Goal: Answer question/provide support: Answer question/provide support

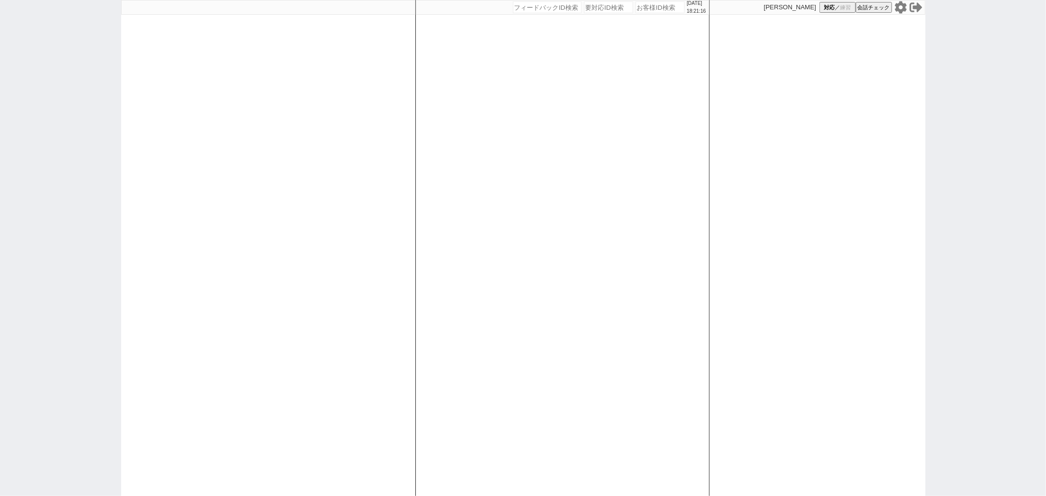
click at [610, 140] on div "[DATE] 18:21:16 候補物件を追加してしてください 紹介した物件一覧 他社物件を追加する 空室確認ページに追加・削除 紹介した物件一覧 他社物件を…" at bounding box center [562, 248] width 294 height 496
click at [384, 170] on div at bounding box center [268, 248] width 294 height 496
select select
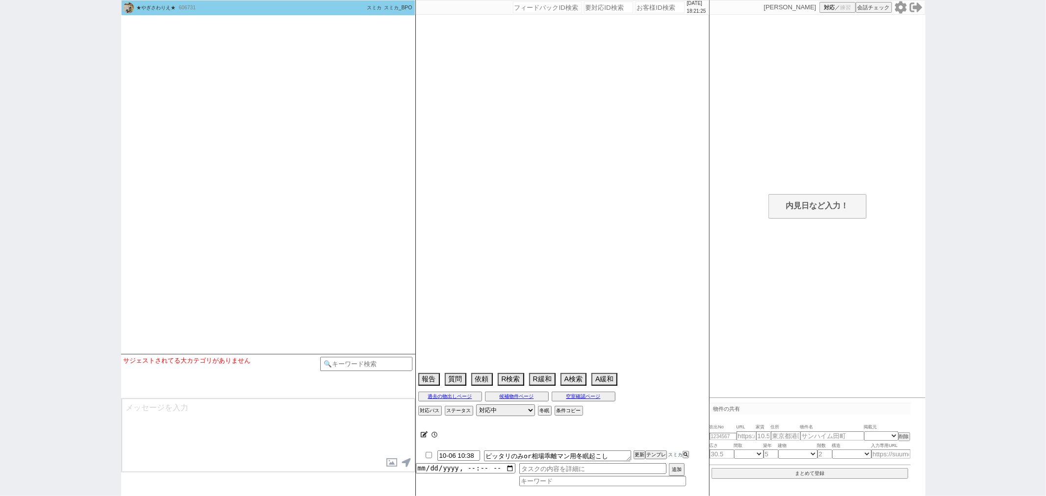
select select
select select "2025"
select select "10"
select select "37"
select select "0"
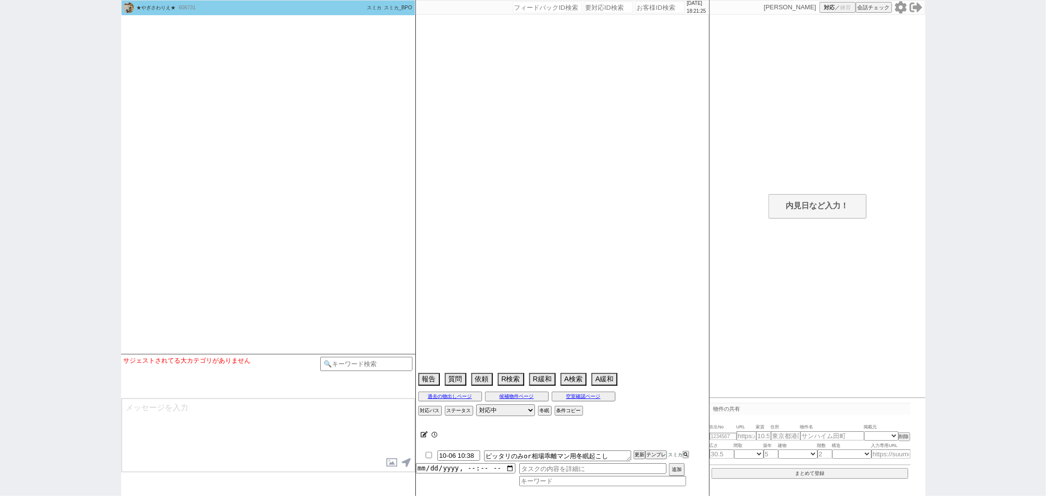
select select "50"
select select "1290"
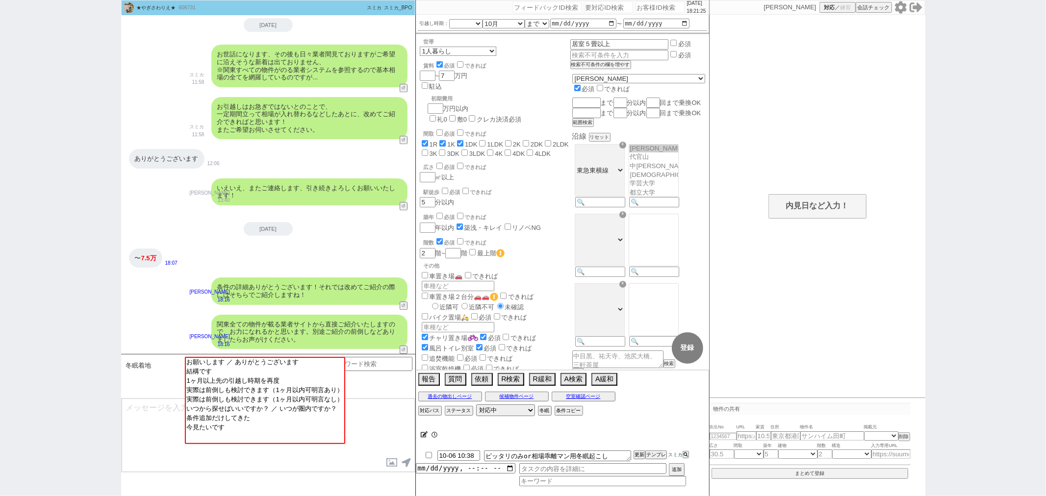
scroll to position [46, 0]
click at [367, 461] on textarea at bounding box center [268, 436] width 293 height 74
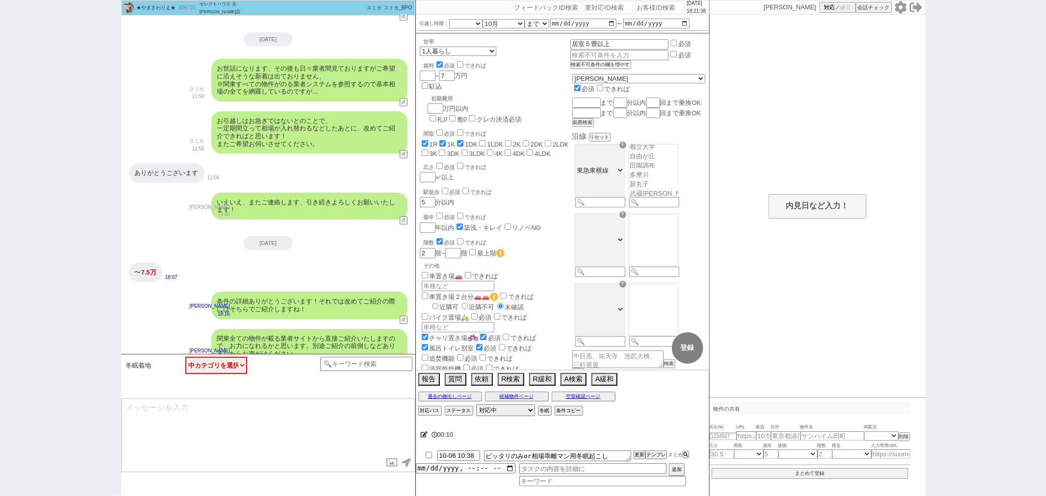
scroll to position [2277, 0]
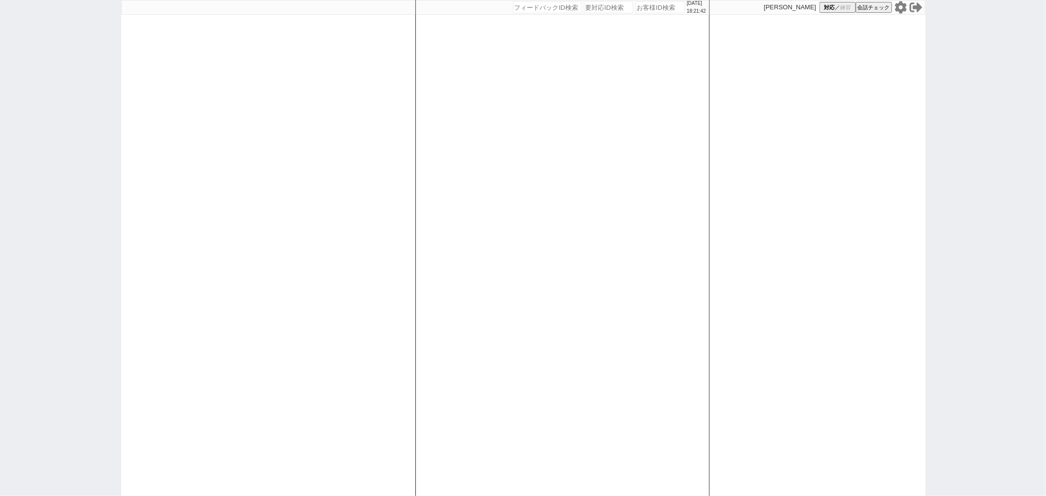
click at [235, 126] on div at bounding box center [268, 248] width 294 height 496
select select
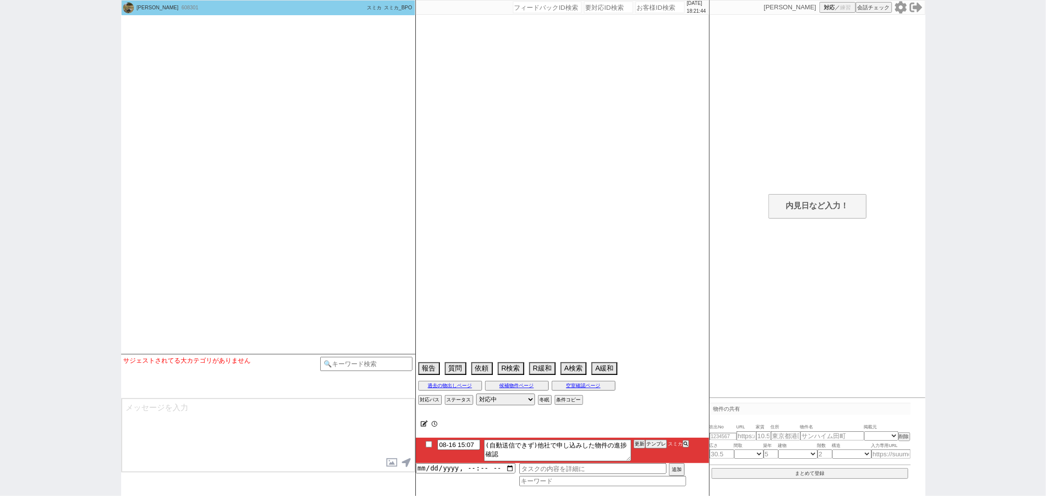
select select "2025"
select select "9"
select select "37"
select select "0"
select select "14"
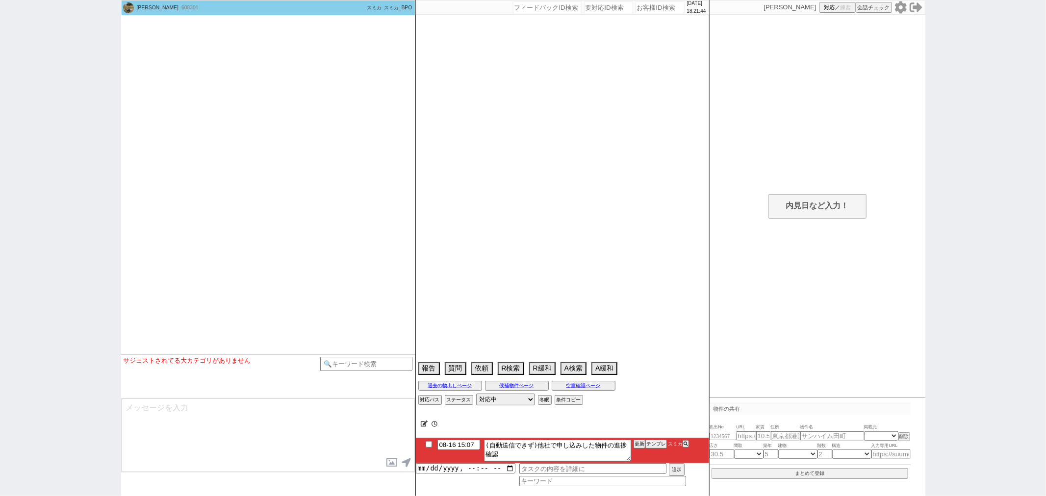
select select "57"
select select "[DATE]"
select select "91"
select select "2526"
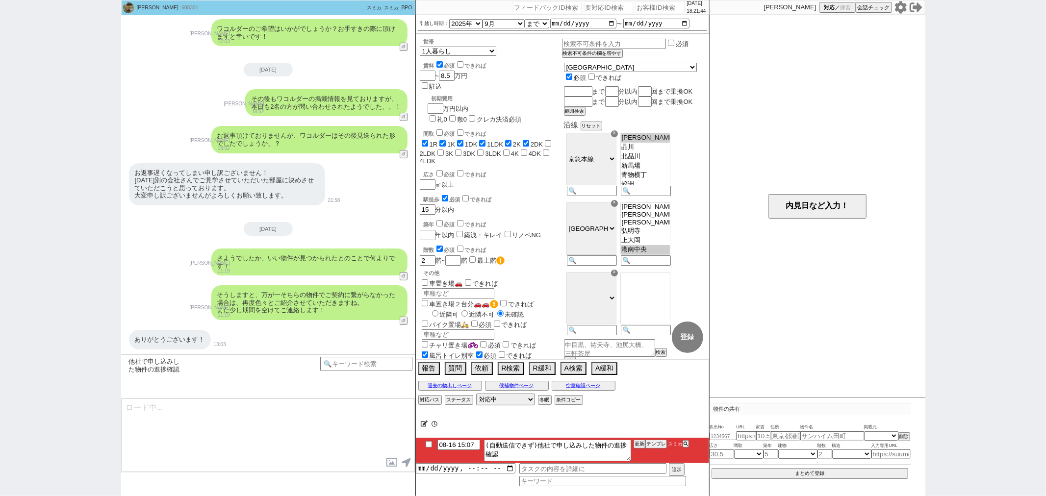
scroll to position [173, 0]
type textarea "お世話になります、その後お申込みからの進捗などはいかがでしたでしょうか？"
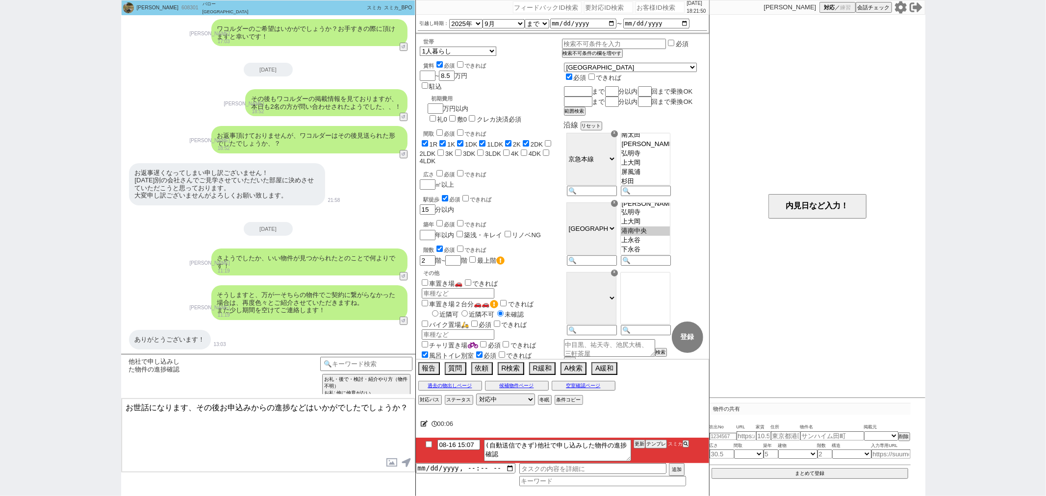
click at [280, 452] on textarea "お世話になります、その後お申込みからの進捗などはいかがでしたでしょうか？" at bounding box center [268, 436] width 293 height 74
checkbox input "true"
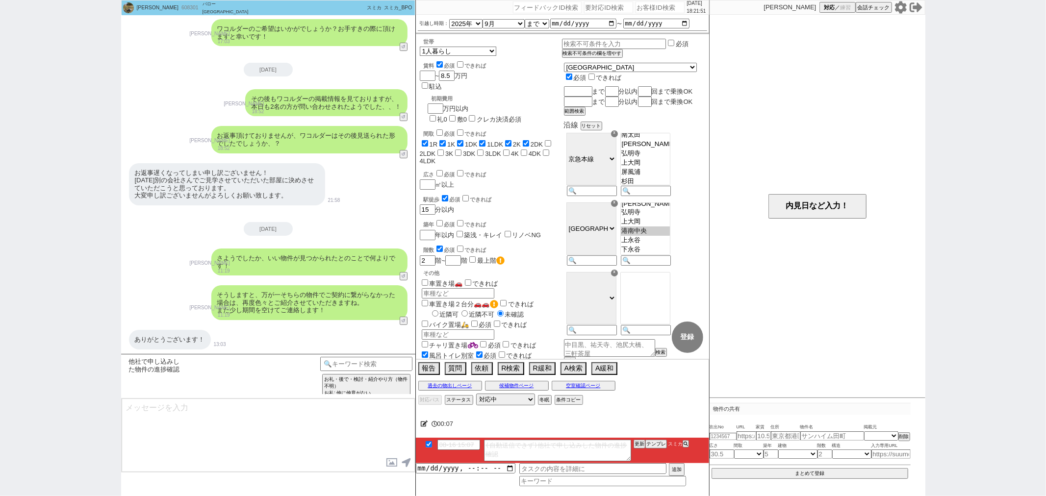
scroll to position [0, 0]
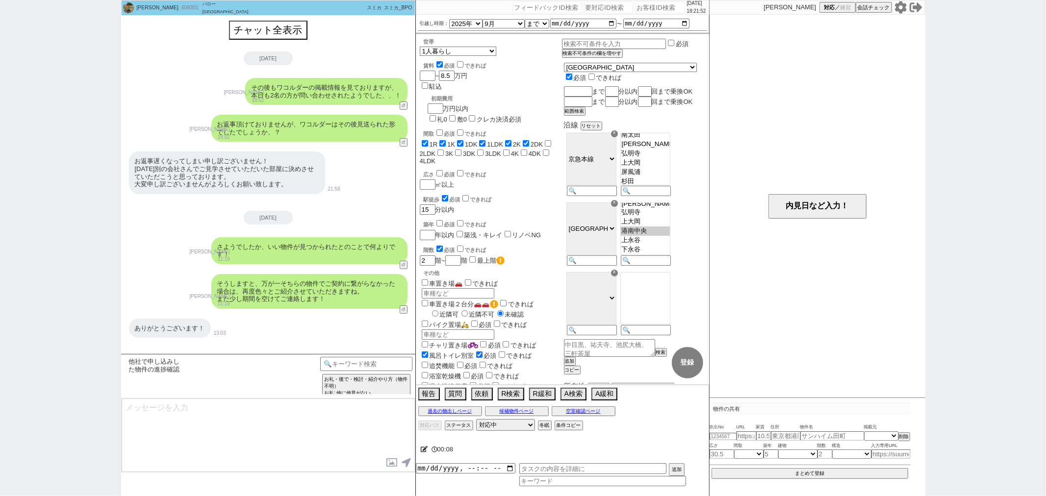
type textarea "もし再度物件をお探しでしたら、改めていろいろと見ていければと思います！"
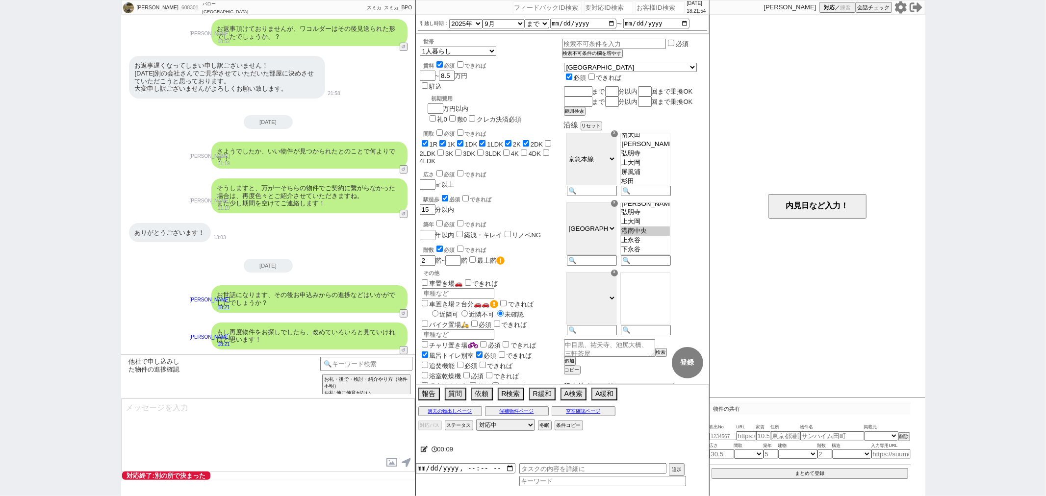
select select "500"
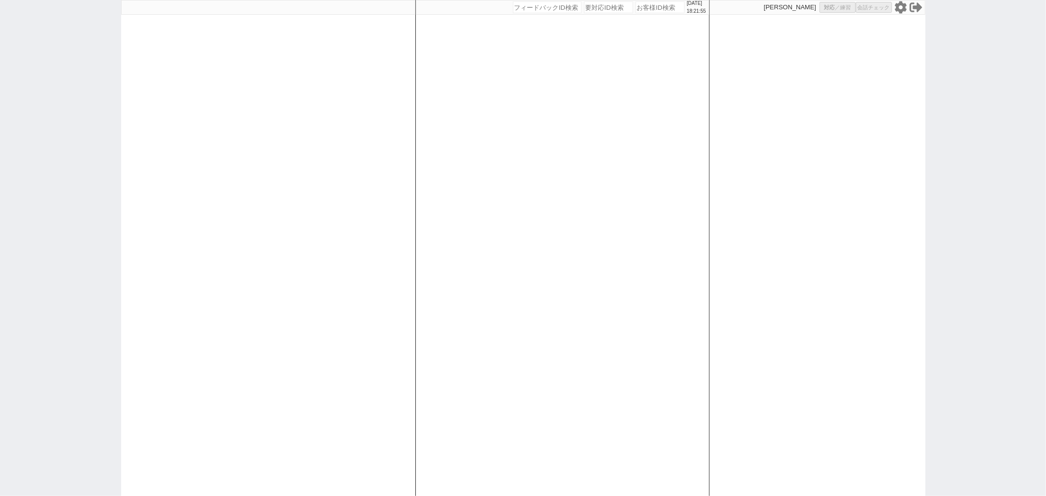
select select
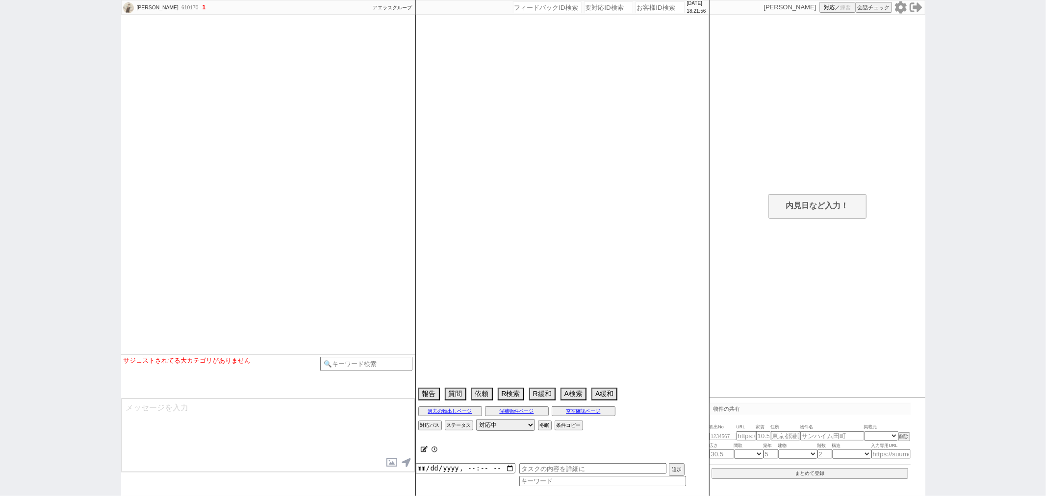
select select
select select "2025"
select select "10"
select select "36"
select select "1"
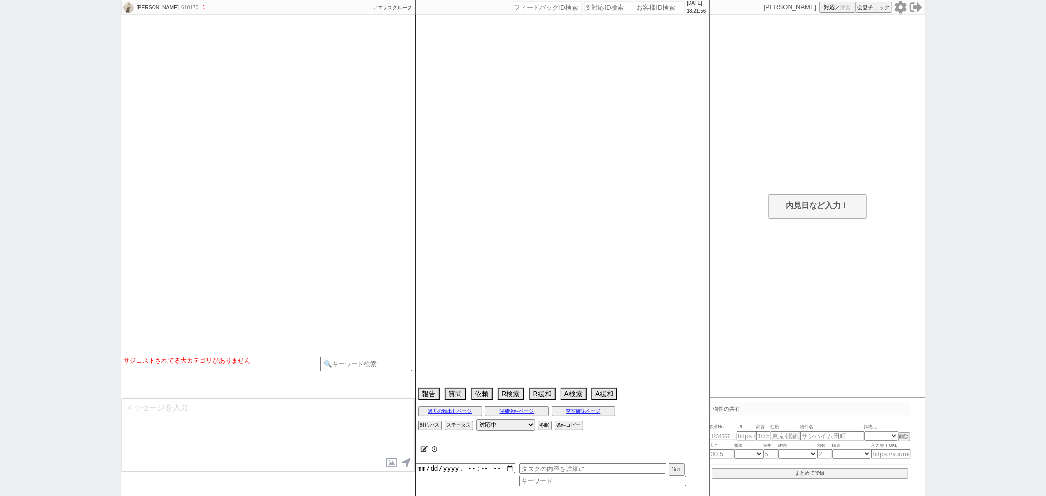
select select "29"
select select "30"
select select "31"
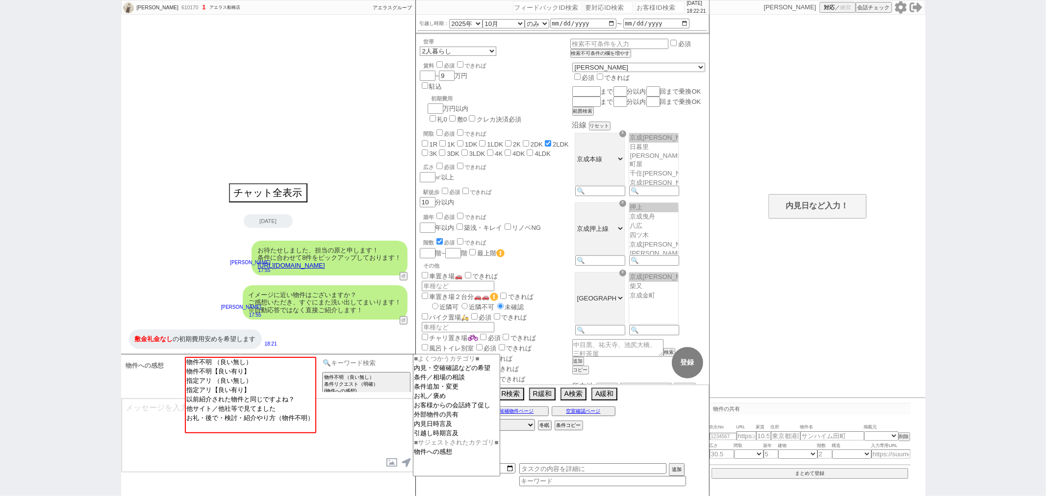
click at [382, 365] on input at bounding box center [366, 363] width 93 height 12
type input "敷礼"
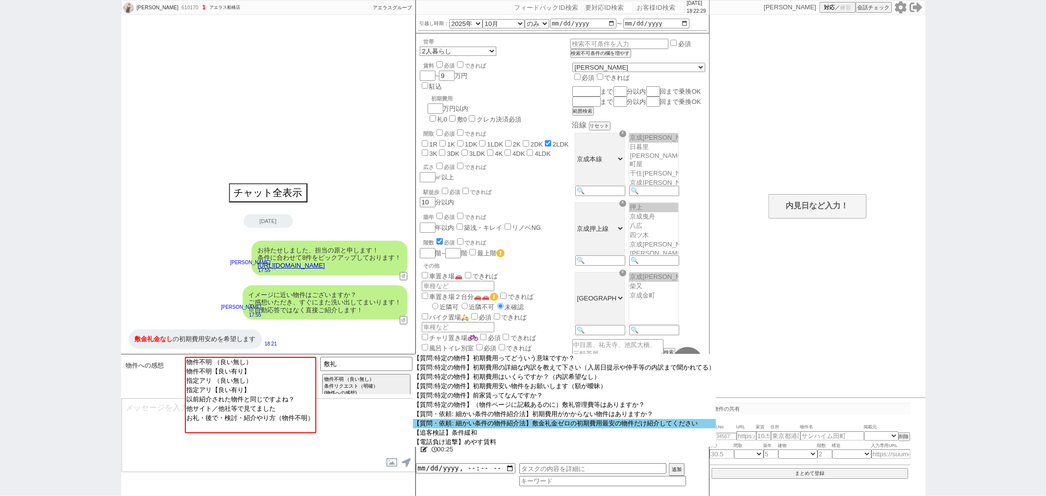
scroll to position [48, 0]
click at [506, 429] on option "【質問・依頼: 細かい条件の物件紹介法】敷金礼金ゼロの初期費用最安の物件だけ紹介してください" at bounding box center [565, 423] width 304 height 9
type textarea "かしこまりました！ただ敷礼金ゼロの物件ですと、やはり値下げしないと決まらなかった物件ですのでグレードが下がるものになるかと、、！ 幅を出すためにもどちらかゼロ…"
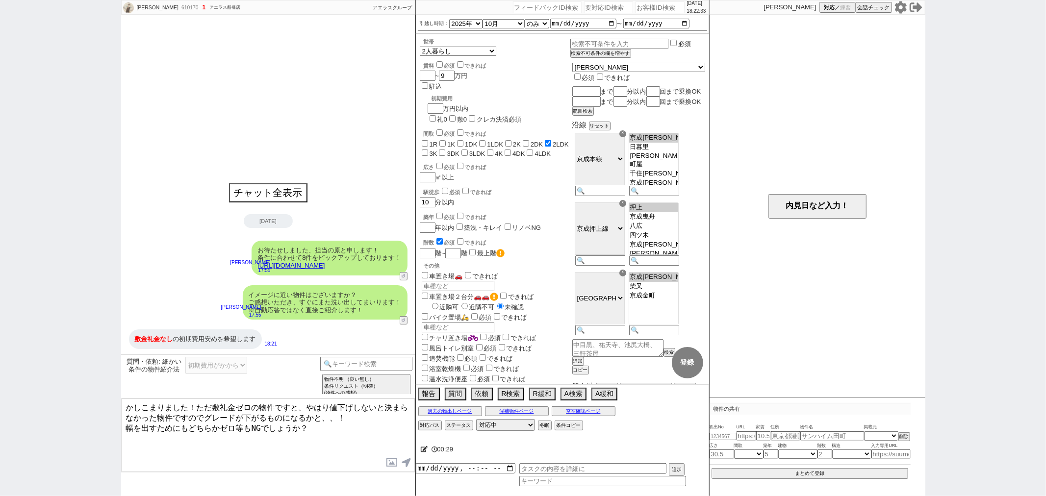
click at [447, 116] on label "礼0" at bounding box center [442, 119] width 10 height 7
click at [436, 115] on input "礼0" at bounding box center [433, 118] width 6 height 6
checkbox input "true"
checkbox input "false"
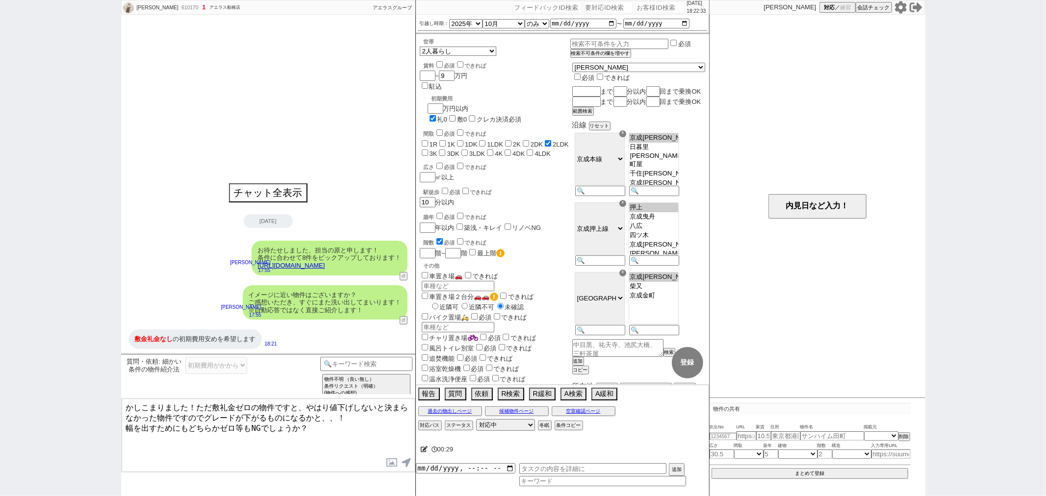
checkbox input "false"
checkbox input "true"
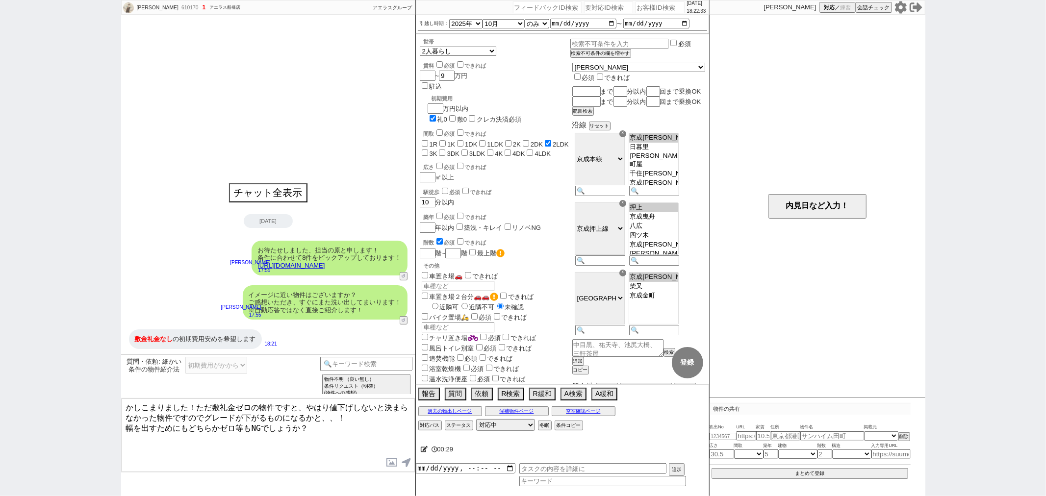
checkbox input "false"
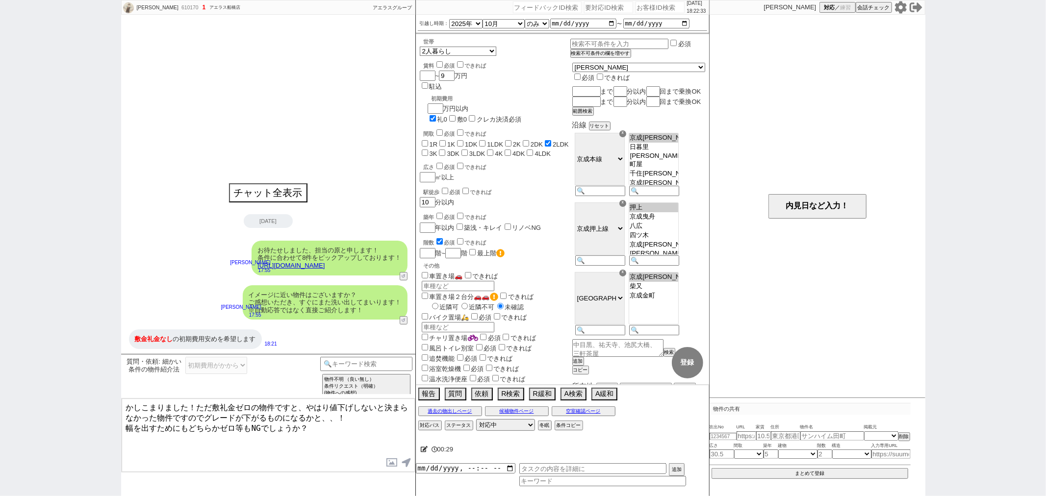
checkbox input "false"
click at [467, 116] on label "敷0" at bounding box center [462, 119] width 10 height 7
click at [456, 115] on input "敷0" at bounding box center [452, 118] width 6 height 6
checkbox input "true"
checkbox input "false"
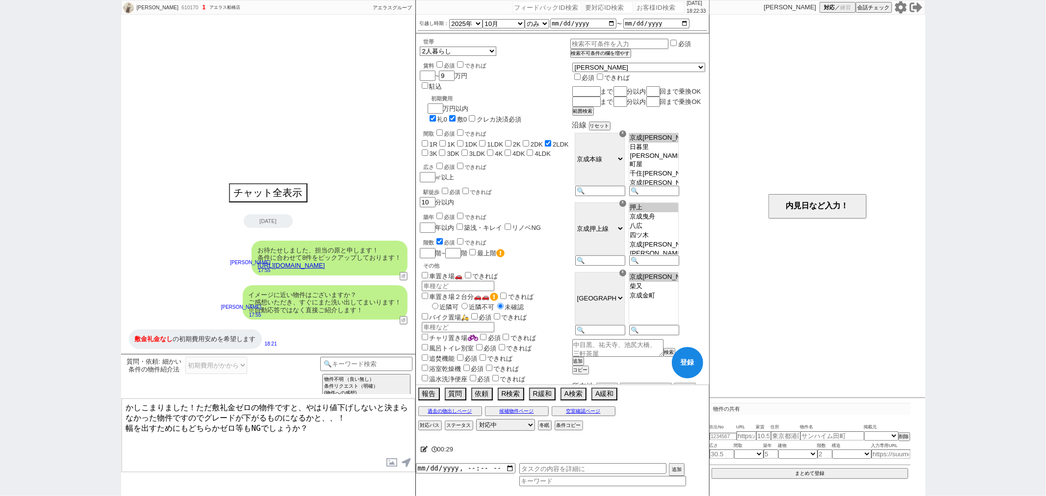
checkbox input "false"
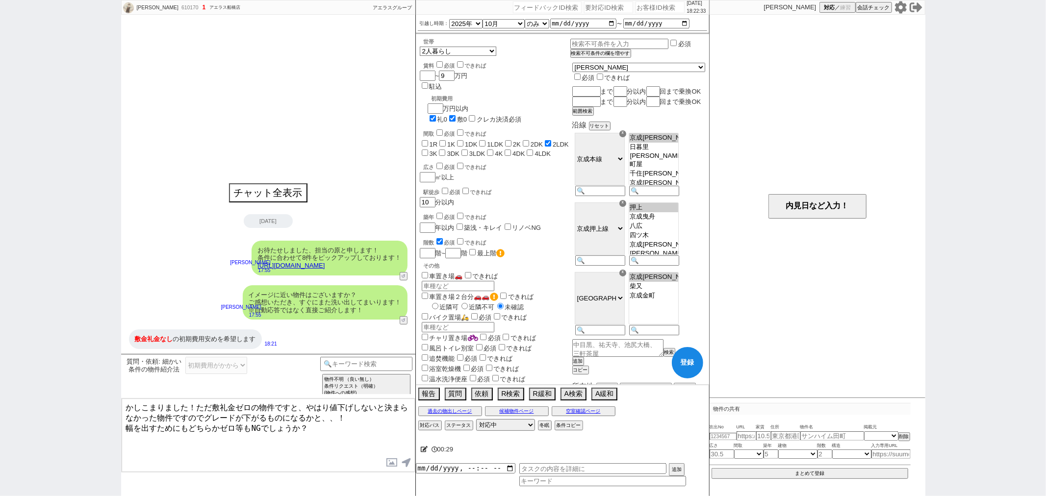
checkbox input "true"
checkbox input "false"
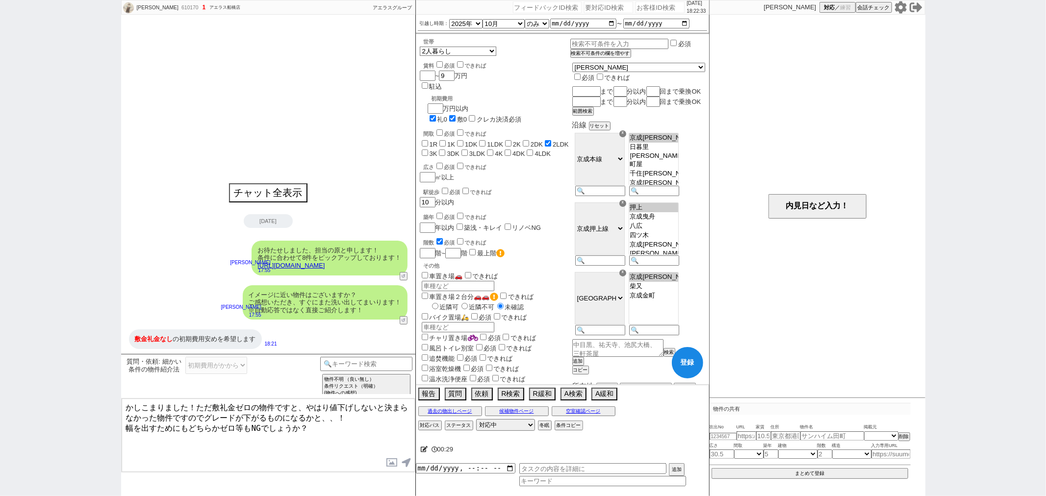
checkbox input "false"
click at [441, 103] on input "number" at bounding box center [435, 107] width 14 height 8
type input "2"
checkbox input "false"
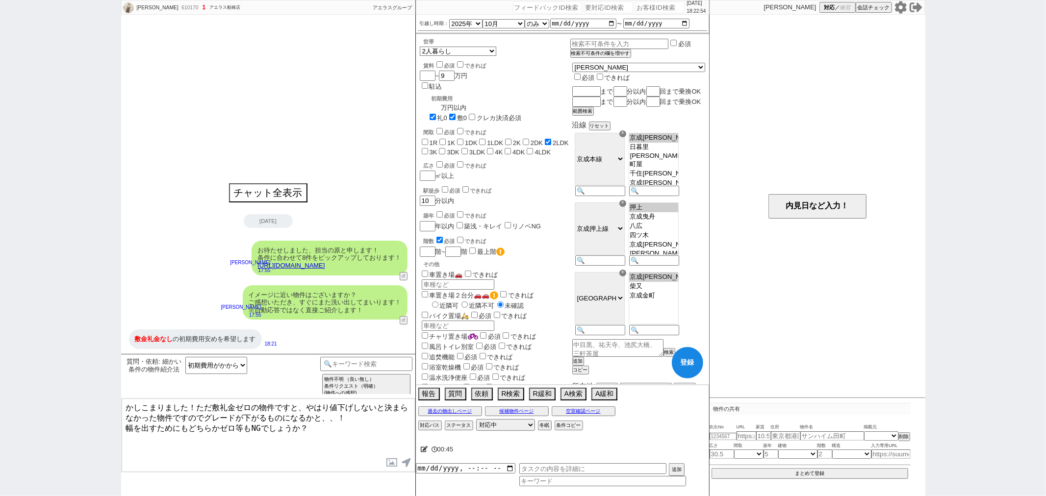
checkbox input "false"
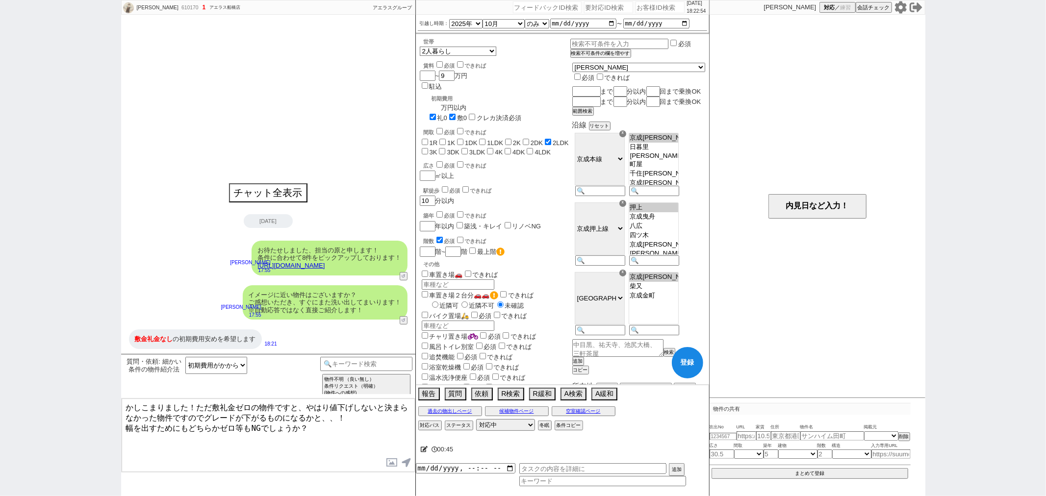
checkbox input "true"
checkbox input "false"
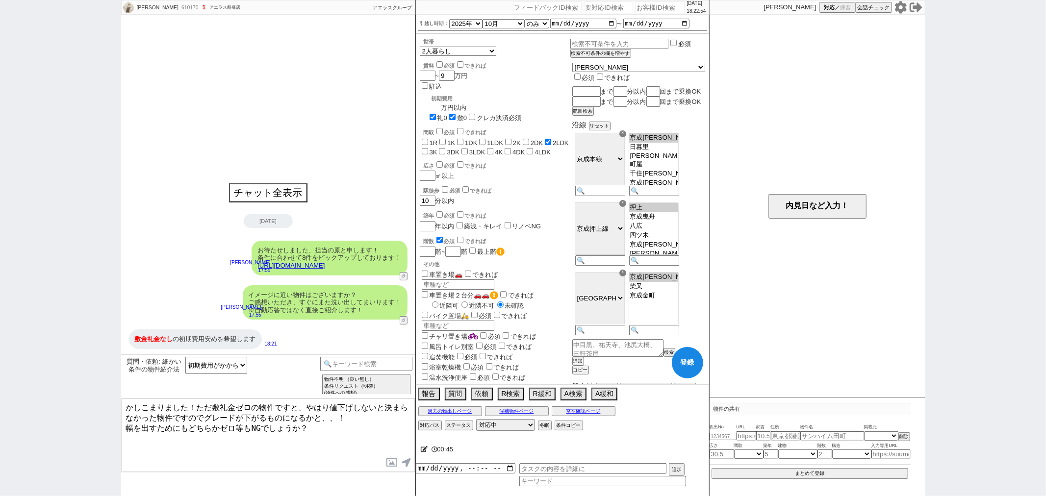
checkbox input "false"
type input "23"
checkbox input "false"
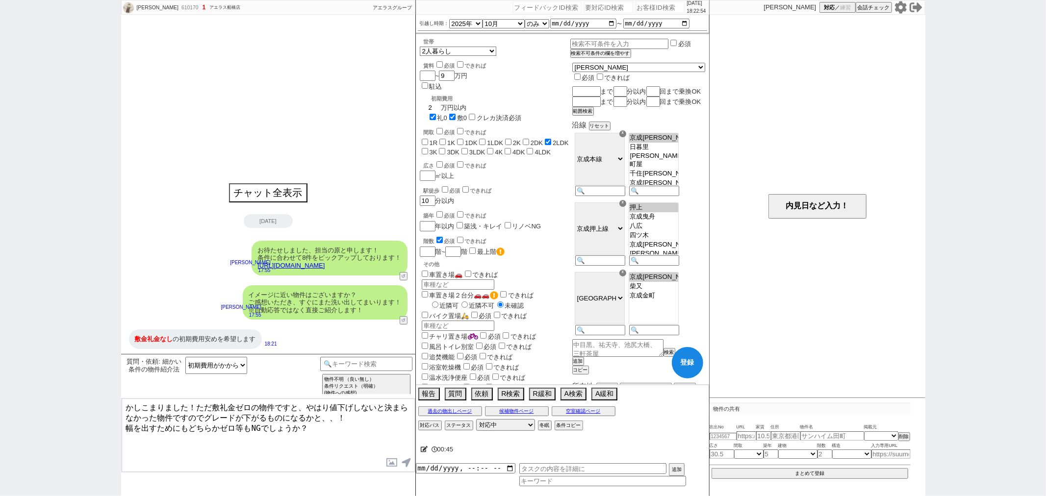
checkbox input "false"
checkbox input "true"
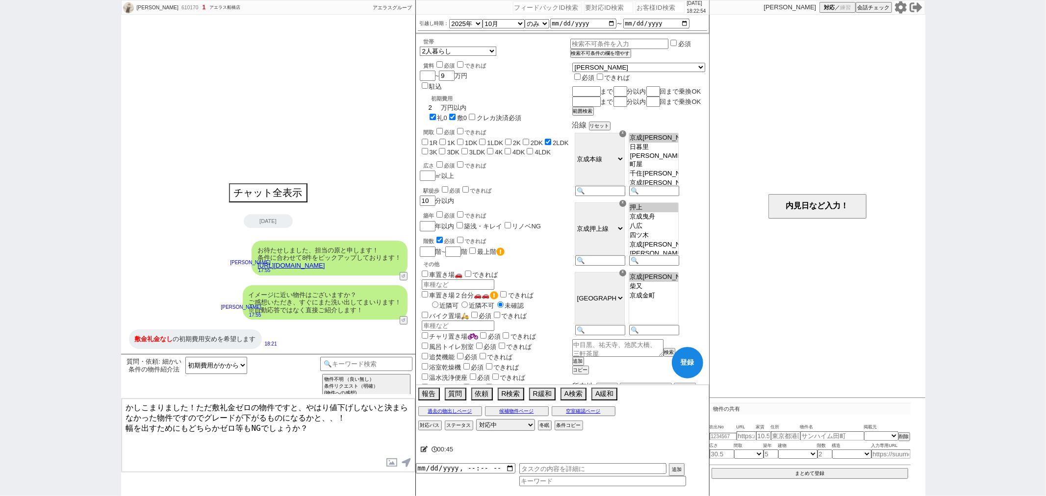
checkbox input "false"
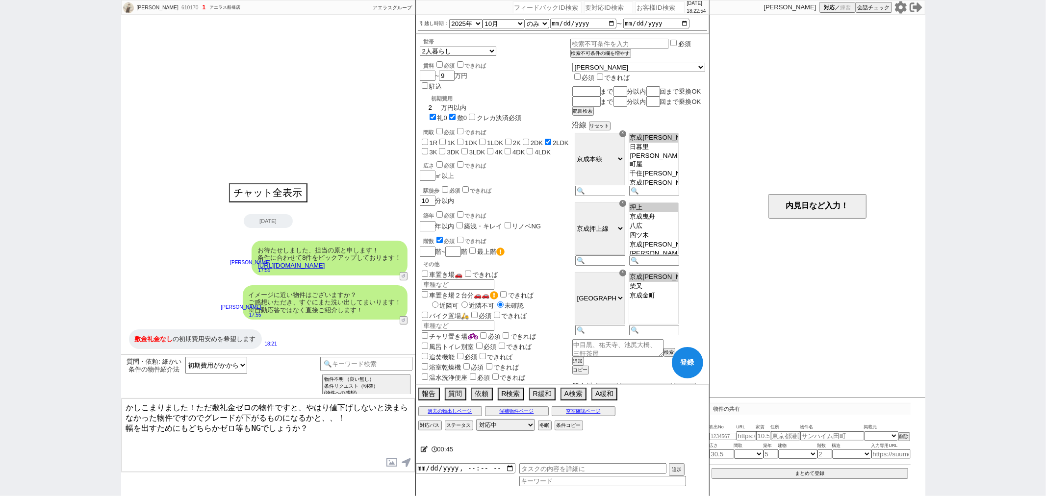
checkbox input "false"
type input "23"
click at [330, 437] on textarea "かしこまりました！ただ敷礼金ゼロの物件ですと、やはり値下げしないと決まらなかった物件ですのでグレードが下がるものになるかと、、！ 幅を出すためにもどちらかゼロ…" at bounding box center [268, 436] width 293 height 74
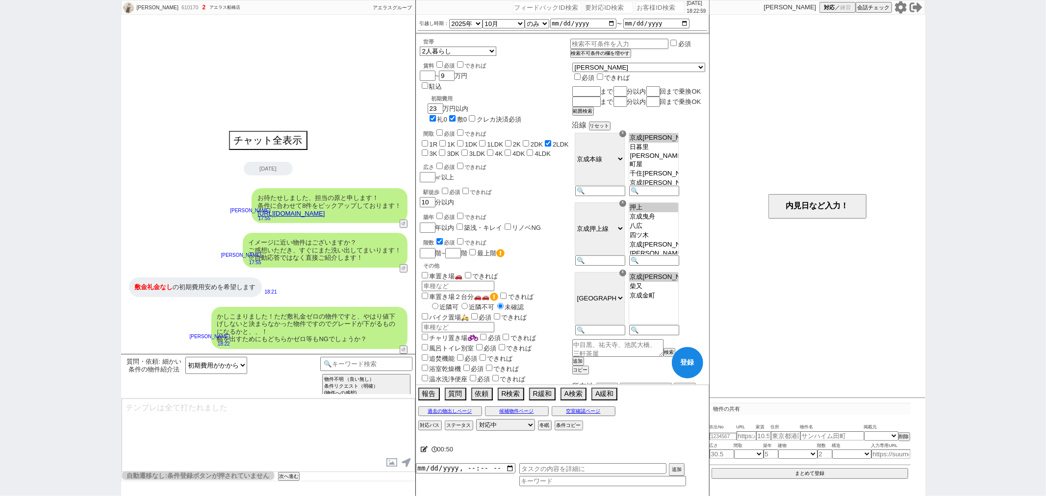
click at [669, 366] on div "沿線 リセット ☓ ＪＲ総武・中央緩行線 東急東横線 [GEOGRAPHIC_DATA][PERSON_NAME] ＪＲ[GEOGRAPHIC_DATA]・[…" at bounding box center [638, 248] width 133 height 254
click at [699, 364] on button "登録" at bounding box center [687, 362] width 31 height 31
checkbox input "false"
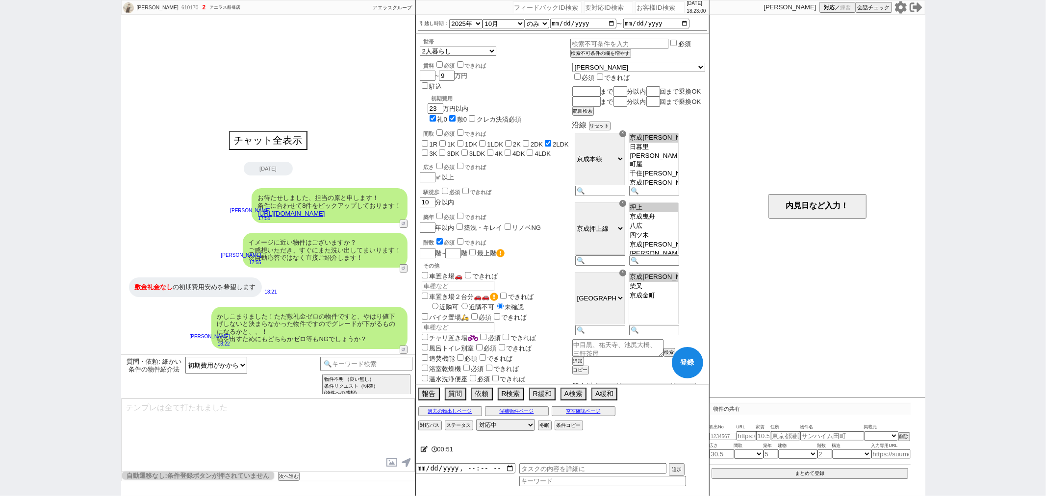
checkbox input "false"
checkbox input "true"
checkbox input "false"
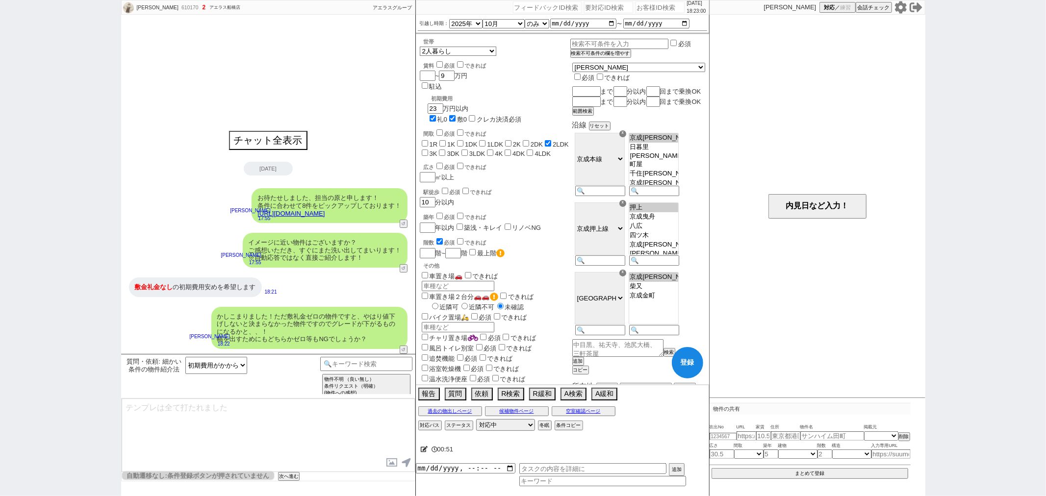
checkbox input "false"
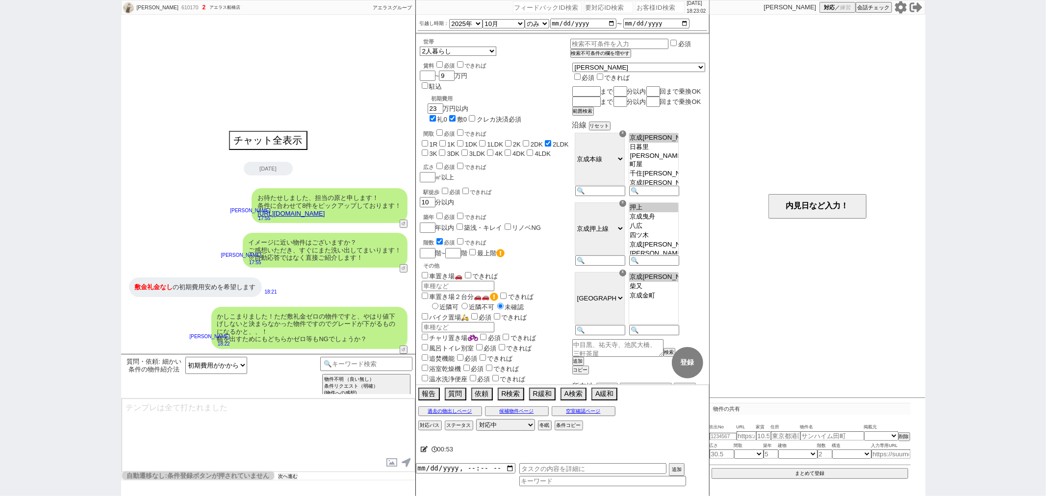
click at [295, 475] on button "次へ進む" at bounding box center [288, 476] width 20 height 7
select select "29"
select select "30"
select select "31"
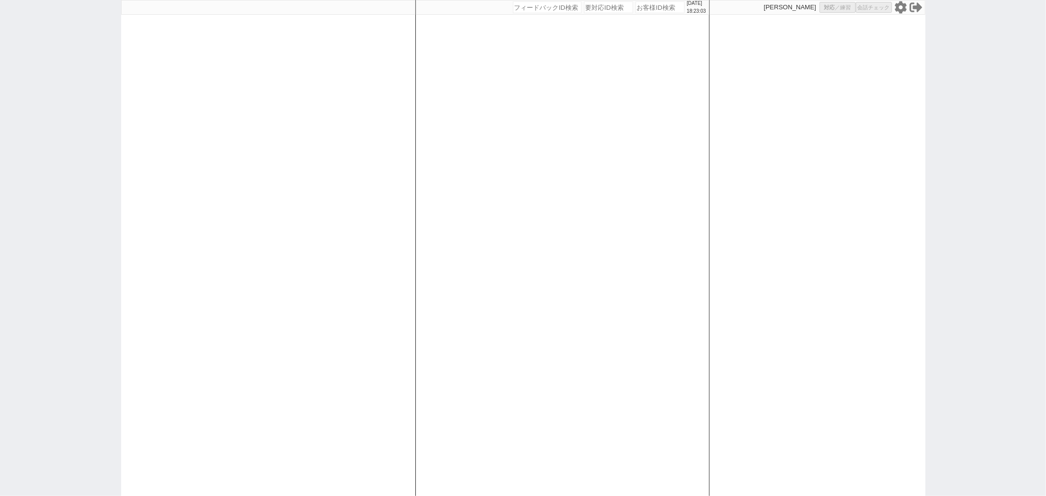
select select
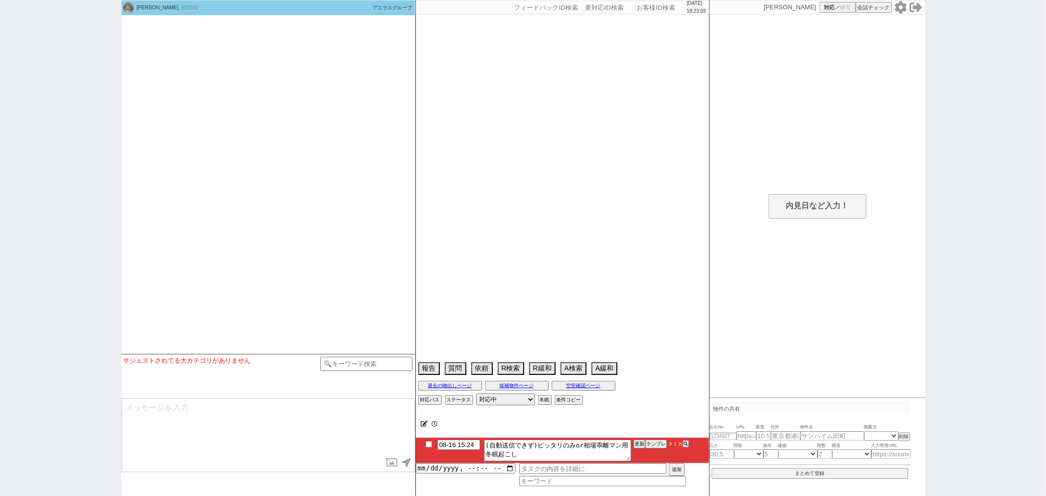
select select "15"
select select "6"
select select "12"
select select "124"
select select "136"
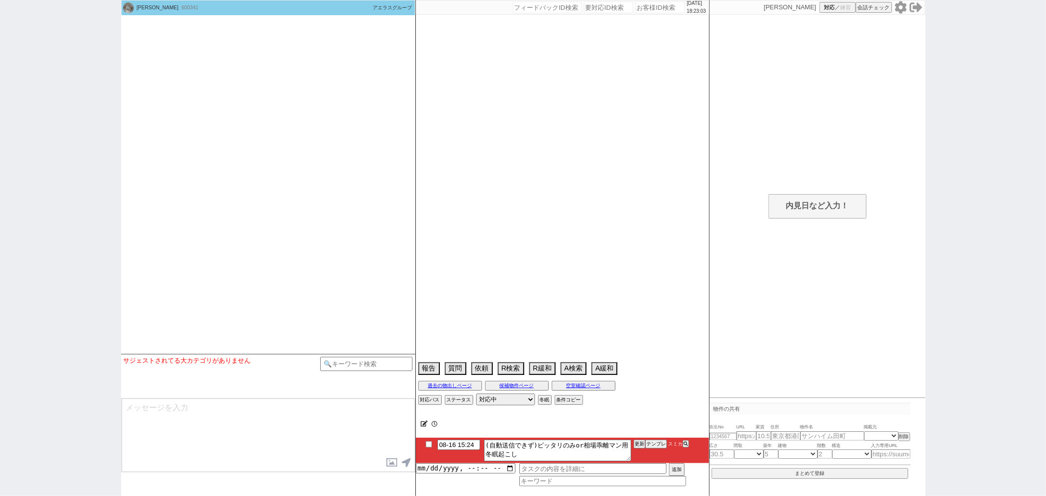
select select "151"
select select "11"
select select "405"
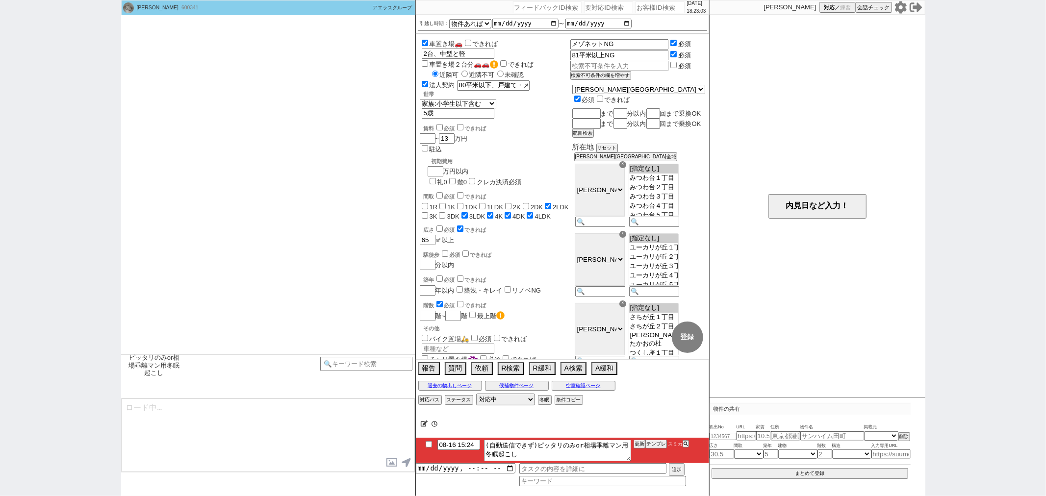
scroll to position [3764, 0]
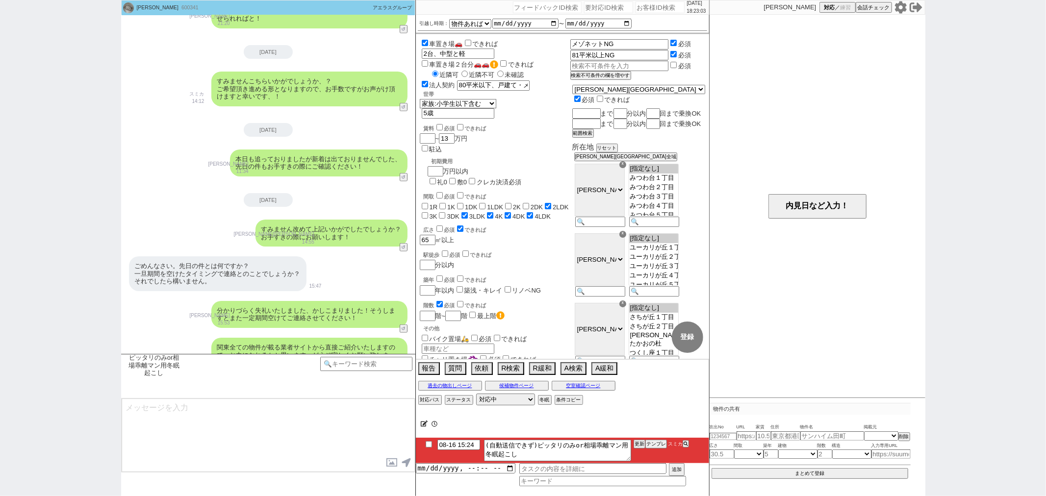
type textarea "ご無沙汰しております！ 以前から比べて相場も入れ替わる時期になり、ご連絡させて頂きました。"
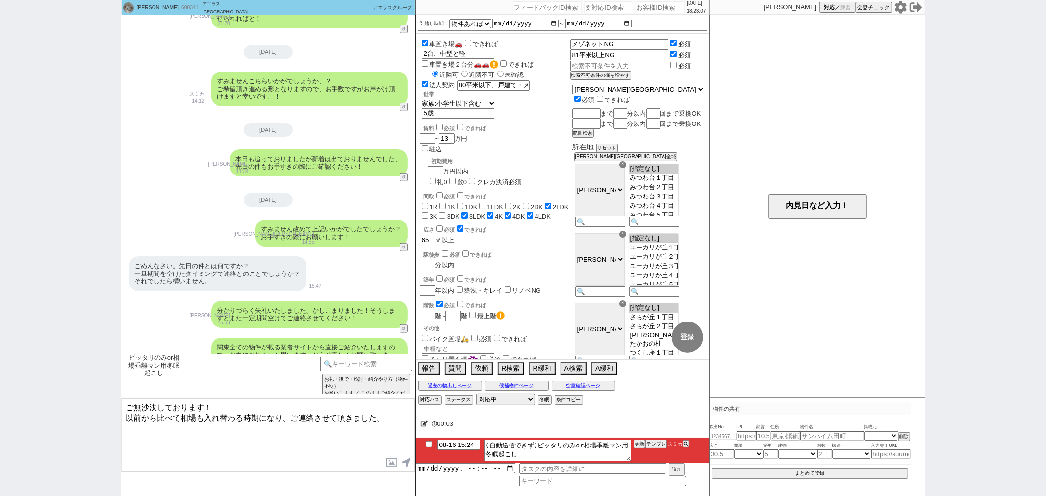
click at [340, 437] on textarea "ご無沙汰しております！ 以前から比べて相場も入れ替わる時期になり、ご連絡させて頂きました。" at bounding box center [268, 436] width 293 height 74
checkbox input "true"
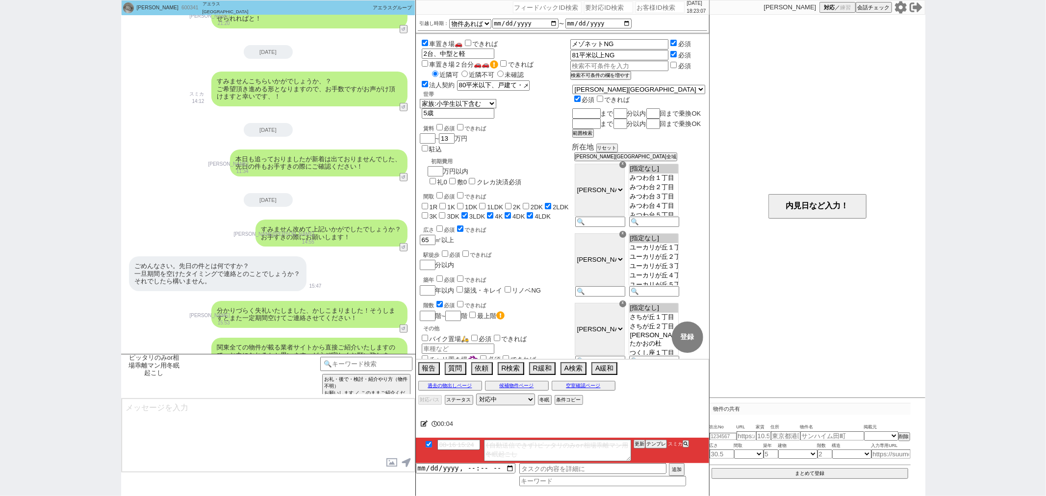
scroll to position [3842, 0]
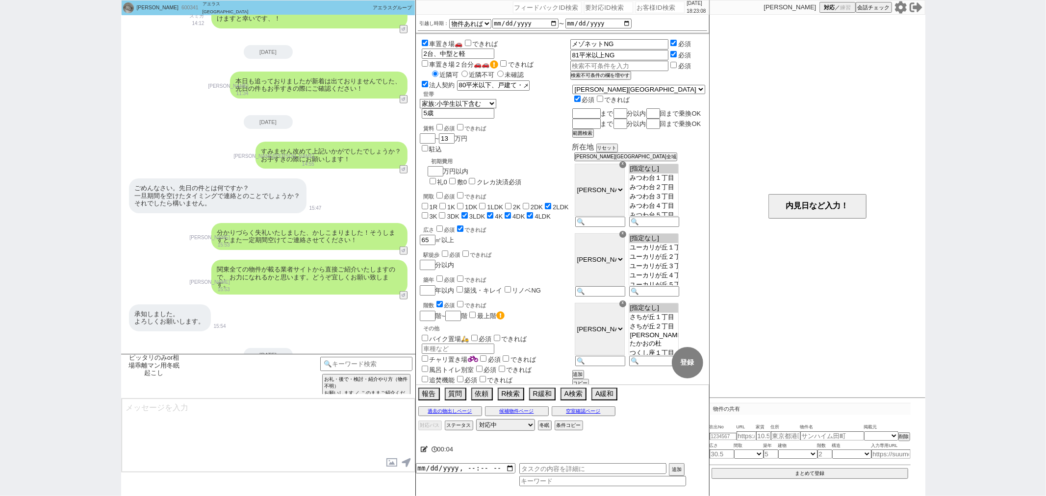
type textarea "その後、改めてお探しのご条件はいかがでしょうか？ 最新のお探しのエリア、賃料、間取り、その他条件等を、お手すきの際に頂けますと幸いです！ すぐにご紹介に動いて…"
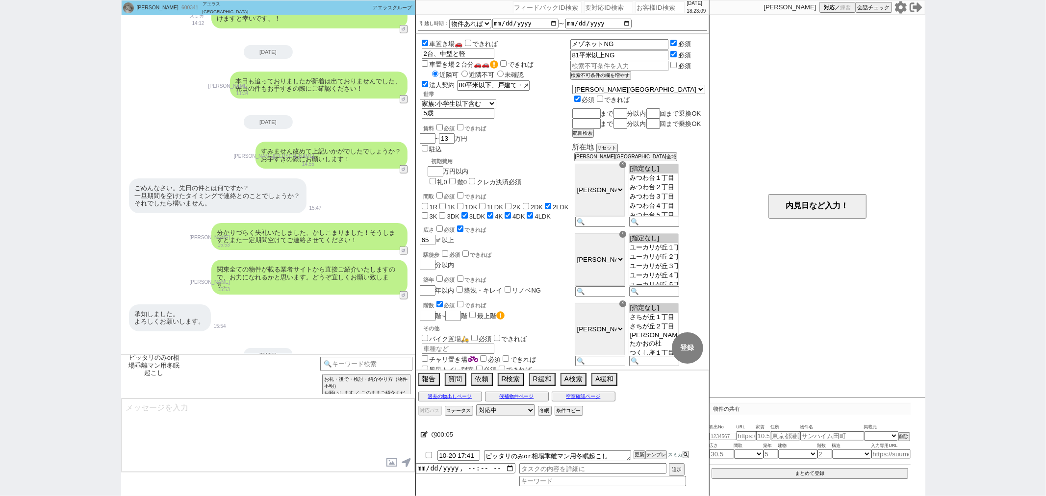
scroll to position [3894, 0]
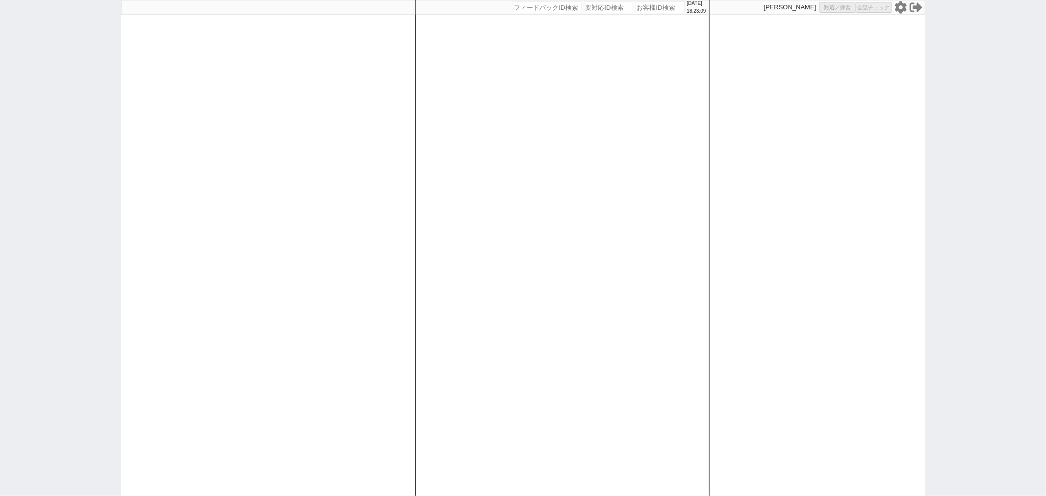
select select
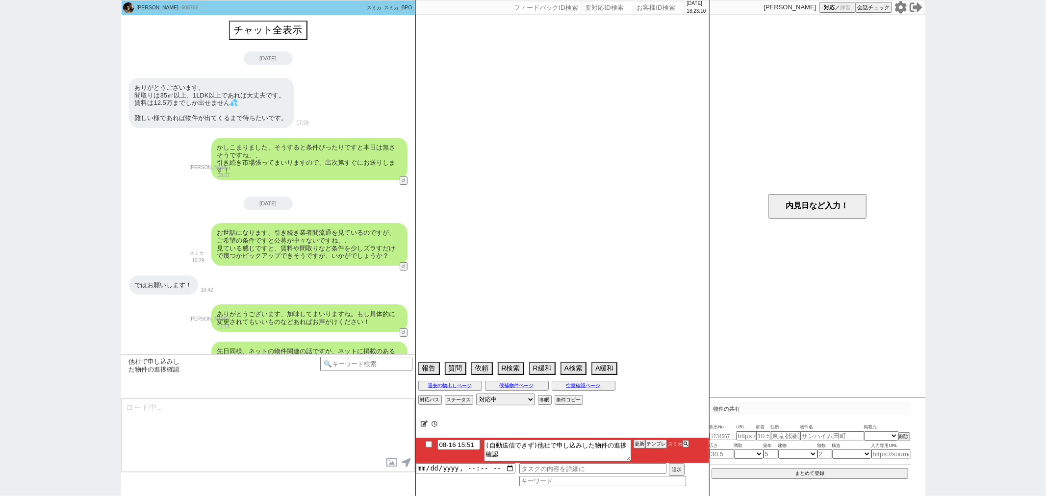
scroll to position [556, 0]
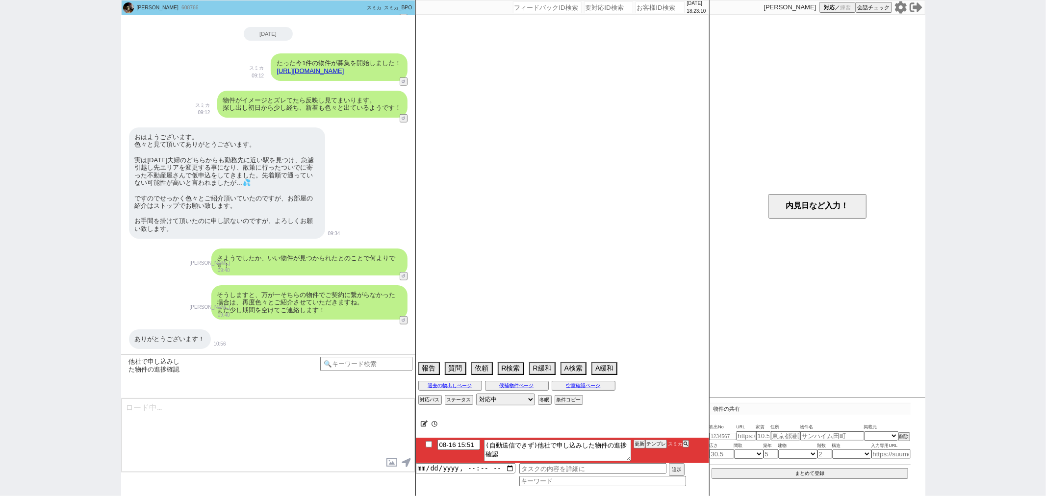
select select "2025"
select select "8"
select select "23"
select select "1"
select select "11"
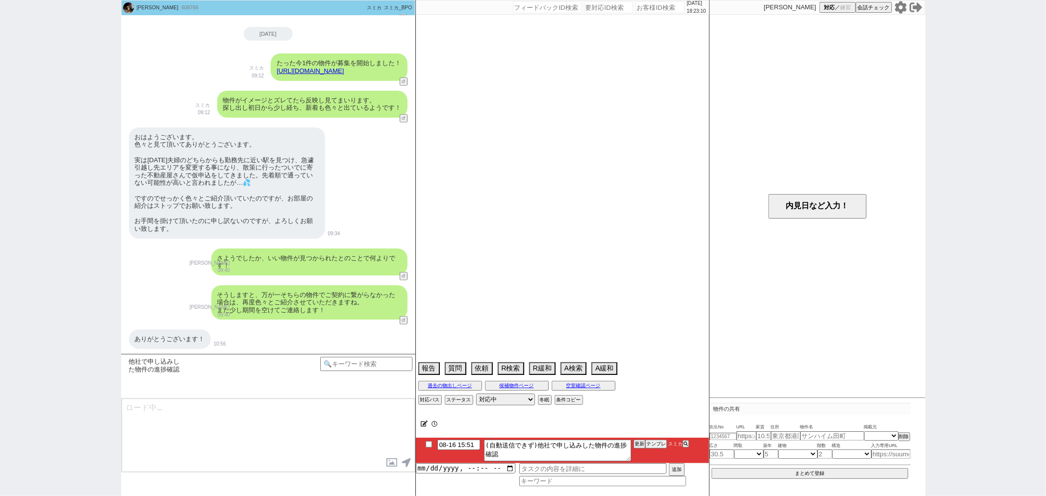
select select "397"
select select "818"
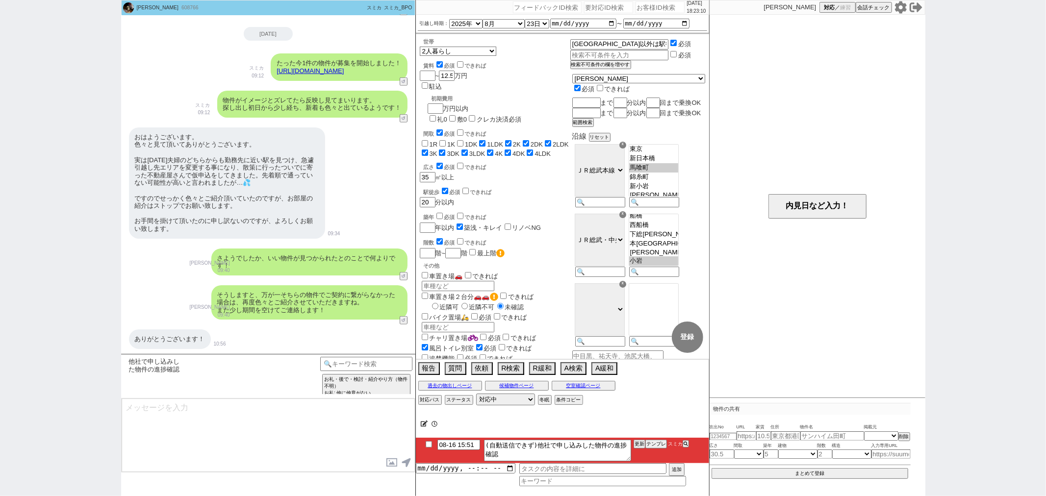
type textarea "お世話になります、その後お申込みからの進捗などはいかがでしたでしょうか？"
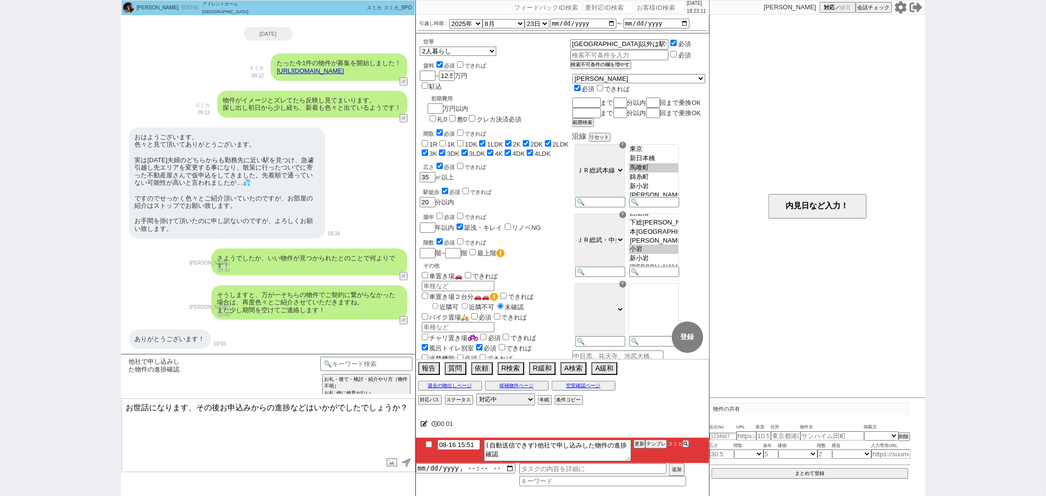
click at [340, 437] on textarea "お世話になります、その後お申込みからの進捗などはいかがでしたでしょうか？" at bounding box center [268, 436] width 293 height 74
checkbox input "true"
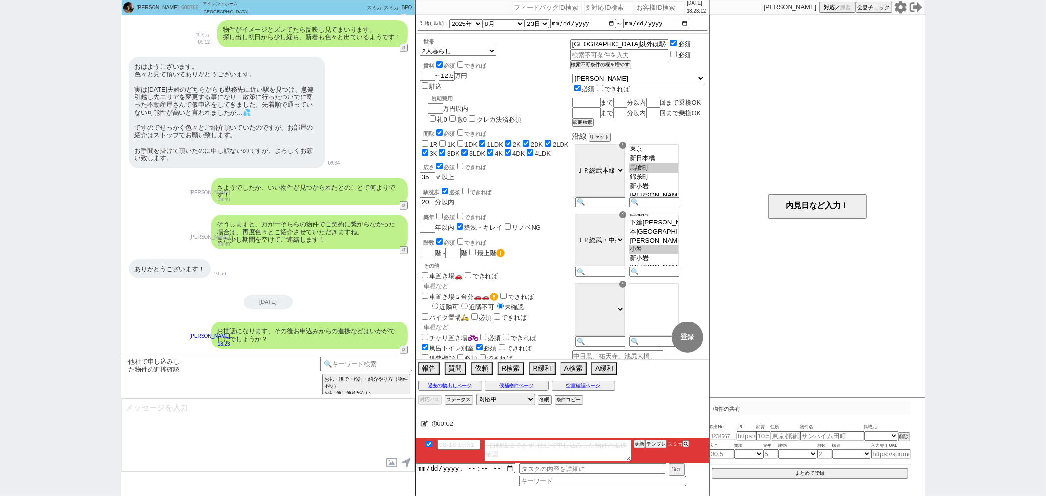
scroll to position [428, 0]
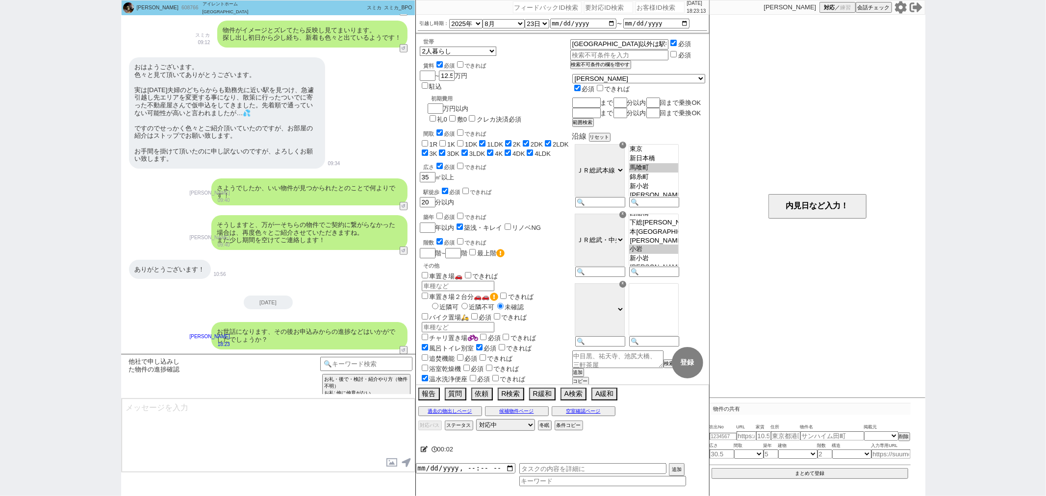
type textarea "もし再度物件をお探しでしたら、改めていろいろと見ていければと思います！"
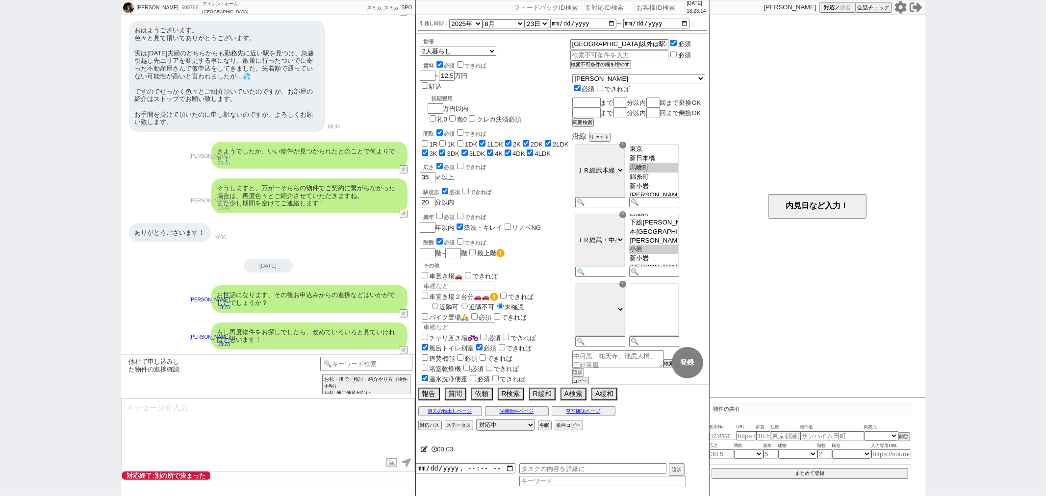
select select "500"
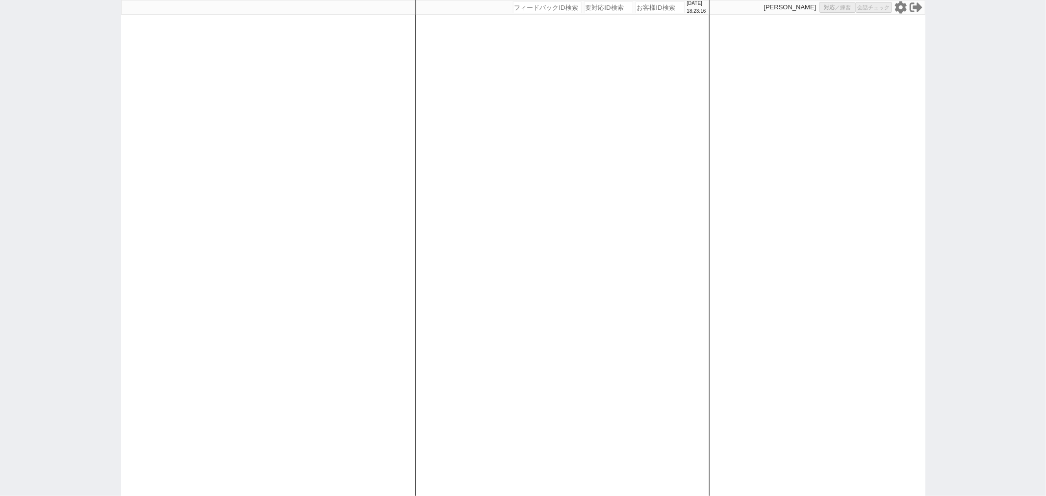
select select
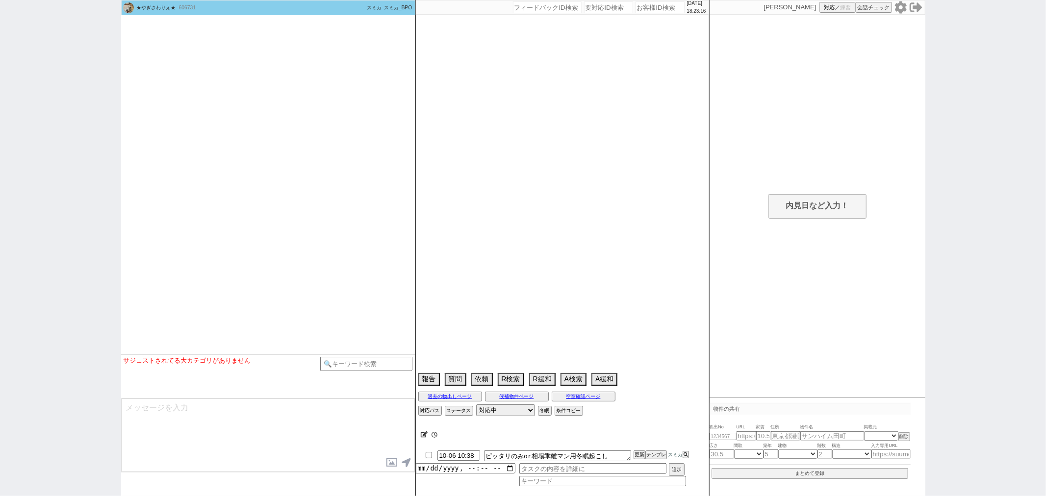
select select "2025"
select select "10"
select select "37"
select select "0"
select select "50"
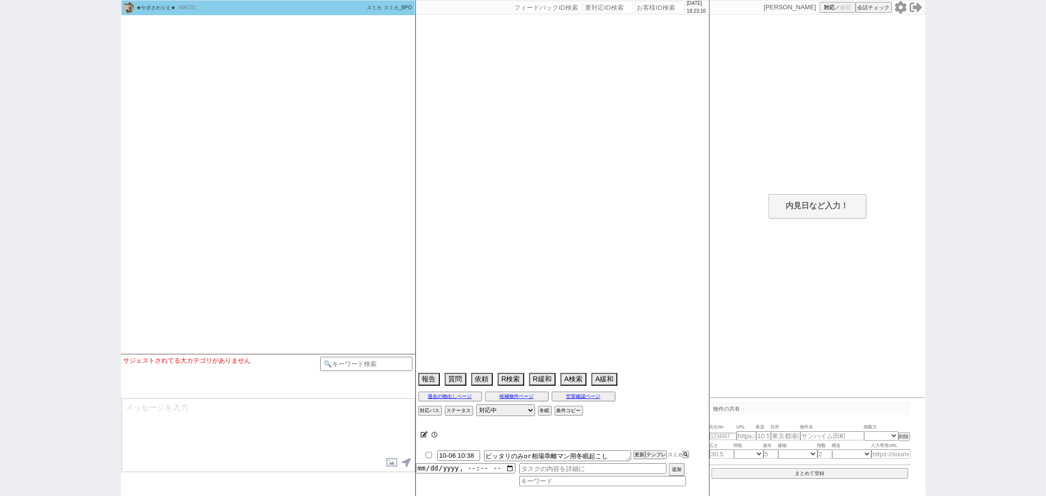
select select "1290"
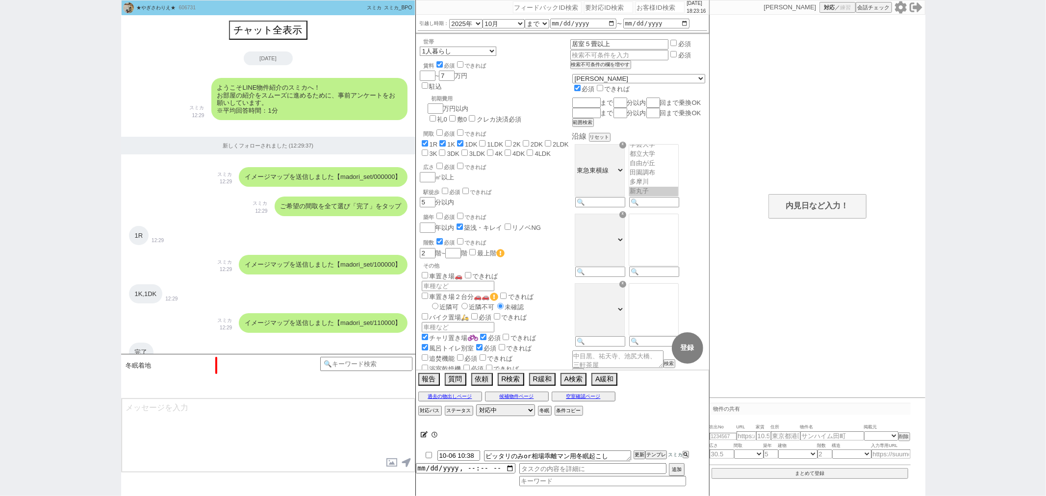
scroll to position [46, 0]
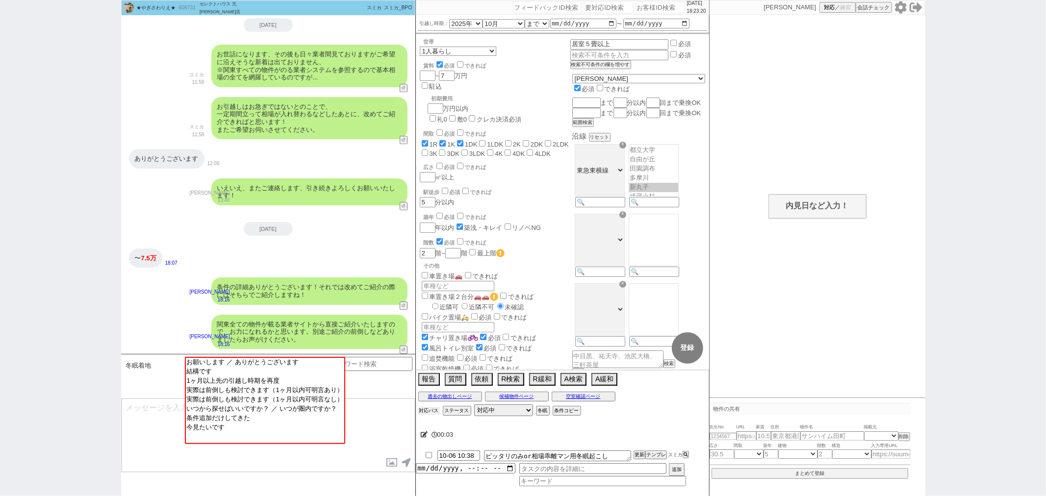
click at [421, 413] on button "対応パス" at bounding box center [429, 411] width 22 height 8
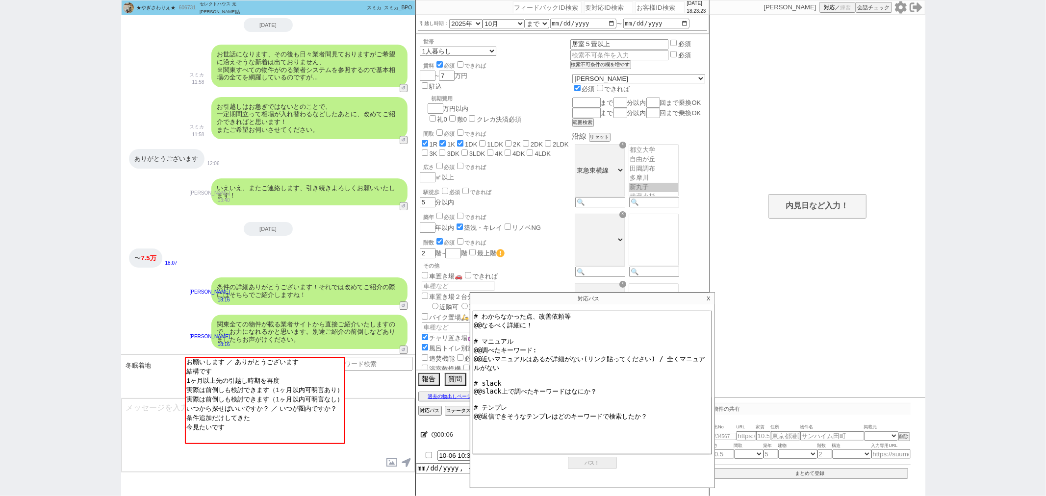
drag, startPoint x: 536, startPoint y: 330, endPoint x: 474, endPoint y: 326, distance: 61.9
click at [474, 326] on textarea "# わからなかった点、改善依頼等 @@なるべく詳細に！ # マニュアル @@調べたキーワード: @@近いマニュアルはあるが詳細がない(リンク貼ってください) …" at bounding box center [592, 383] width 239 height 144
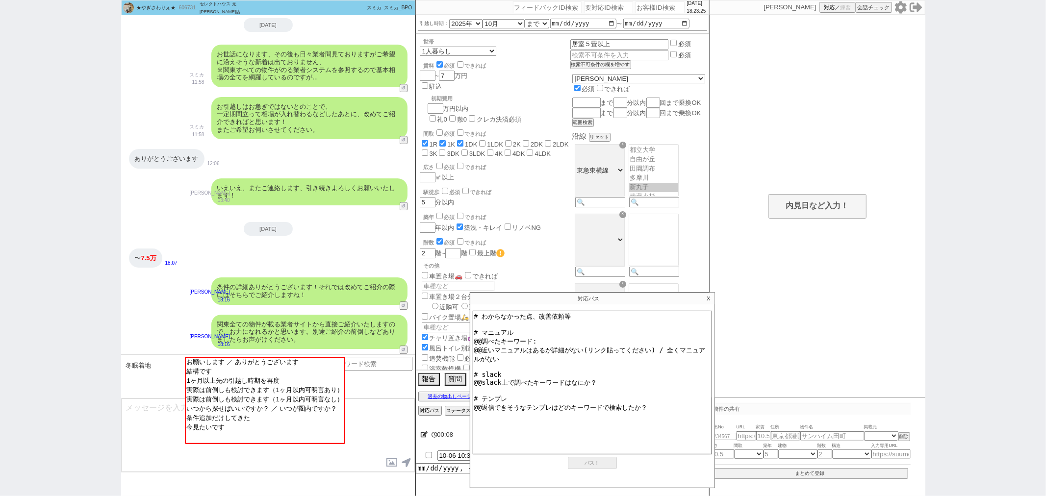
drag, startPoint x: 498, startPoint y: 351, endPoint x: 465, endPoint y: 335, distance: 36.4
click at [465, 335] on div "[DATE] 18:23:25 候補物件を追加してしてください 紹介した物件一覧 他社物件を追加する 空室確認ページに追加・削除 紹介した物件一覧 他社物件を…" at bounding box center [562, 248] width 294 height 496
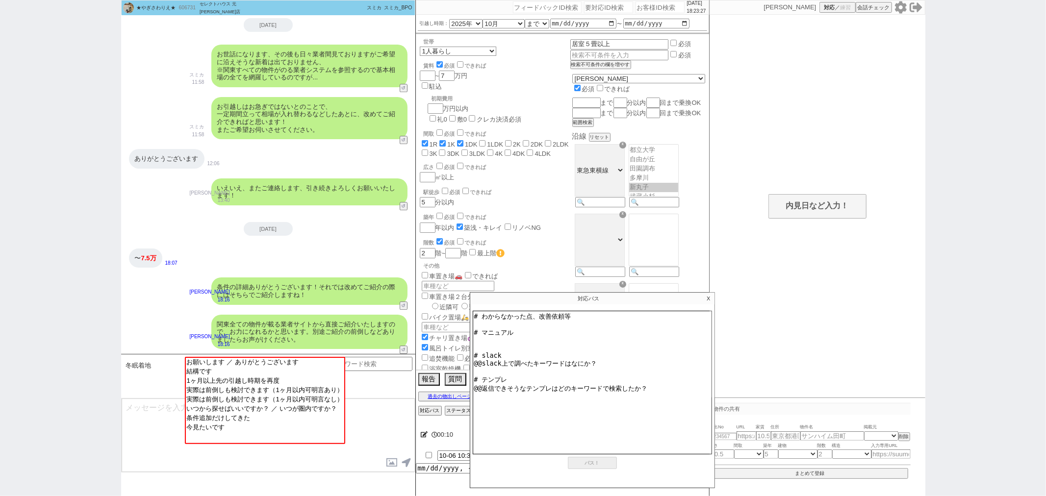
drag, startPoint x: 599, startPoint y: 357, endPoint x: 469, endPoint y: 359, distance: 130.0
click at [470, 359] on div "対応パス X # わからなかった点、改善依頼等 # マニュアル # slack @@slack上で調べたキーワードはなにか？ # テンプレ @@返信できそうな…" at bounding box center [592, 390] width 245 height 196
drag, startPoint x: 656, startPoint y: 383, endPoint x: 457, endPoint y: 379, distance: 198.7
click at [457, 379] on div "報告 質問 依頼 R検索 R緩和 A検索 A緩和 物件ページ作成 今は物件がないので押せません 過去の物出しページ 候補物件ページ 空室確認ページ 対応パス …" at bounding box center [562, 394] width 293 height 47
type textarea "# わからなかった点、改善依頼等 # マニュアル # slack # テンプレ"
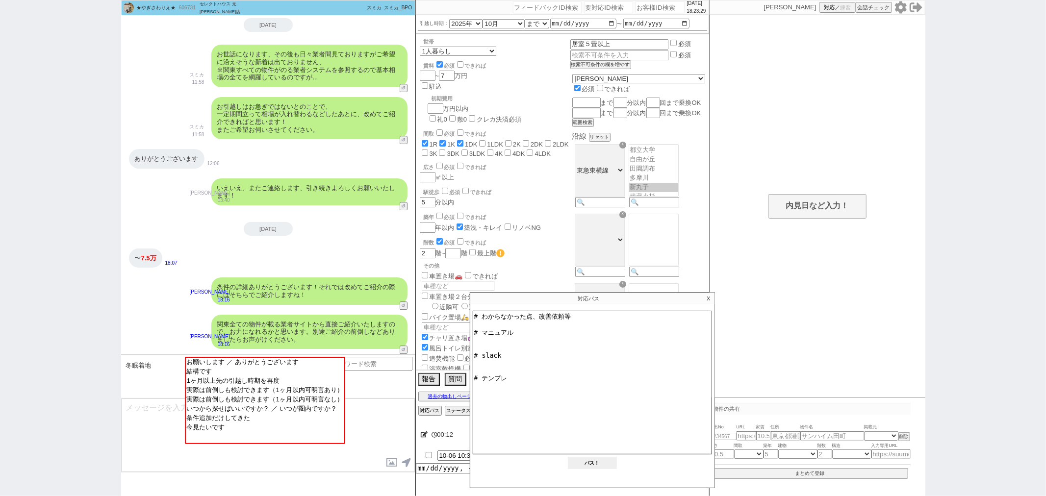
click at [599, 460] on button "パス！" at bounding box center [592, 463] width 49 height 12
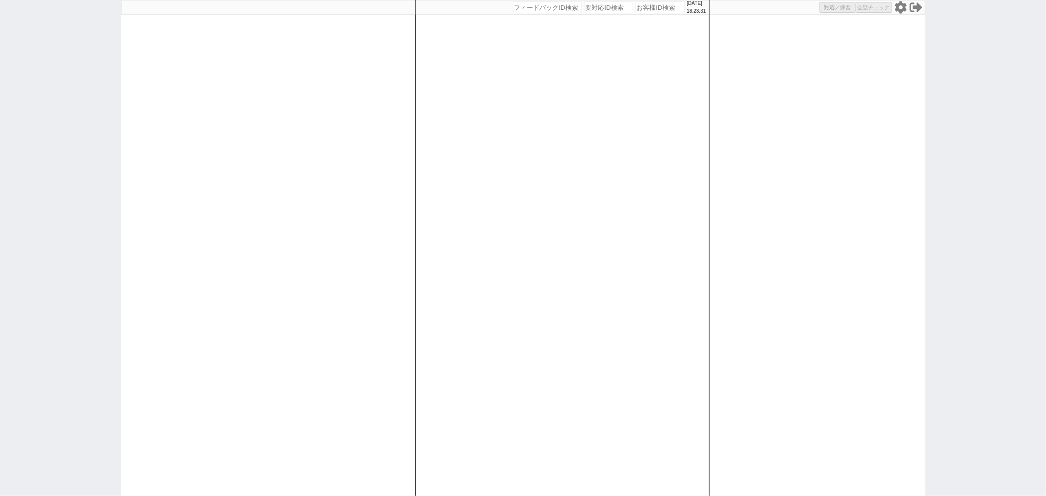
select select
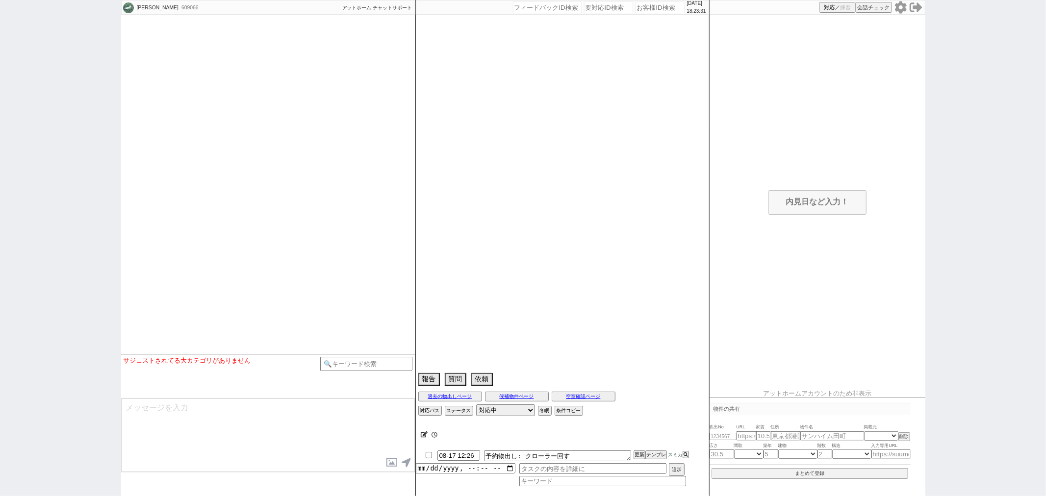
select select
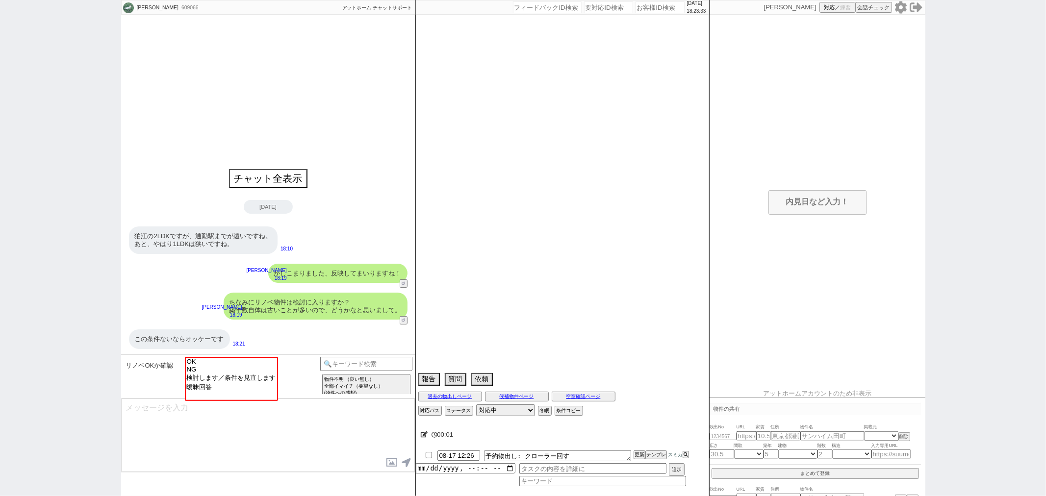
select select "13"
select select "1"
select select "75"
select select "66"
select select "59"
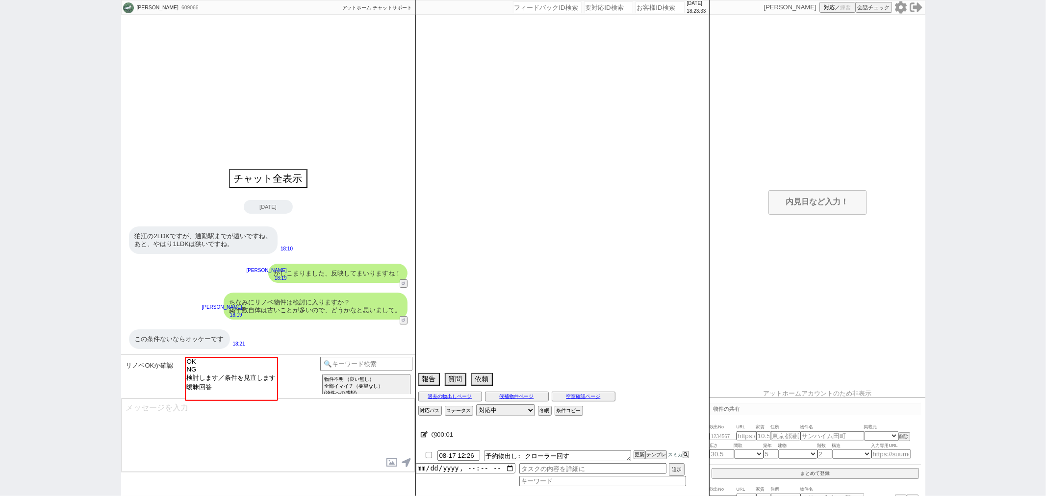
select select "23"
select select "730"
select select "817"
select select "57"
select select "44"
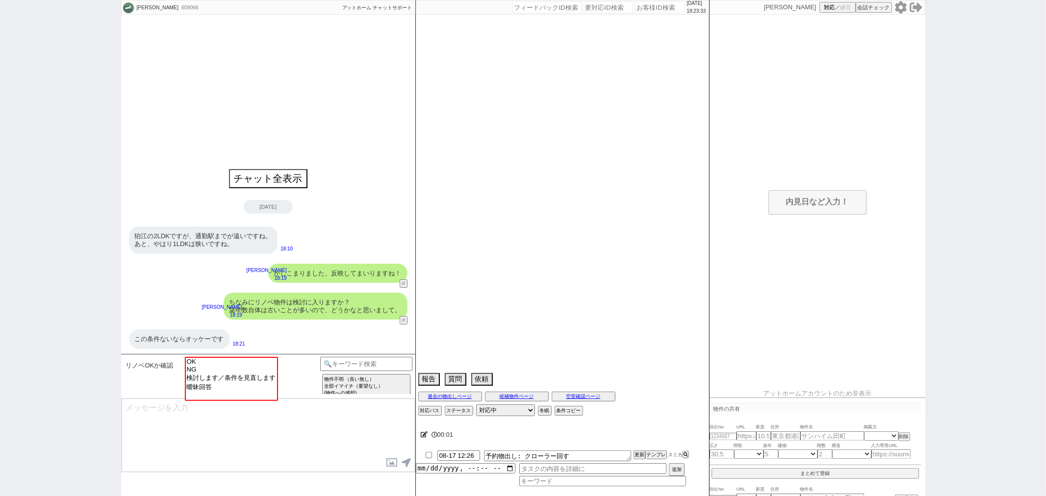
select select "14"
select select "72"
select select "48"
select select "53"
select select "15"
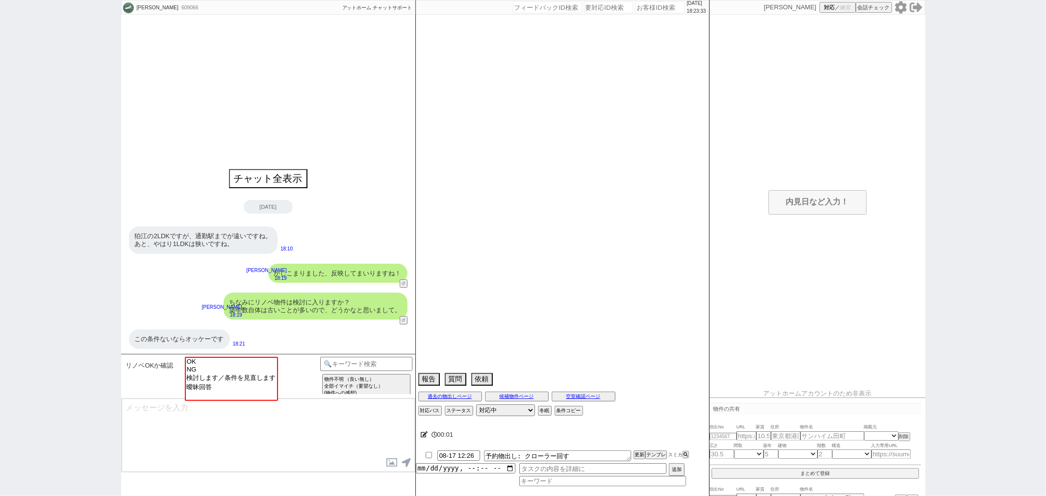
select select "504"
select select "70"
select select "60"
select select "65"
select select "63"
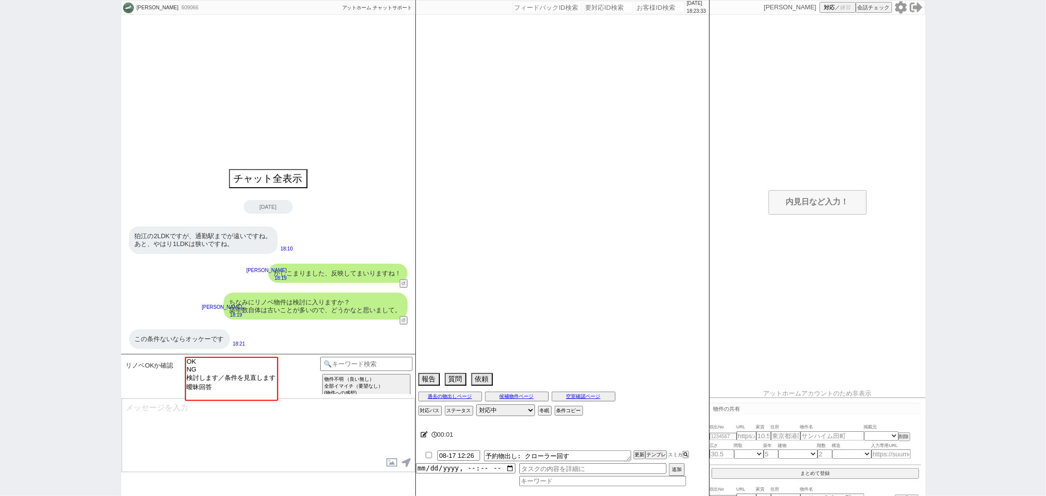
select select "62"
select select "38"
select select "25"
select select "50"
select select "19"
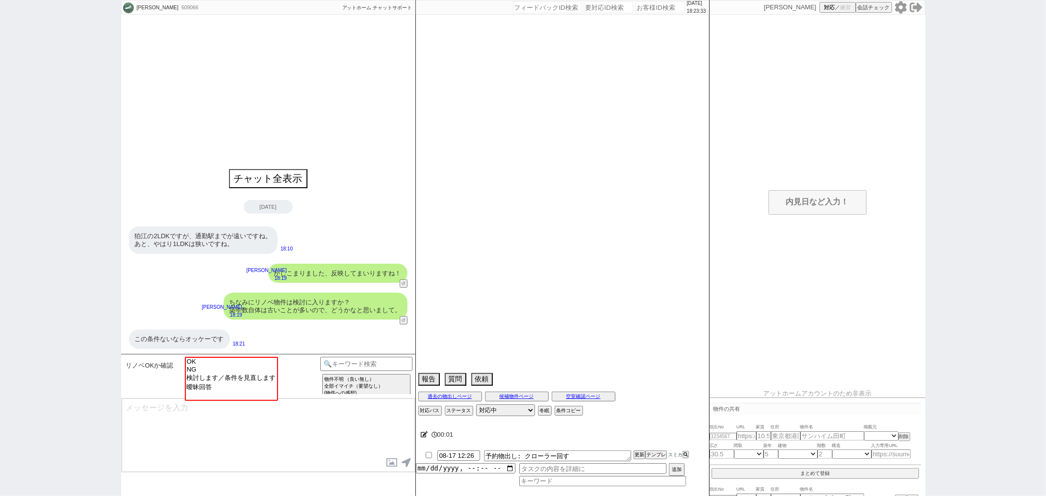
select select "71"
select select "64"
select select "69"
select select "29"
select select "67"
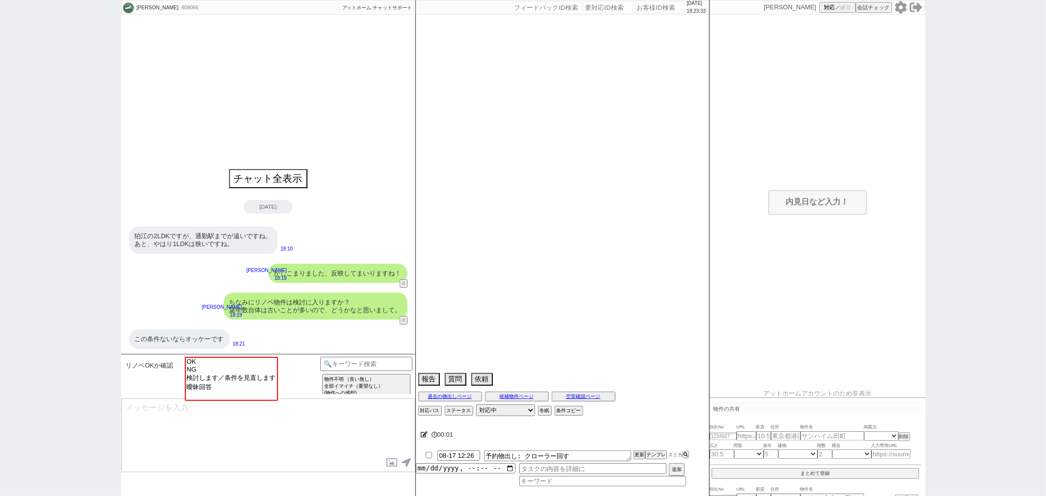
select select "36"
select select "33"
select select "52"
select select "9"
select select "332"
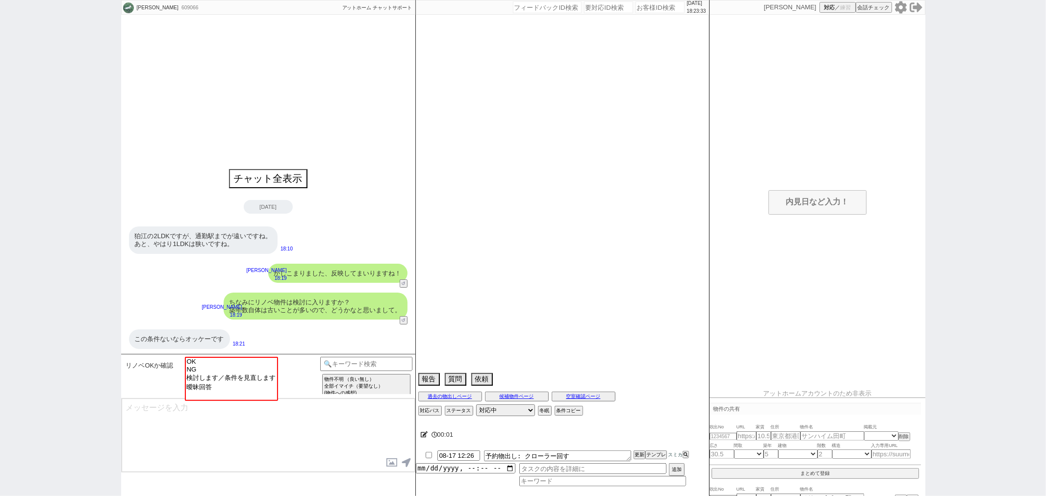
select select "47"
select select "35"
select select "68"
select select "74"
select select "54"
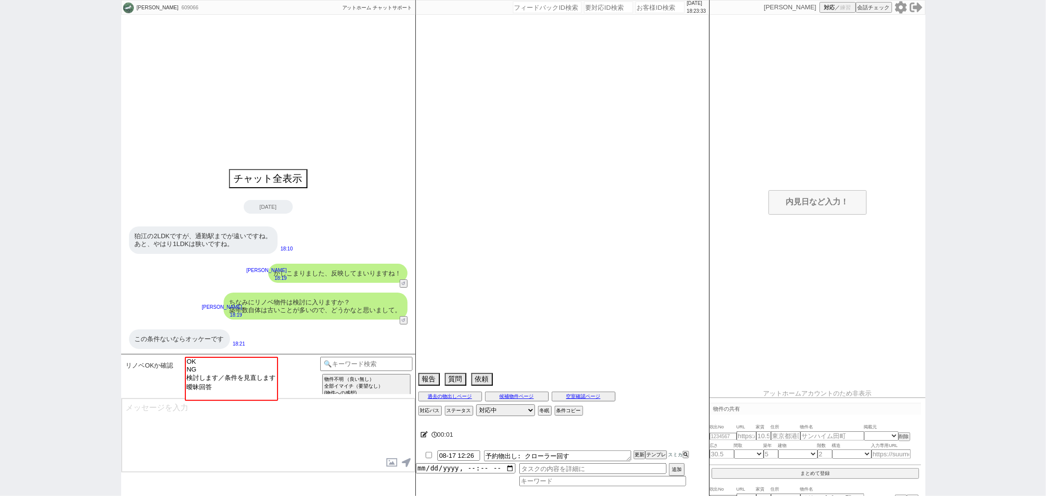
select select "17"
select select "12"
select select "16"
select select "10"
select select "374"
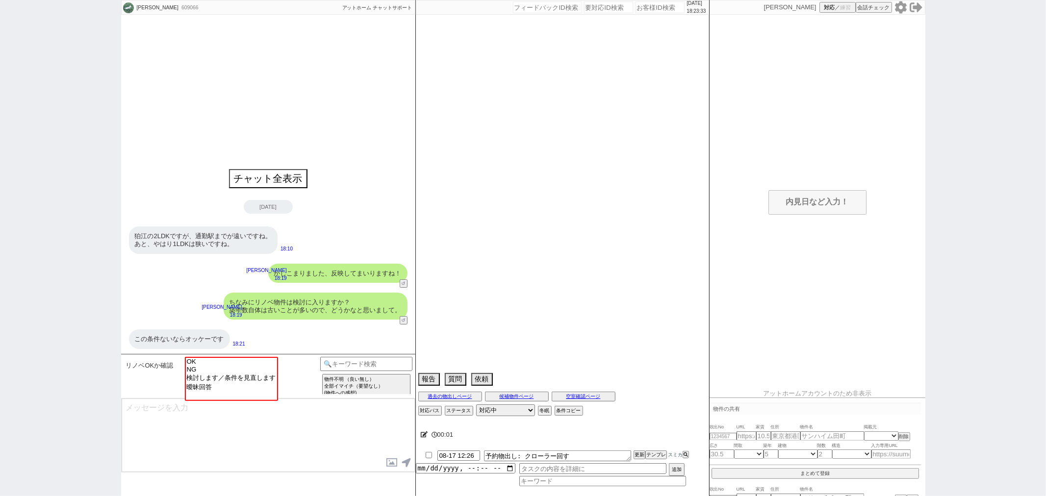
select select "56"
select select "76"
select select "7"
select select "24"
select select "55"
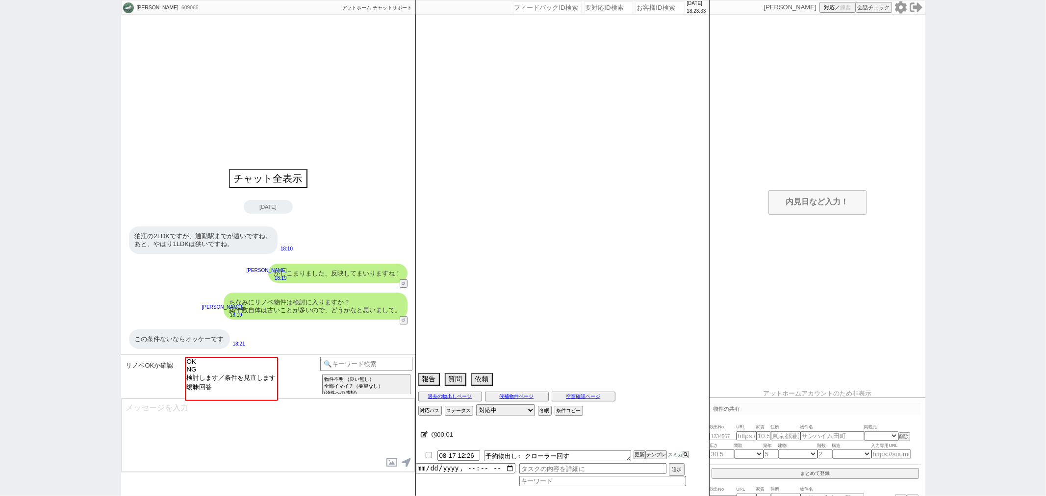
select select "46"
select select "27"
select select "73"
select select "[DATE]"
select select "11"
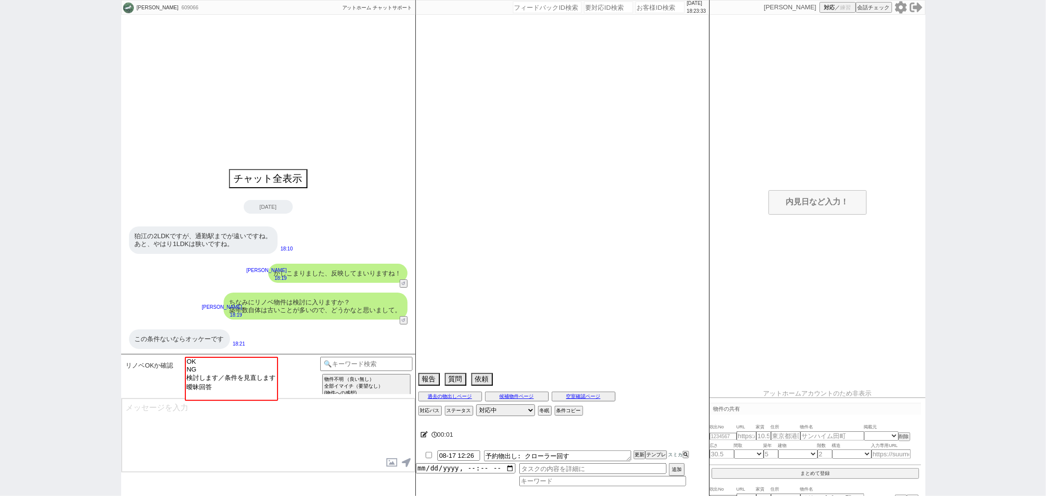
select select "77"
select select "49"
select select "[DATE]"
select select "51"
select select "58"
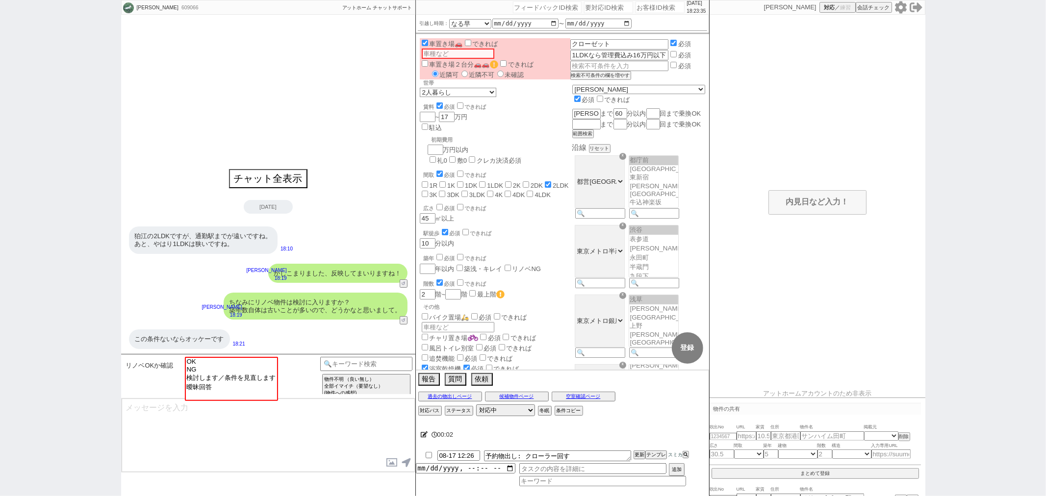
scroll to position [182, 0]
click at [251, 365] on option "OK" at bounding box center [230, 369] width 91 height 8
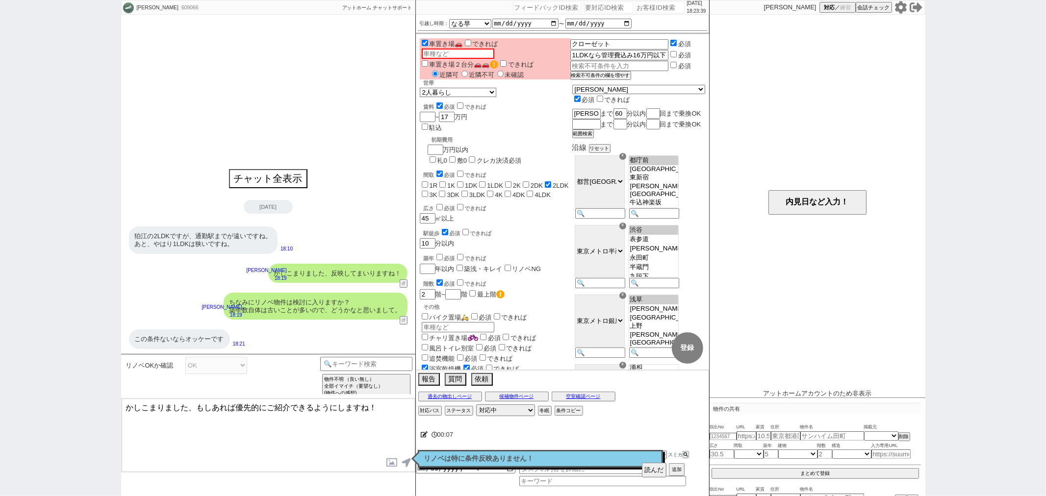
click at [389, 414] on textarea "かしこまりました、もしあれば優先的にご紹介できるようにしますね！" at bounding box center [268, 436] width 293 height 74
click at [653, 471] on button "読んだ" at bounding box center [654, 470] width 25 height 15
click at [600, 462] on p "リノベは特に条件反映ありません！" at bounding box center [540, 459] width 232 height 8
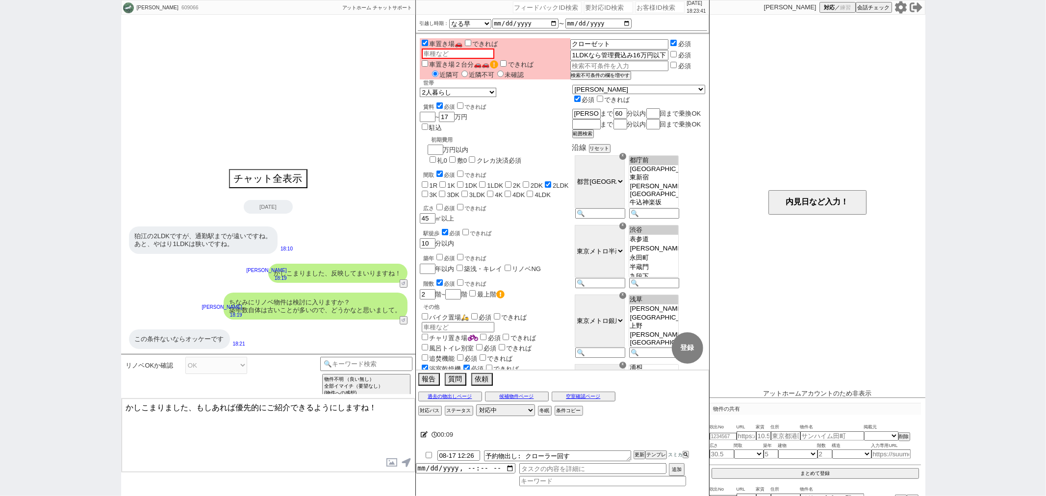
click at [399, 421] on textarea "かしこまりました、もしあれば優先的にご紹介できるようにしますね！" at bounding box center [268, 436] width 293 height 74
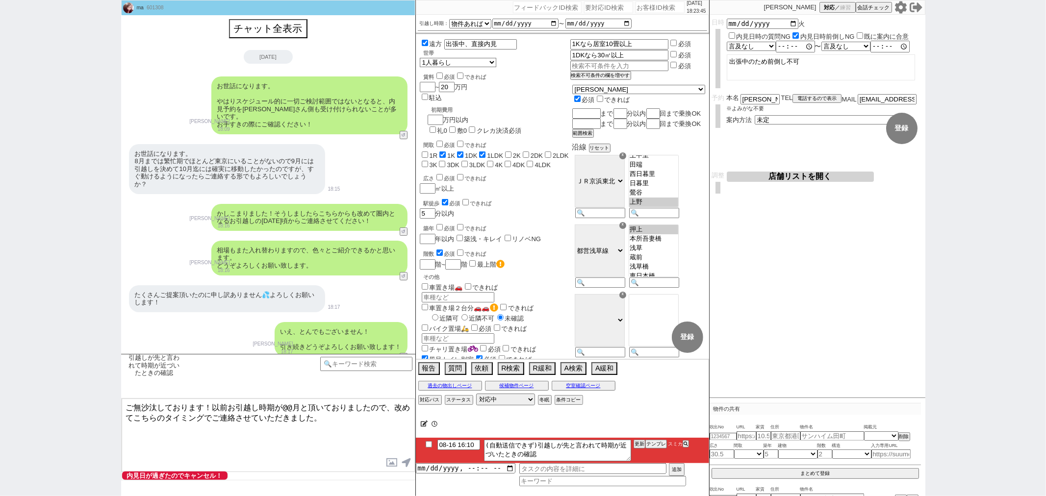
scroll to position [124, 0]
click at [484, 26] on select "なる早 未定 いつでも 物件あれば 年内 来年 1月 2月 3月 4月 5月 6月 7月 8月 9月 10月 11月 12月 春 [PERSON_NAME]" at bounding box center [470, 24] width 42 height 8
click at [482, 20] on select "なる早 未定 いつでも 物件あれば 年内 来年 1月 2月 3月 4月 5月 6月 7月 8月 9月 10月 11月 12月 春 [PERSON_NAME]" at bounding box center [470, 24] width 42 height 8
click at [540, 26] on select "のみ 上旬 中旬 下旬 末 まで 1日 2日 3日 4日 5日 6日 7日 8日 9日 10日 11日 12日 13日 14日 15日 16日 17日 18日…" at bounding box center [537, 24] width 25 height 8
click at [525, 20] on select "のみ 上旬 中旬 下旬 末 まで 1日 2日 3日 4日 5日 6日 7日 8日 9日 10日 11日 12日 13日 14日 15日 16日 17日 18日…" at bounding box center [537, 24] width 25 height 8
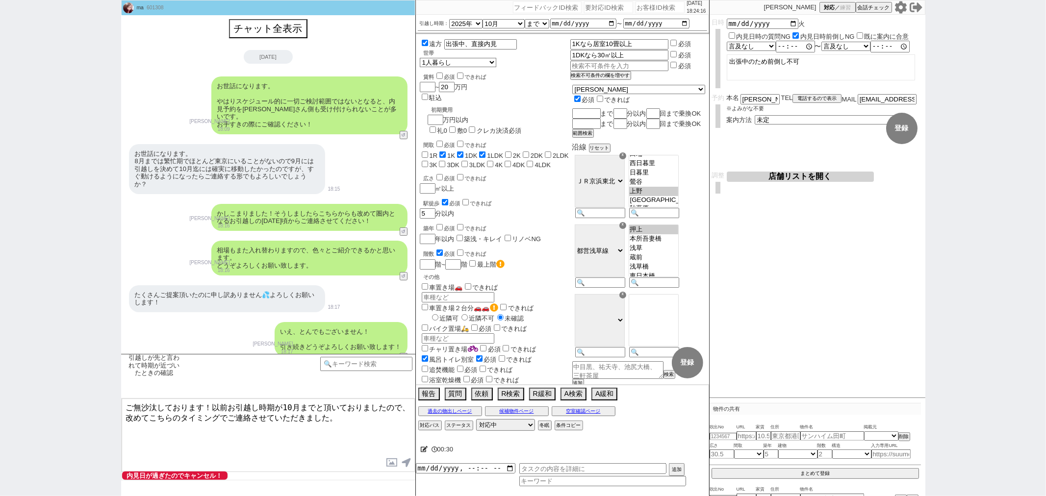
click at [384, 414] on textarea "ご無沙汰しております！以前お引越し時期が10月までと頂いておりましたので、改めてこちらのタイミングでご連絡させていただきました。" at bounding box center [268, 436] width 293 height 74
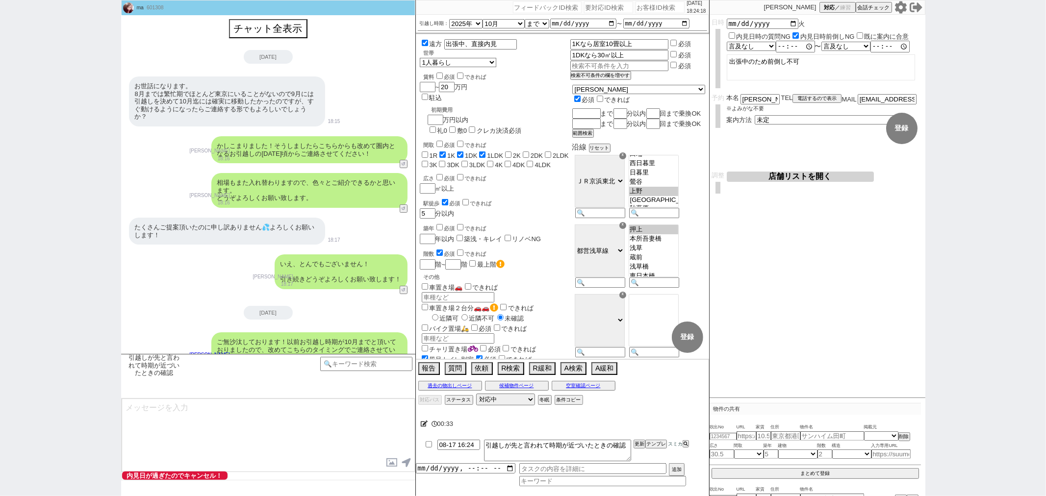
scroll to position [124, 0]
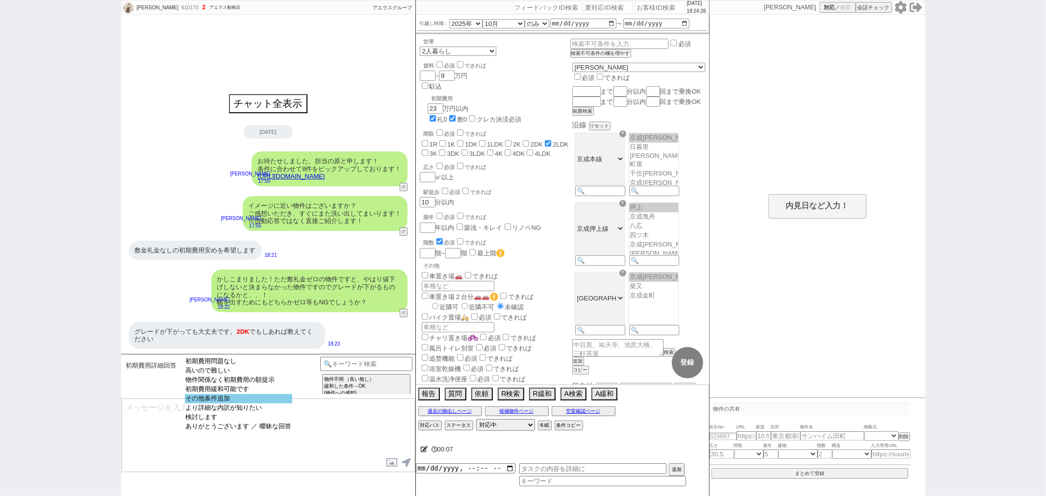
click at [219, 404] on option "その他条件追加" at bounding box center [238, 408] width 107 height 9
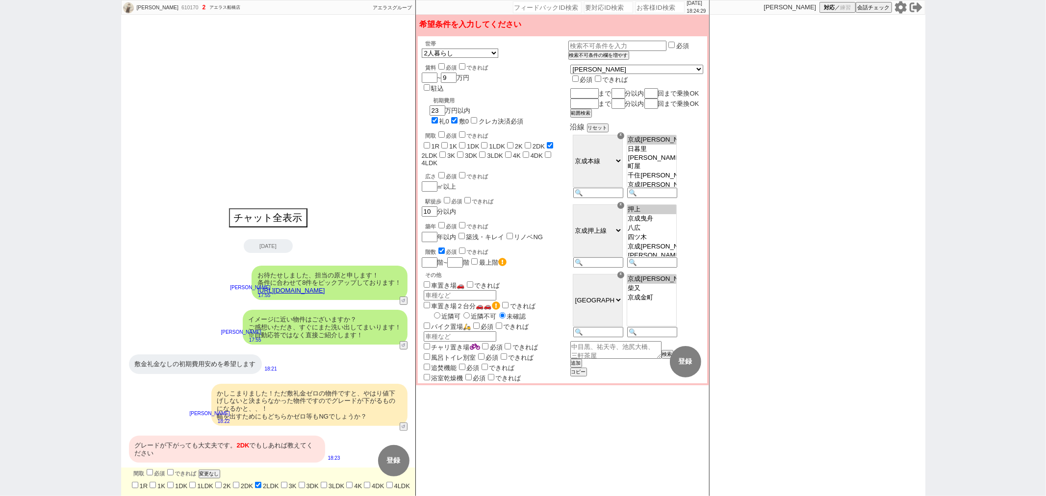
click at [239, 482] on input "2DK" at bounding box center [236, 485] width 6 height 6
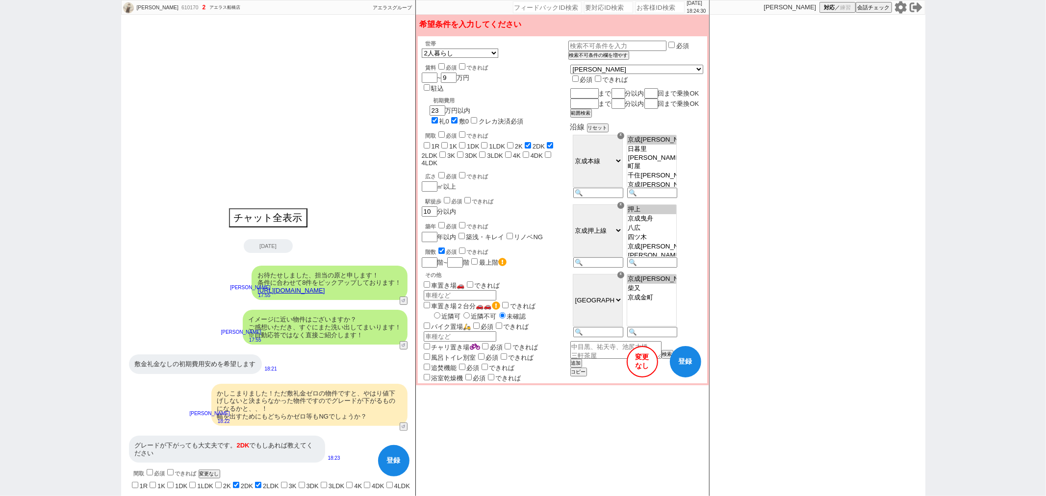
click at [687, 365] on button "登録" at bounding box center [685, 361] width 31 height 31
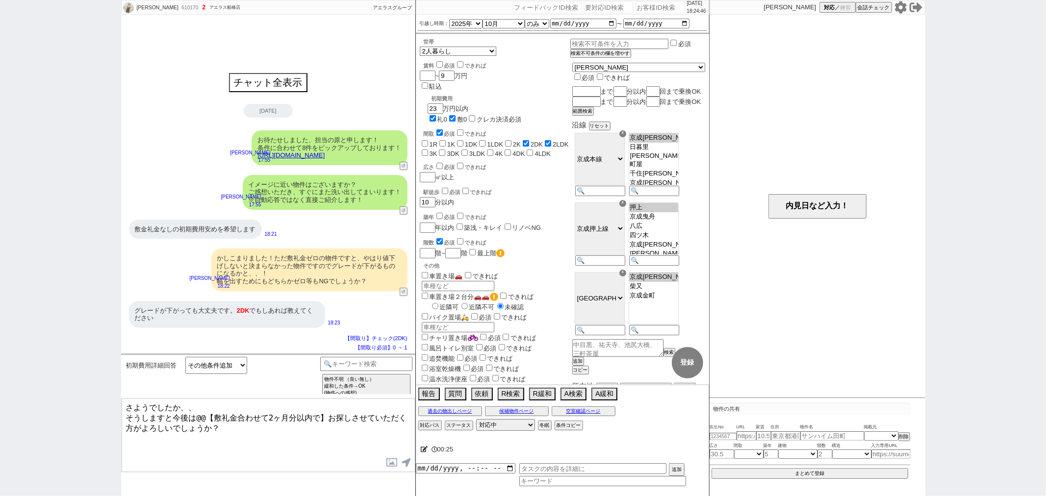
click at [217, 413] on textarea "さようでしたか、、 そうしますと今後は@@【敷礼金合わせて2ヶ月分以内で】お探しさせていただく方がよろしいでしょうか？" at bounding box center [268, 436] width 293 height 74
click at [403, 290] on button "↺" at bounding box center [405, 293] width 6 height 6
click at [218, 362] on select "中カテゴリを選択 初期費用問題なし 高いので難しい 物件関係なく初期費用の額提示 初期費用緩和可能です その他条件追加 より詳細な内訳が知りたい 検討します …" at bounding box center [216, 365] width 62 height 17
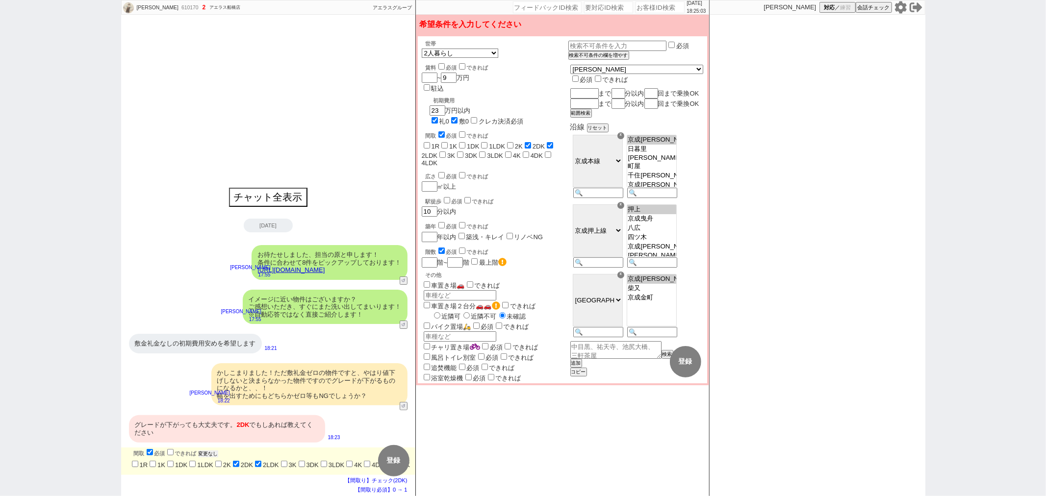
click at [209, 451] on button "変更なし" at bounding box center [209, 454] width 20 height 7
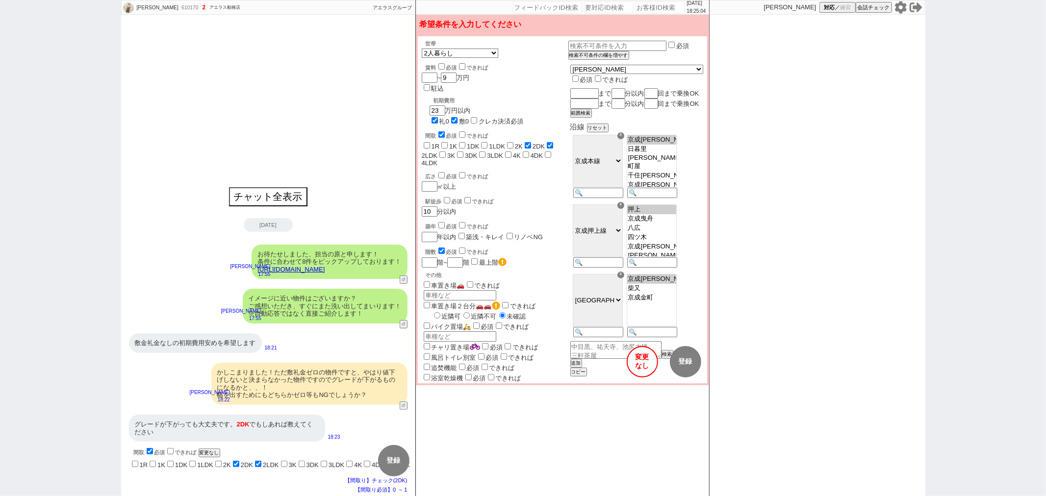
click at [645, 371] on button "変更 なし" at bounding box center [642, 361] width 31 height 31
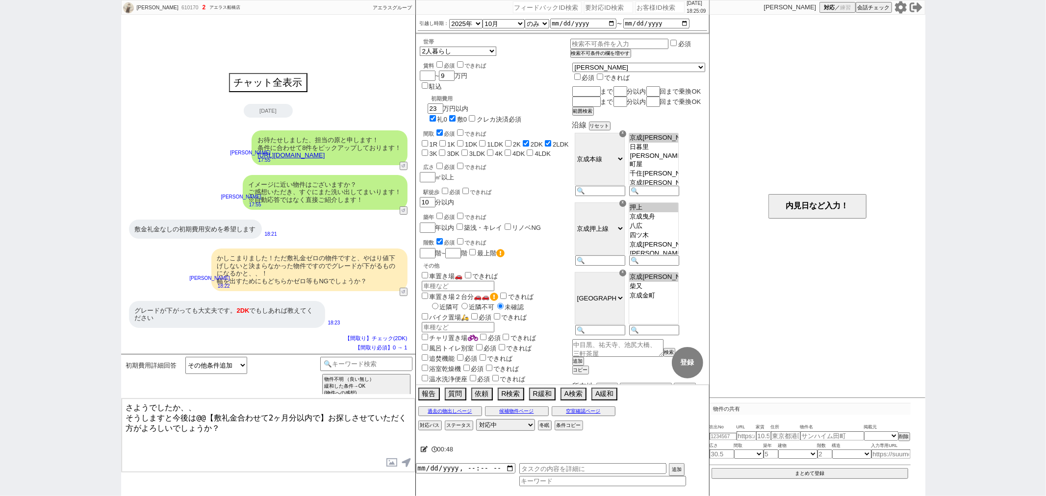
drag, startPoint x: 197, startPoint y: 418, endPoint x: 324, endPoint y: 416, distance: 127.0
click at [324, 416] on textarea "さようでしたか、、 そうしますと今後は@@【敷礼金合わせて2ヶ月分以内で】お探しさせていただく方がよろしいでしょうか？" at bounding box center [268, 436] width 293 height 74
click at [406, 291] on button "↺" at bounding box center [405, 293] width 6 height 6
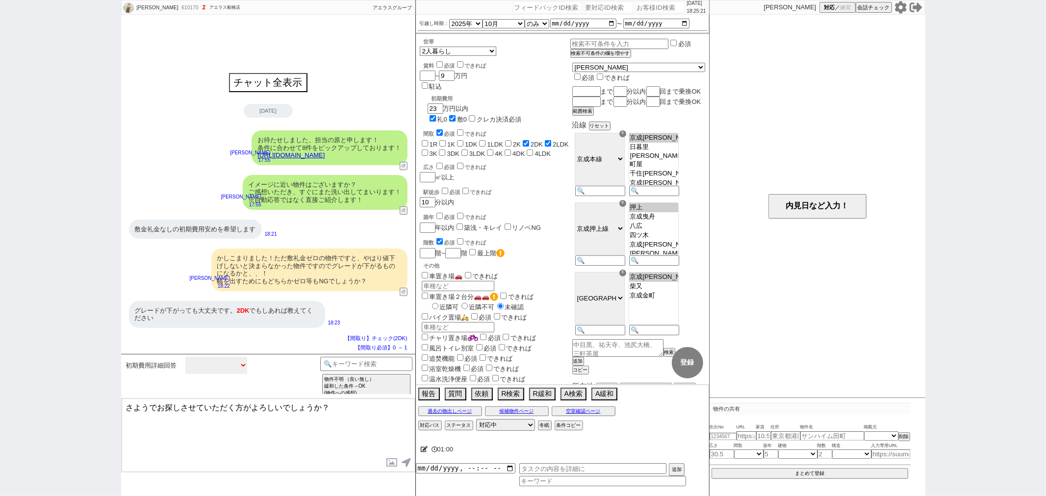
click at [228, 367] on select "中カテゴリを選択 初期費用問題なし 高いので難しい 物件関係なく初期費用の額提示 初期費用緩和可能です その他条件追加 より詳細な内訳が知りたい 検討します …" at bounding box center [216, 365] width 62 height 17
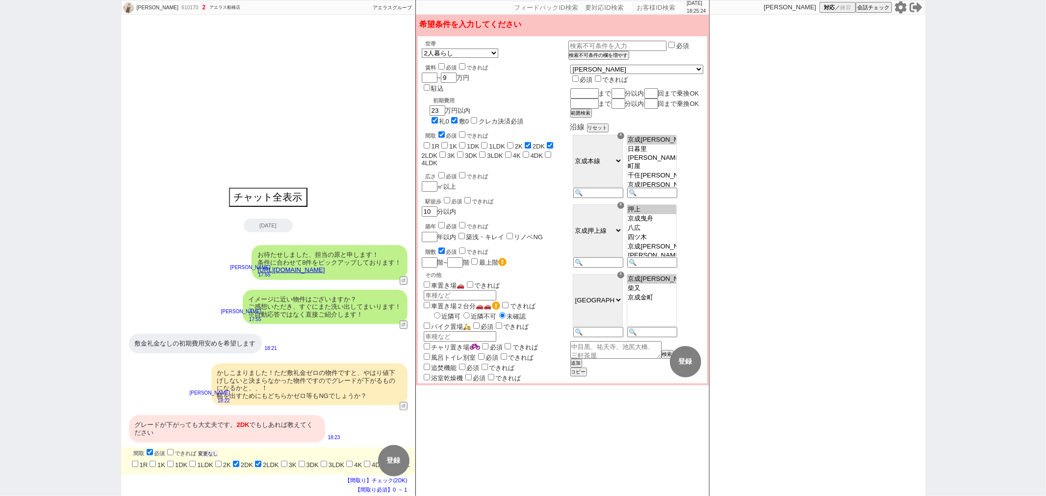
click at [214, 451] on button "変更なし" at bounding box center [209, 454] width 20 height 7
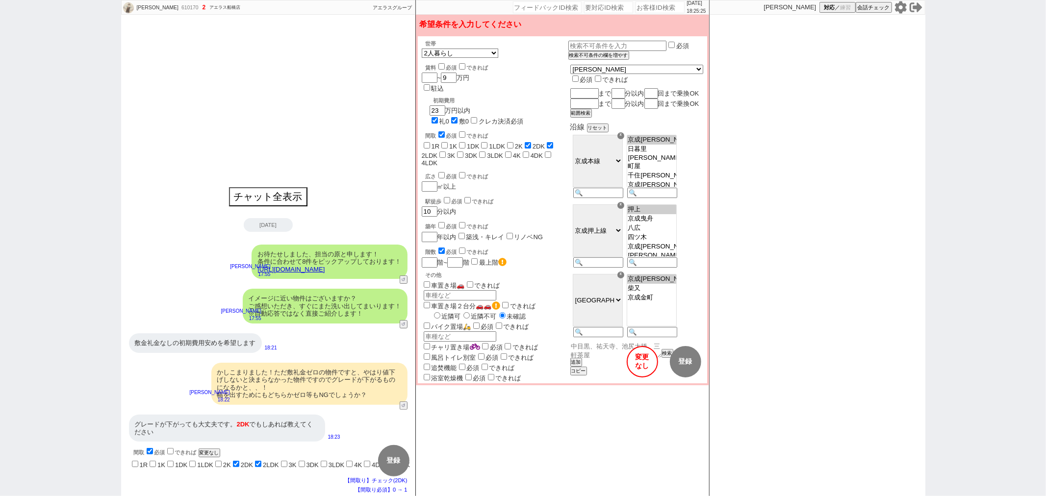
drag, startPoint x: 623, startPoint y: 362, endPoint x: 630, endPoint y: 362, distance: 6.9
click at [623, 358] on textarea at bounding box center [615, 349] width 91 height 17
click at [631, 362] on button "変更 なし" at bounding box center [642, 361] width 31 height 31
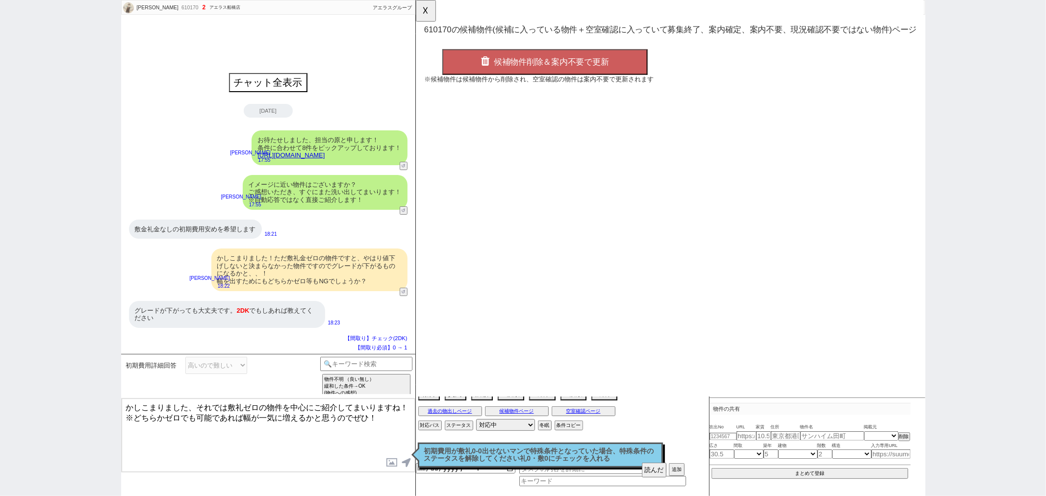
scroll to position [0, 0]
click at [429, 12] on button "☓" at bounding box center [425, 10] width 18 height 20
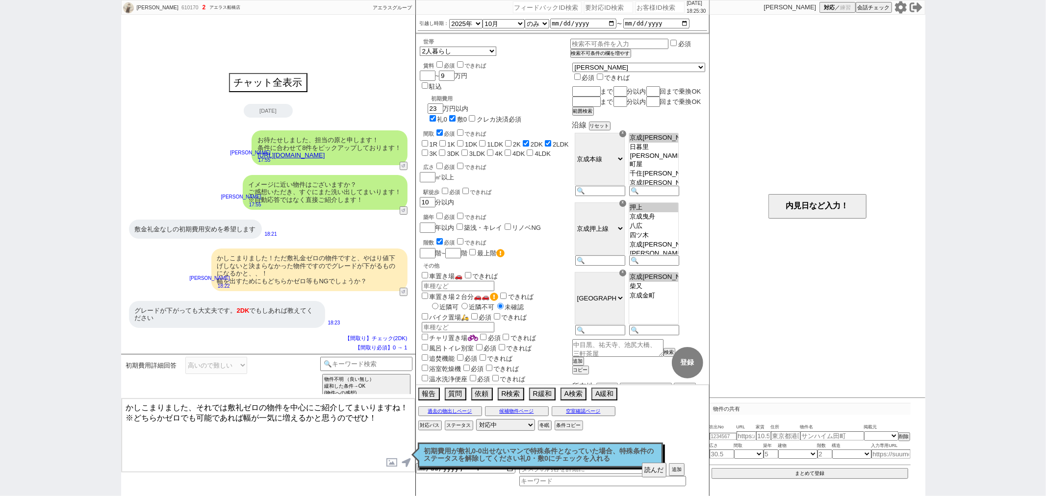
click at [379, 428] on textarea "かしこまりました、それでは敷礼ゼロの物件を中心にご紹介してまいりますね！ ※どちらかゼロでも可能であれば幅が一気に増えるかと思うのでぜひ！" at bounding box center [268, 436] width 293 height 74
click at [534, 453] on p "初期費用が敷礼0-0出せないマンで特殊条件となっていた場合、特殊条件のステータスを解除してください礼0・敷0にチェックを入れる" at bounding box center [540, 455] width 232 height 15
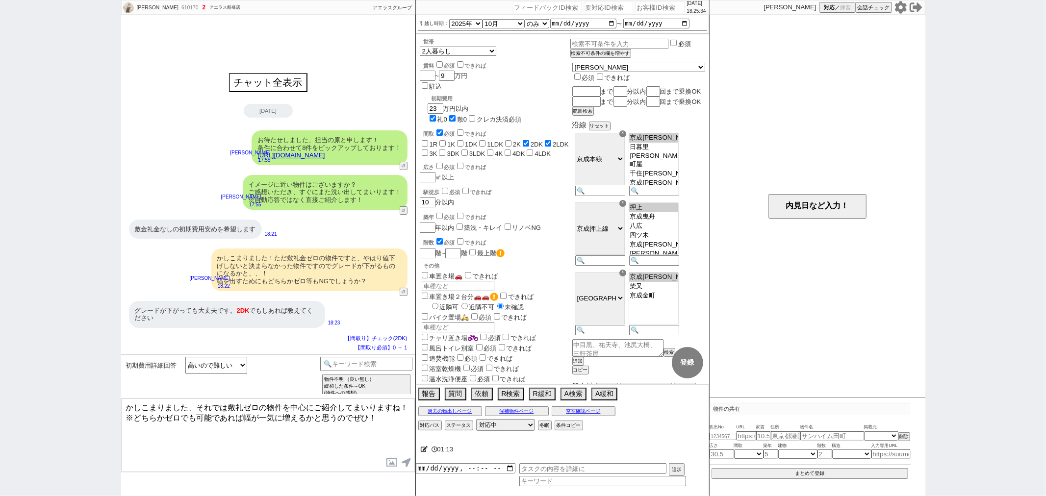
drag, startPoint x: 357, startPoint y: 445, endPoint x: 422, endPoint y: 442, distance: 65.8
click at [359, 445] on textarea "かしこまりました、それでは敷礼ゼロの物件を中心にご紹介してまいりますね！ ※どちらかゼロでも可能であれば幅が一気に増えるかと思うのでぜひ！" at bounding box center [268, 436] width 293 height 74
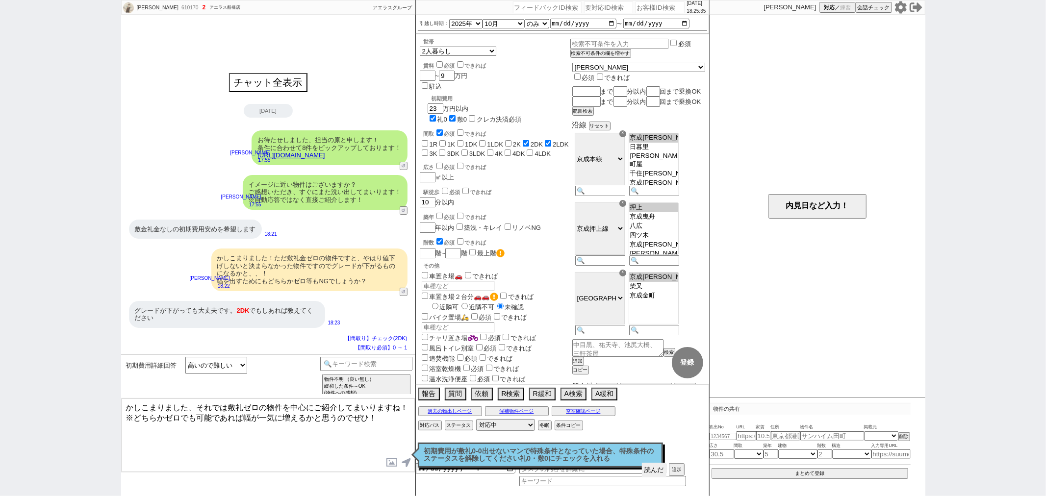
click at [652, 471] on button "読んだ" at bounding box center [654, 470] width 25 height 15
click at [597, 454] on p "初期費用が敷礼0-0出せないマンで特殊条件となっていた場合、特殊条件のステータスを解除してください礼0・敷0にチェックを入れる" at bounding box center [540, 455] width 232 height 15
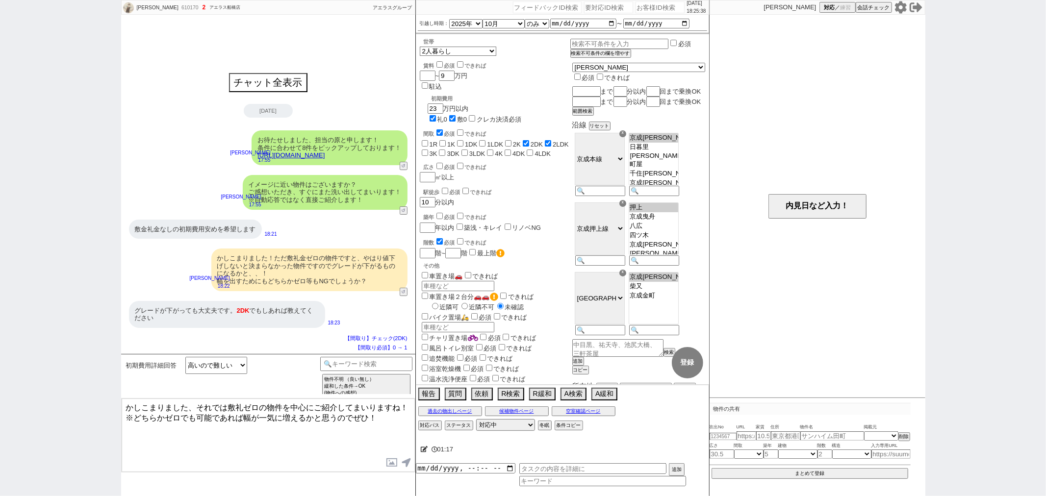
click at [377, 418] on textarea "かしこまりました、それでは敷礼ゼロの物件を中心にご紹介してまいりますね！ ※どちらかゼロでも可能であれば幅が一気に増えるかと思うのでぜひ！" at bounding box center [268, 436] width 293 height 74
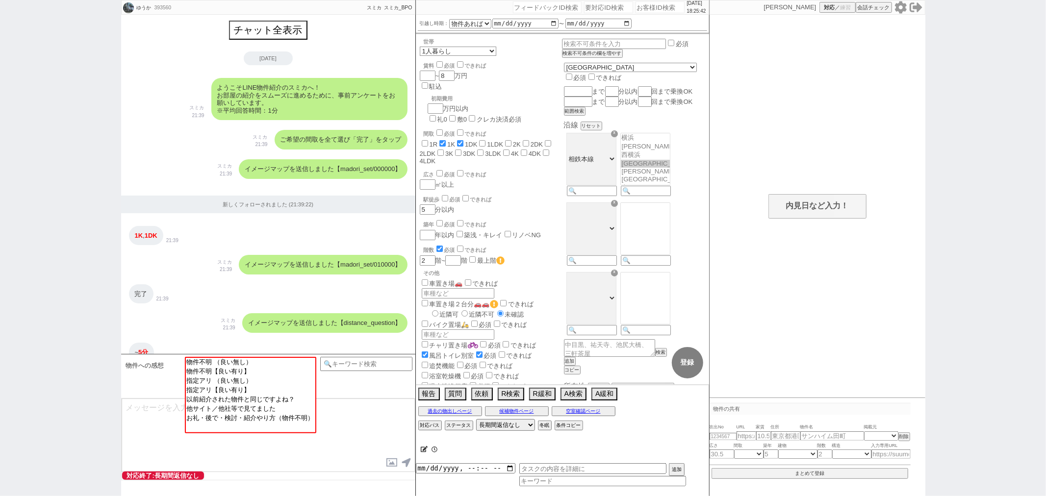
scroll to position [886, 0]
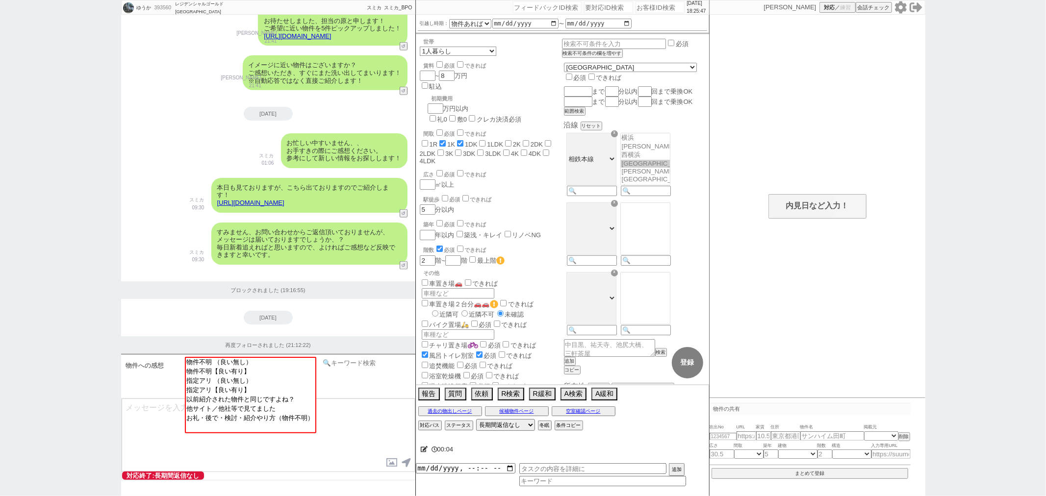
click at [350, 366] on input at bounding box center [366, 363] width 93 height 12
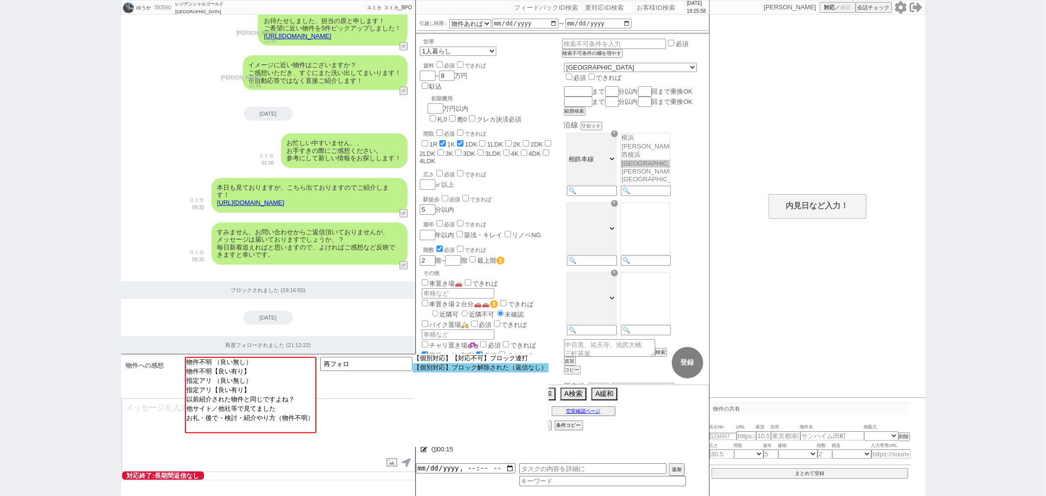
click at [0, 0] on option "【個別対応】ブロック解除された（返信なし）" at bounding box center [0, 0] width 0 height 0
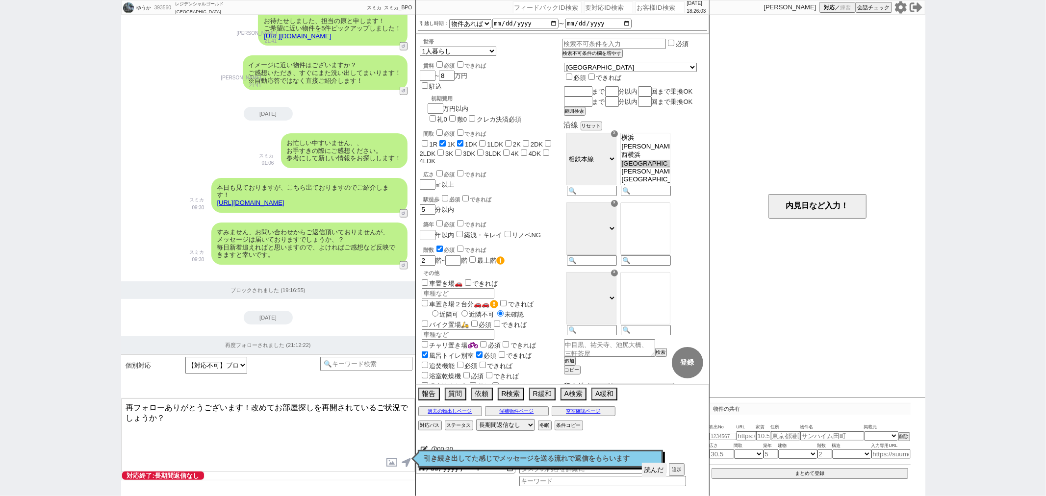
click at [657, 468] on button "読んだ" at bounding box center [654, 470] width 25 height 15
click at [638, 459] on p "引き続き出してた感じでメッセージを送る流れで返信をもらいます" at bounding box center [540, 459] width 232 height 8
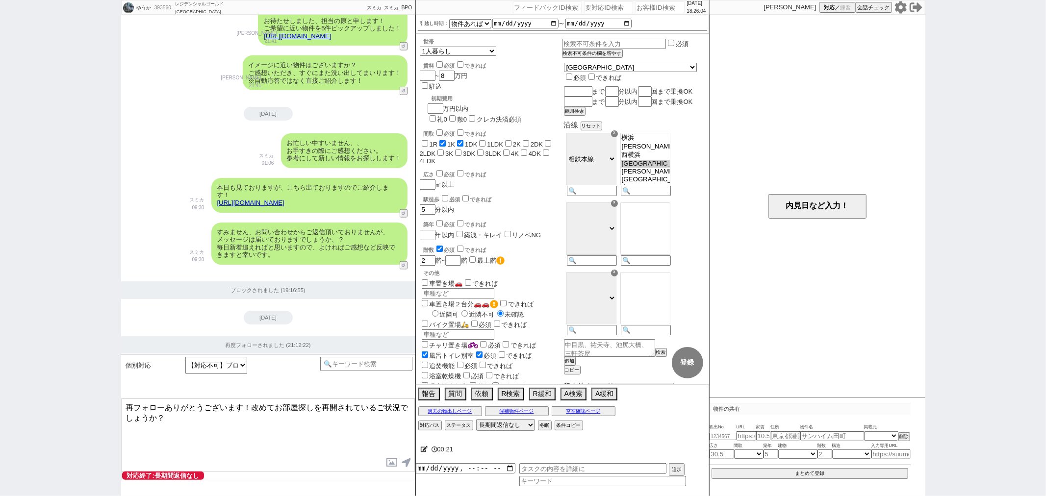
click at [270, 444] on textarea "再フォローありがとうございます！改めてお部屋探しを再開されているご状況でしょうか？" at bounding box center [268, 436] width 293 height 74
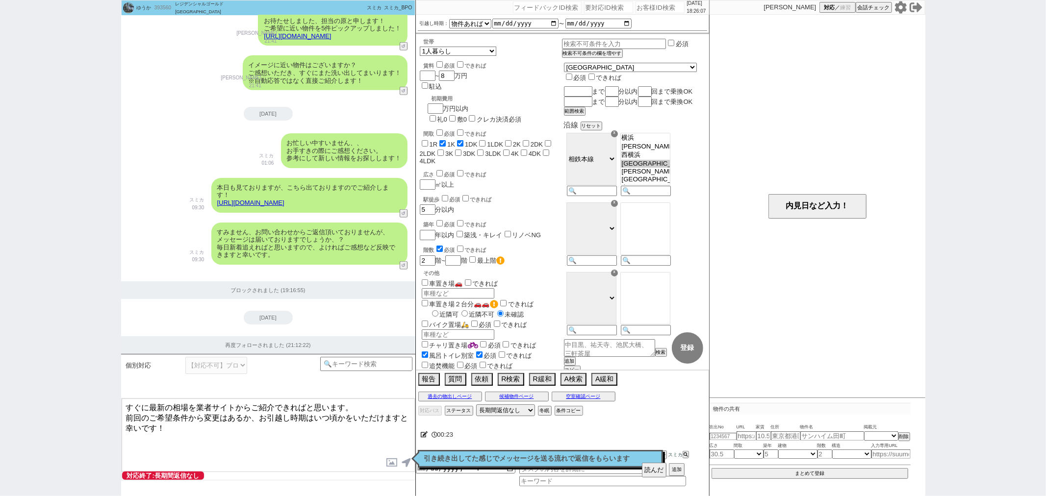
scroll to position [949, 0]
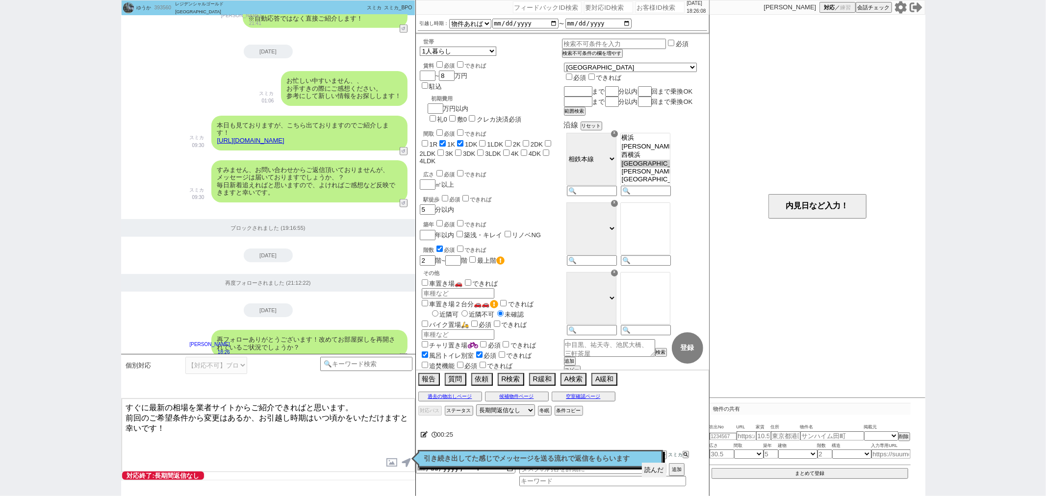
click at [655, 471] on button "読んだ" at bounding box center [654, 470] width 25 height 15
click at [614, 457] on p "引き続き出してた感じでメッセージを送る流れで返信をもらいます" at bounding box center [540, 459] width 232 height 8
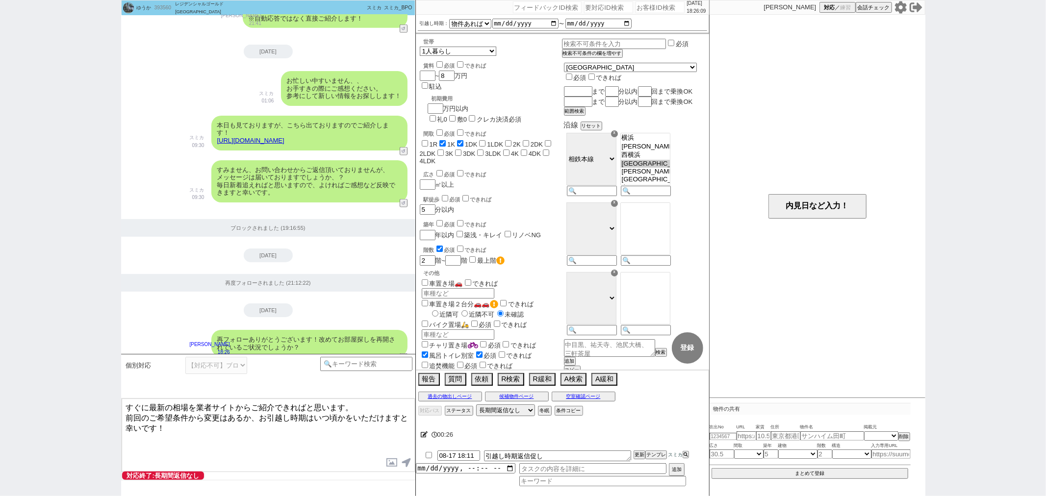
click at [296, 451] on textarea "すぐに最新の相場を業者サイトからご紹介できればと思います。 前回のご希望条件から変更はあるか、お引越し時期はいつ頃かをいただけますと幸いです！" at bounding box center [268, 436] width 293 height 74
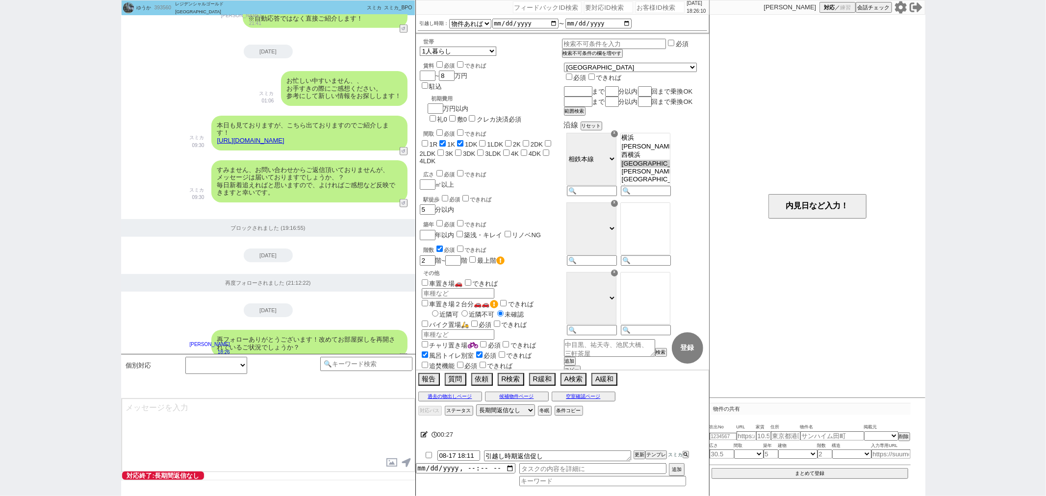
scroll to position [1001, 0]
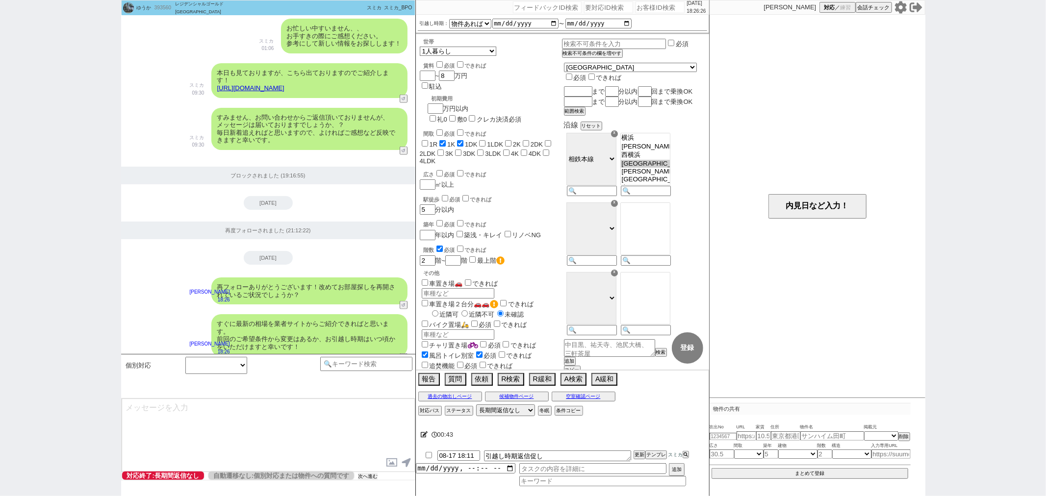
click at [368, 475] on button "次へ進む" at bounding box center [368, 476] width 20 height 7
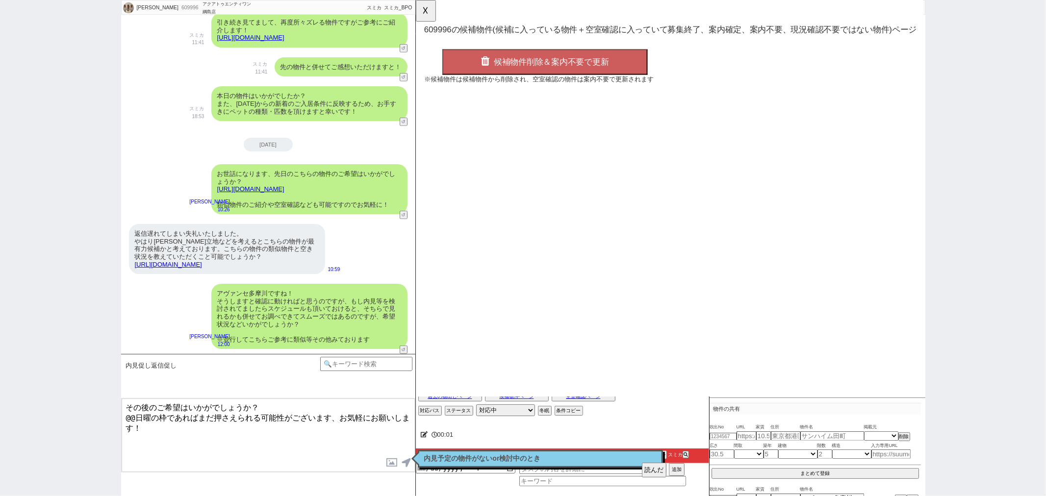
scroll to position [0, 0]
click at [420, 9] on button "☓" at bounding box center [425, 10] width 18 height 20
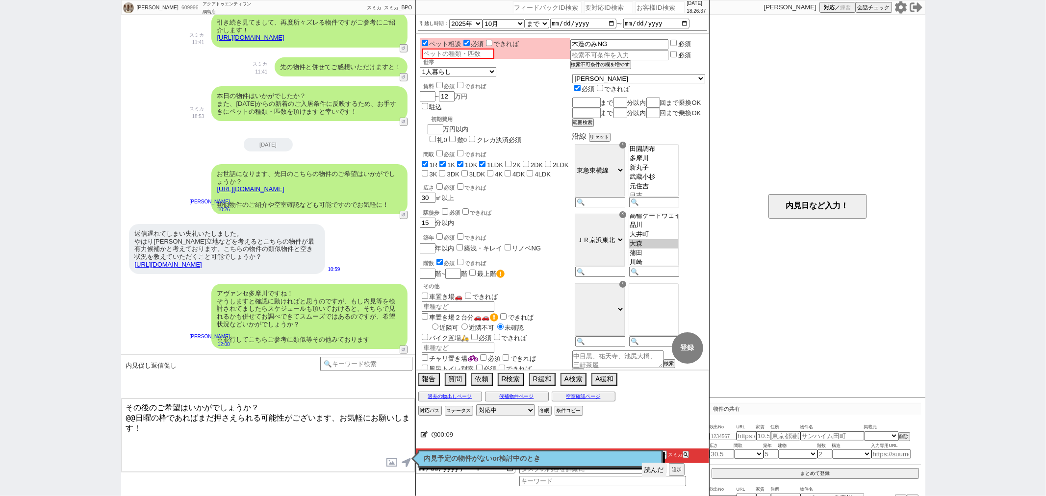
click at [649, 471] on button "読んだ" at bounding box center [654, 470] width 25 height 15
click at [617, 460] on p "内見予定の物件がないor検討中のとき" at bounding box center [540, 459] width 232 height 8
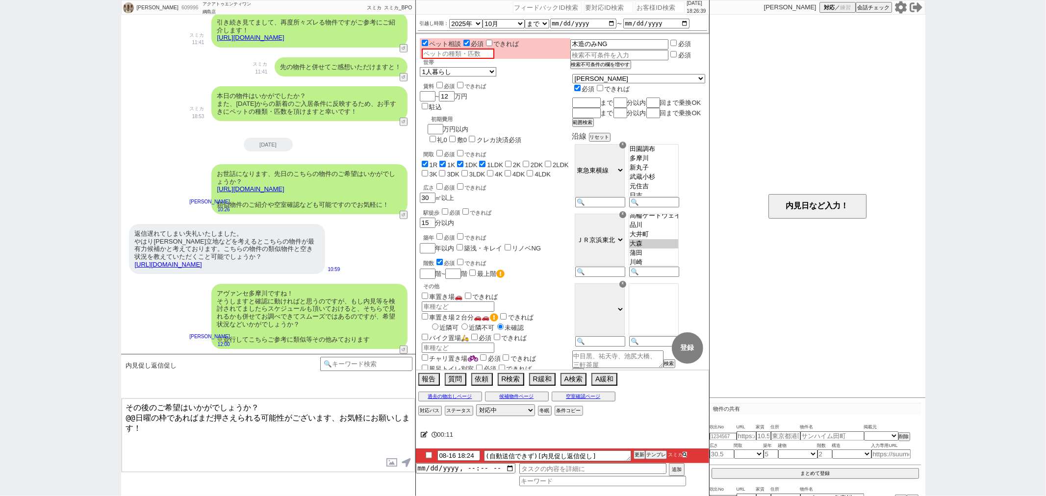
click at [685, 457] on icon at bounding box center [685, 455] width 4 height 4
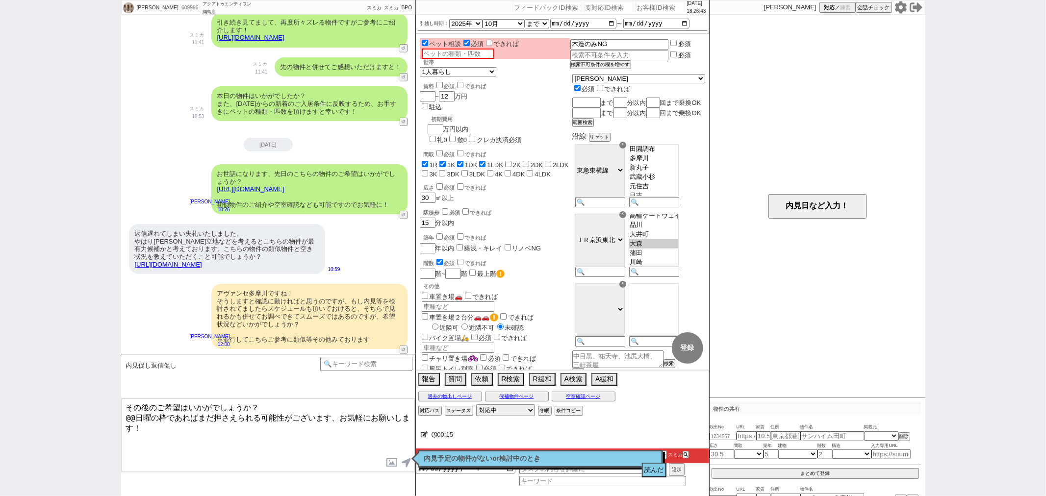
click at [145, 412] on textarea "その後のご希望はいかがでしょうか？ @@日曜の枠であればまだ押さえられる可能性がございます、お気軽にお願いします！" at bounding box center [268, 436] width 293 height 74
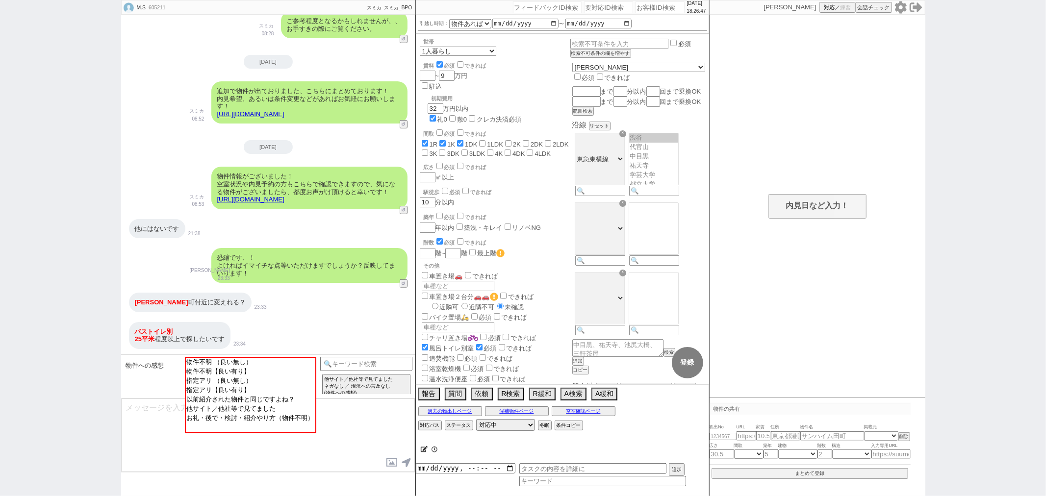
scroll to position [55, 0]
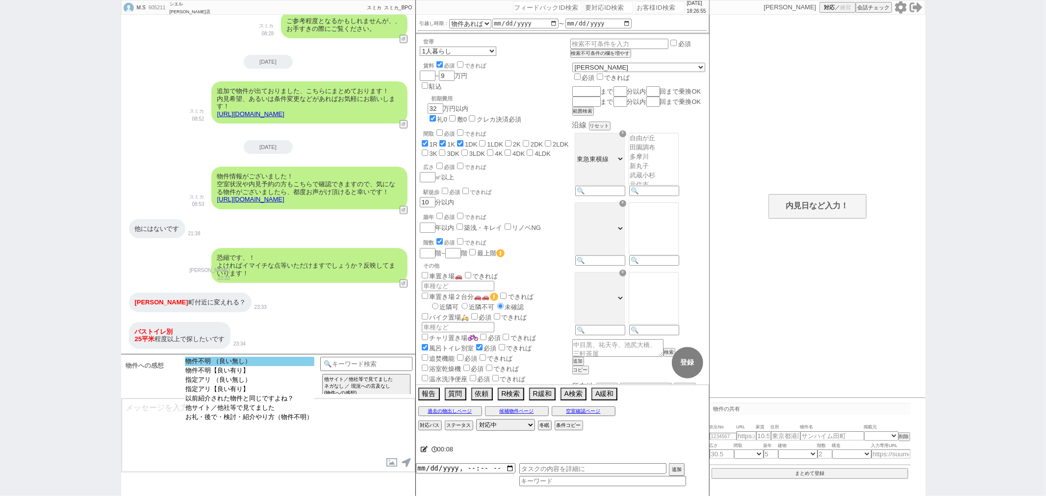
click at [237, 366] on option "物件不明 （良い無し）" at bounding box center [249, 370] width 129 height 9
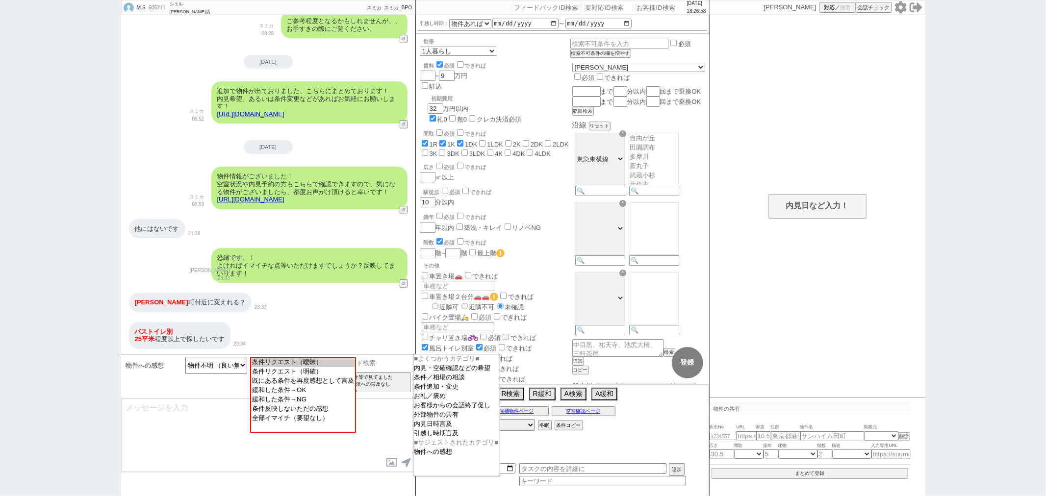
click at [386, 363] on input at bounding box center [366, 363] width 93 height 12
click at [444, 392] on option "条件追加・変更" at bounding box center [456, 396] width 86 height 9
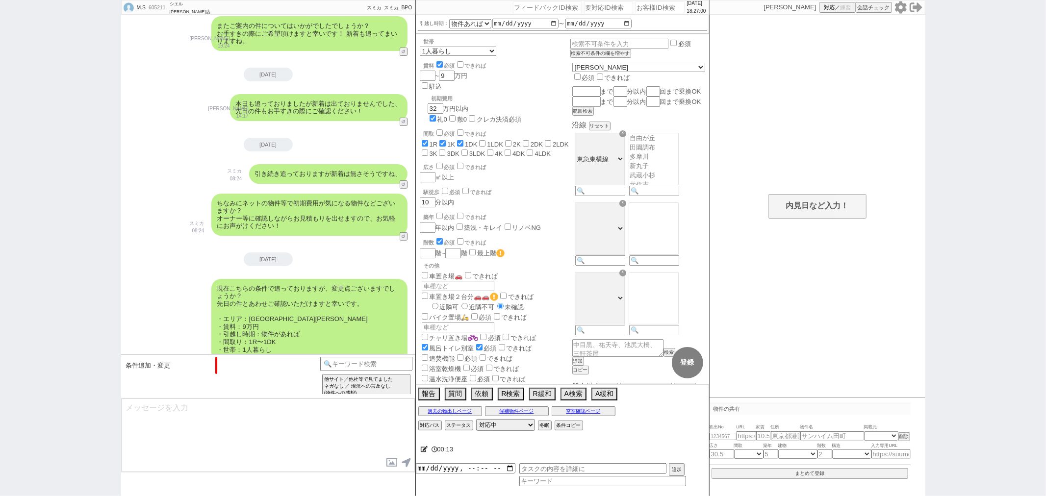
scroll to position [717, 0]
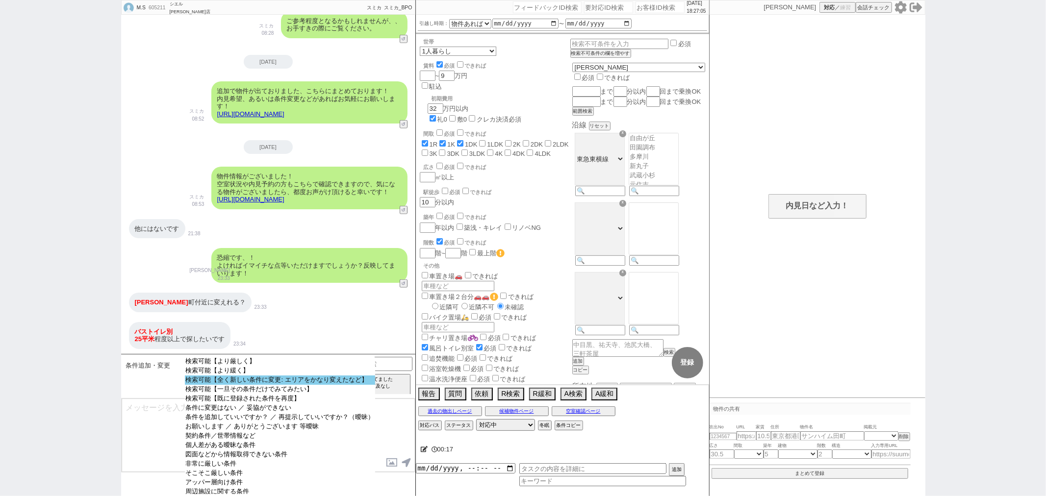
click at [283, 385] on option "検索可能【全く新しい条件に変更: エリアをかなり変えたなど】" at bounding box center [280, 389] width 190 height 9
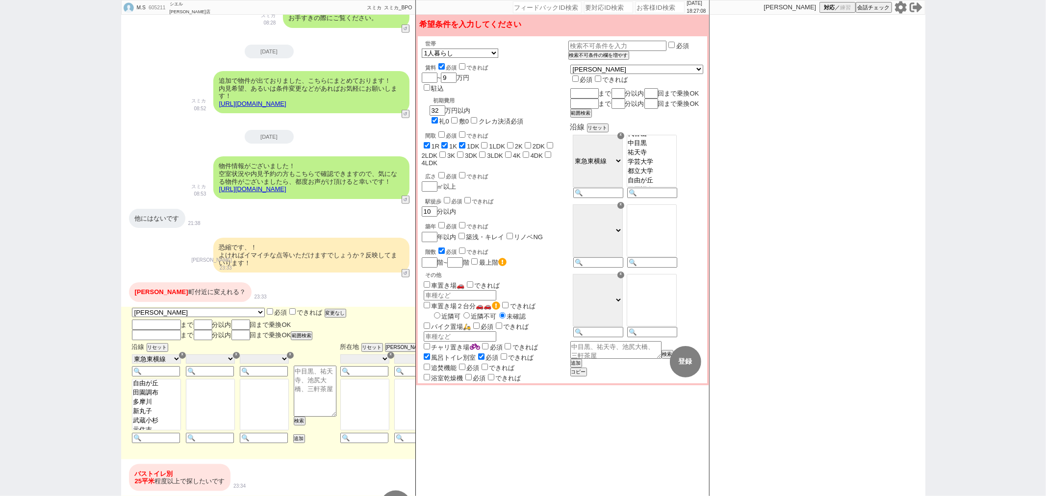
scroll to position [0, 0]
click at [607, 131] on button "リセット" at bounding box center [597, 128] width 20 height 7
click at [673, 198] on input at bounding box center [651, 194] width 48 height 8
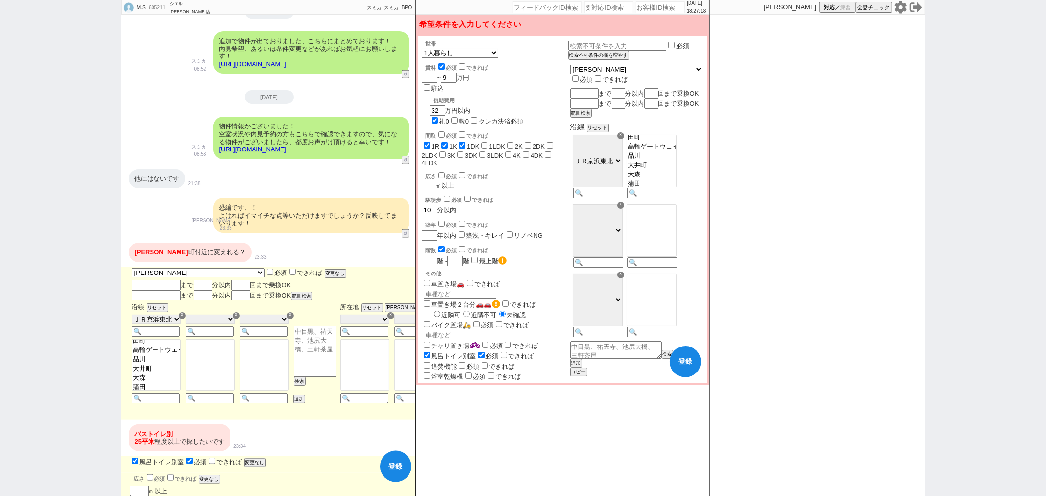
click at [431, 181] on input "number" at bounding box center [429, 185] width 14 height 8
click at [694, 365] on button "登録" at bounding box center [685, 361] width 31 height 31
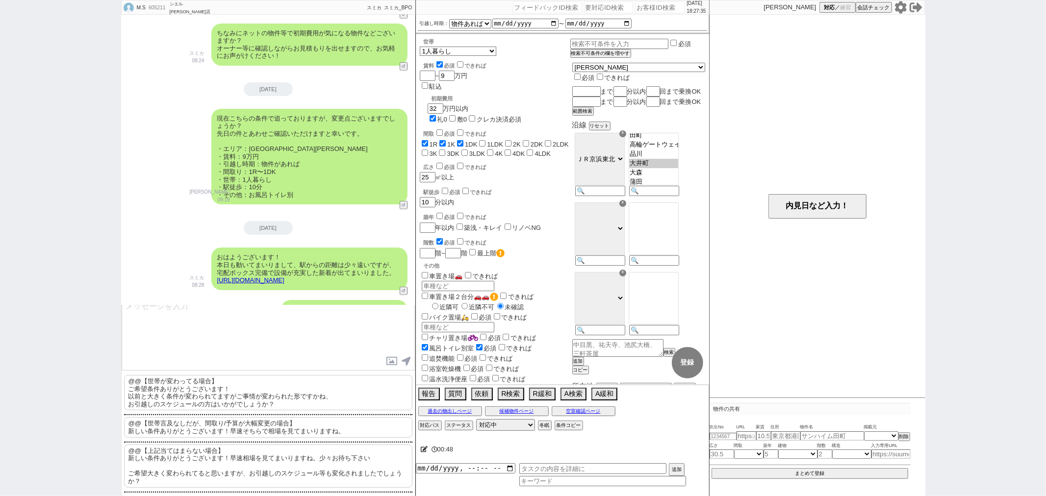
scroll to position [440, 0]
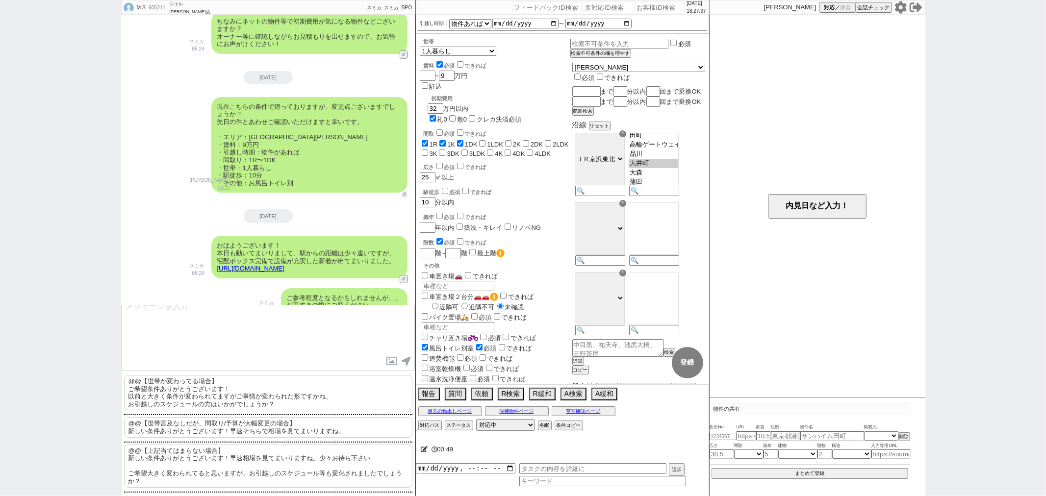
click at [402, 195] on button "↺" at bounding box center [405, 194] width 6 height 6
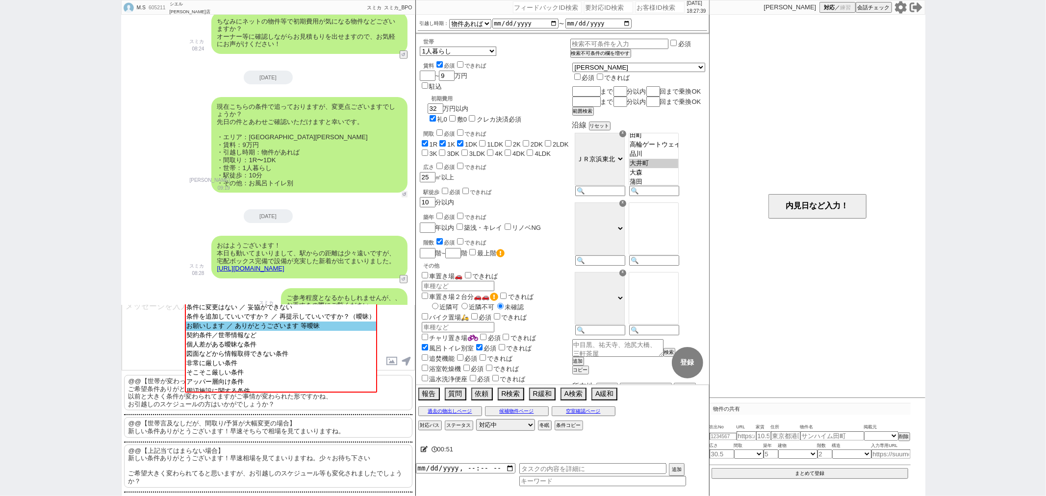
scroll to position [0, 0]
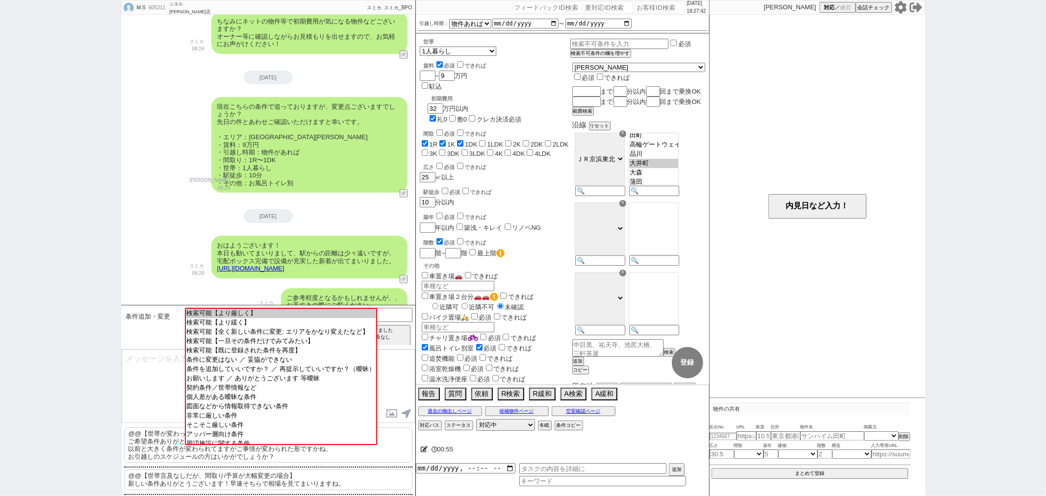
click at [146, 398] on textarea at bounding box center [268, 387] width 293 height 74
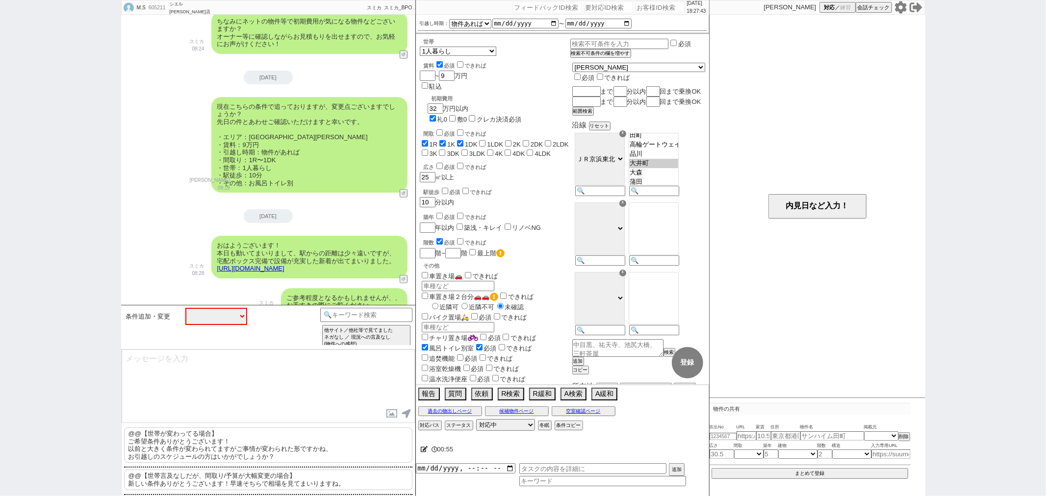
scroll to position [52, 0]
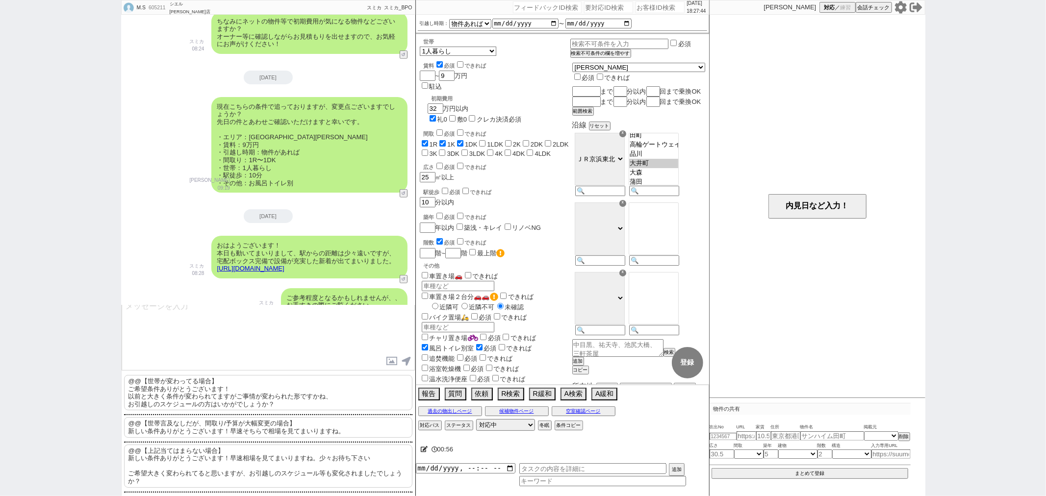
click at [172, 457] on p "@@【上記当てはまらない場合】 新しい条件ありがとうございます！早速相場を見てまいりますね。少々お待ち下さい ご希望大きく変わられてると思いますが、お引越しの…" at bounding box center [268, 466] width 288 height 43
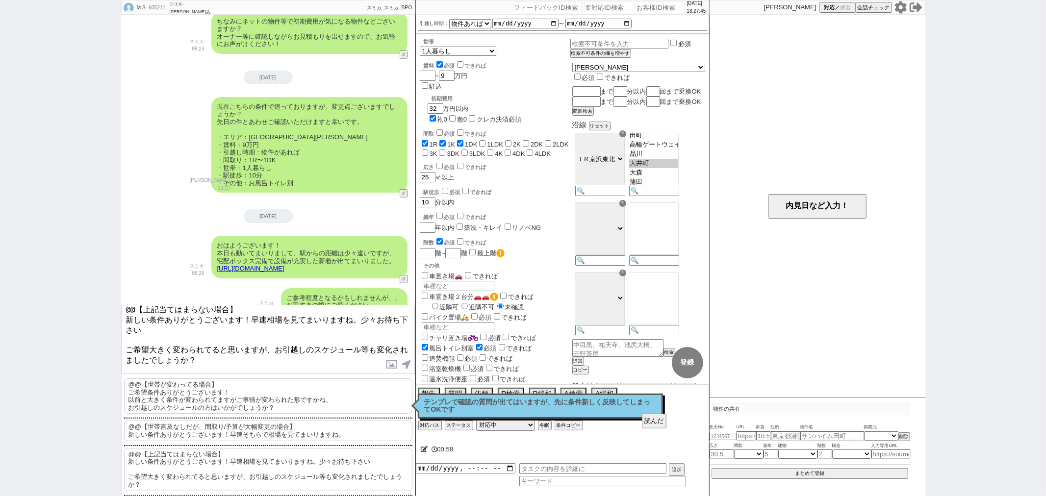
scroll to position [455, 0]
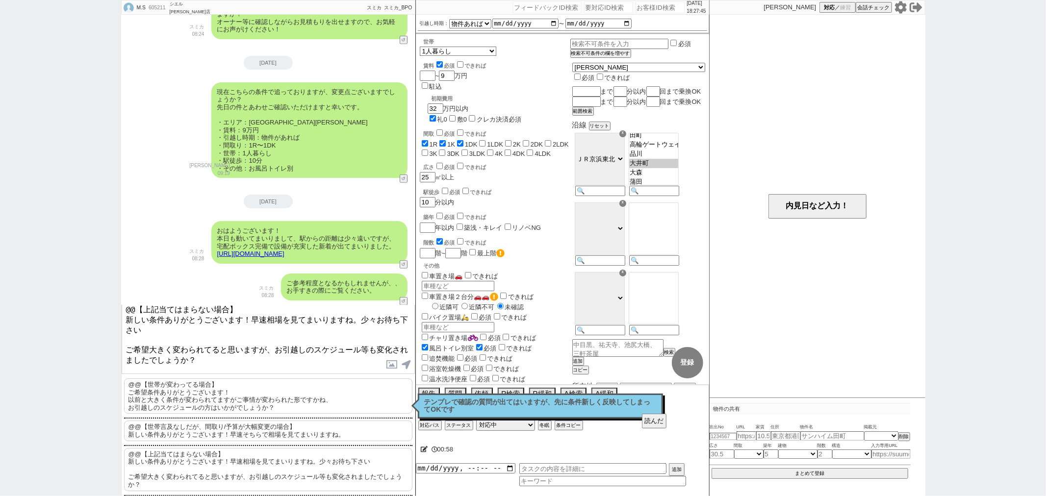
drag, startPoint x: 273, startPoint y: 308, endPoint x: 16, endPoint y: 273, distance: 258.8
click at [16, 273] on div "M.S 605211 ! 0 39日目 シエル [PERSON_NAME]店 冬眠中 自社客 スミカ スミカ_BPO チャット全表示 [DATE] 非公開の物…" at bounding box center [523, 248] width 1046 height 496
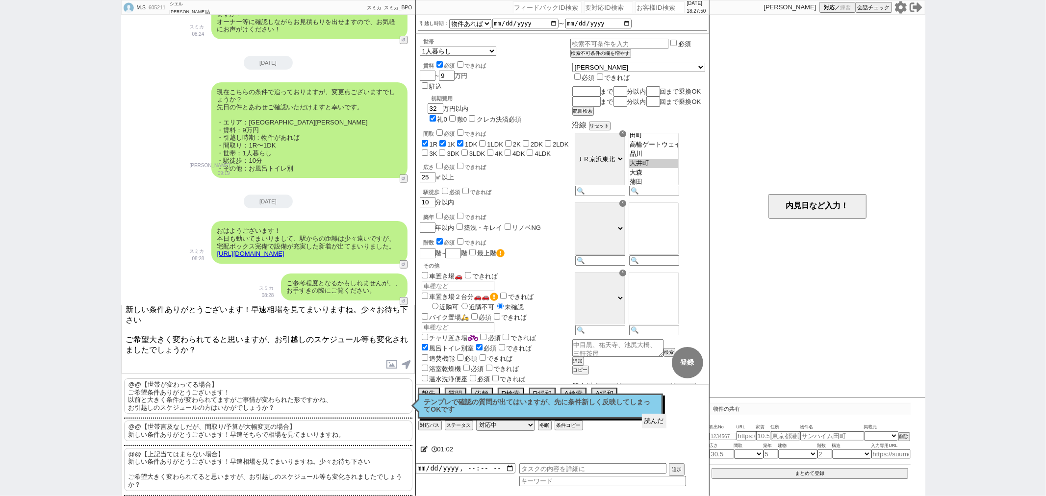
click at [649, 422] on button "読んだ" at bounding box center [654, 421] width 25 height 15
click at [626, 415] on div "読んだ" at bounding box center [545, 421] width 242 height 15
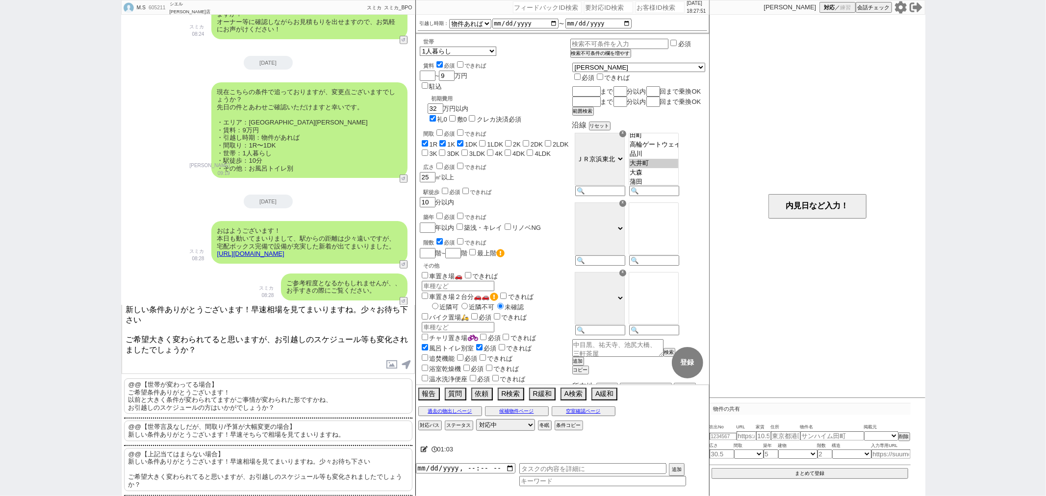
click at [267, 357] on textarea "新しい条件ありがとうございます！早速相場を見てまいりますね。少々お待ち下さい ご希望大きく変わられてると思いますが、お引越しのスケジュール等も変化されましたで…" at bounding box center [268, 338] width 293 height 74
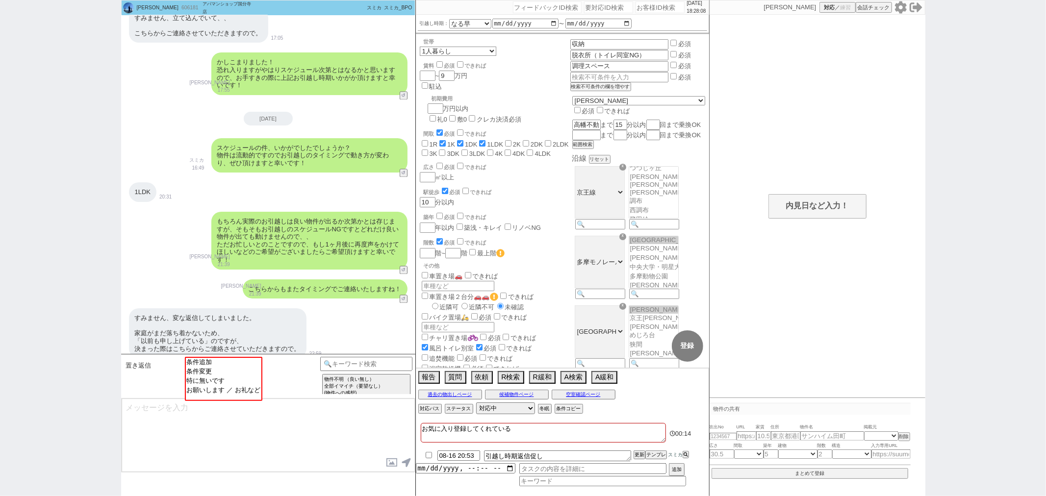
scroll to position [1548, 0]
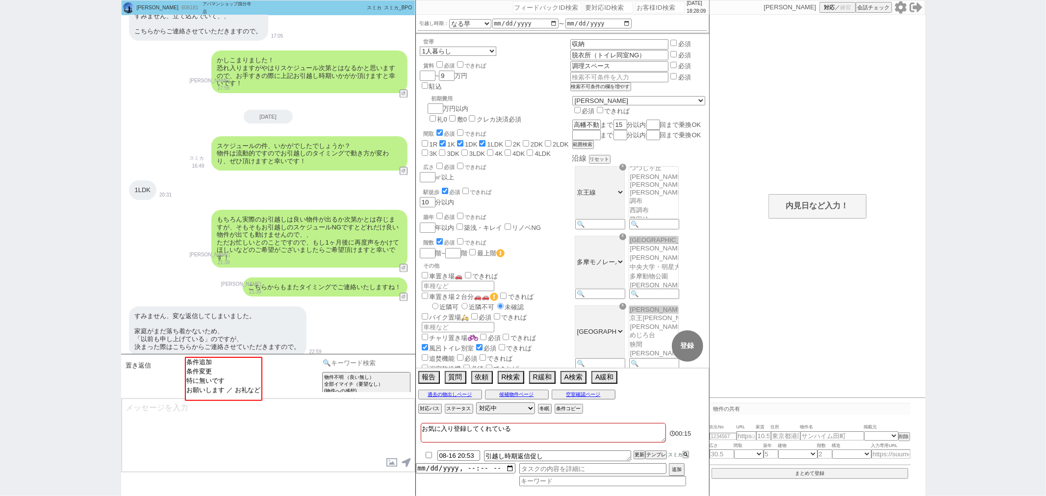
click at [351, 359] on input at bounding box center [366, 363] width 93 height 12
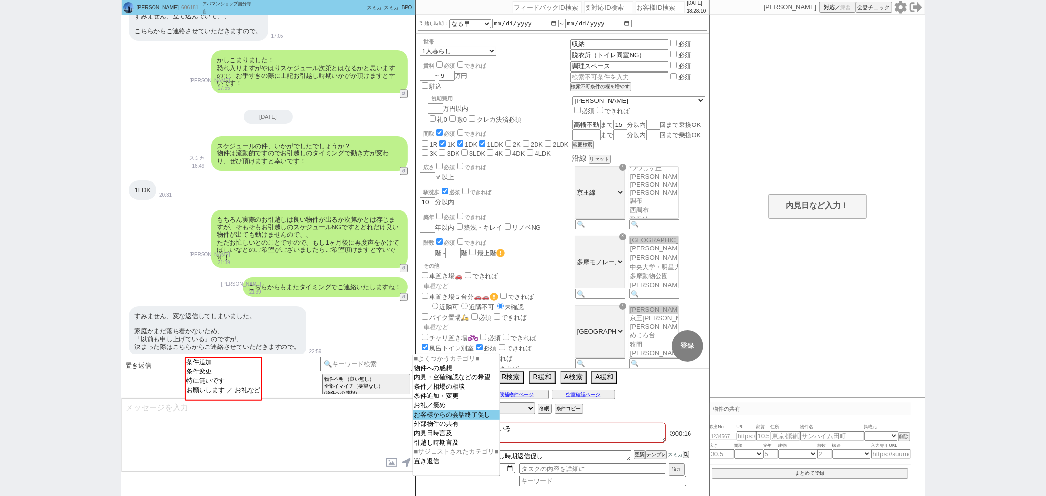
click at [450, 420] on option "お客様からの会話終了促し" at bounding box center [456, 424] width 86 height 9
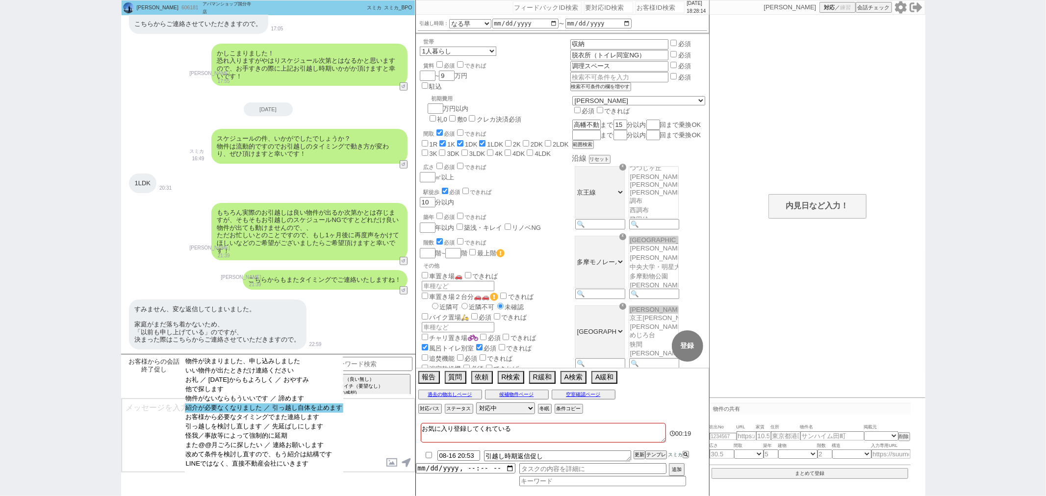
click at [273, 413] on option "紹介が必要なくなりました ／ 引っ越し自体を止めます" at bounding box center [264, 417] width 158 height 9
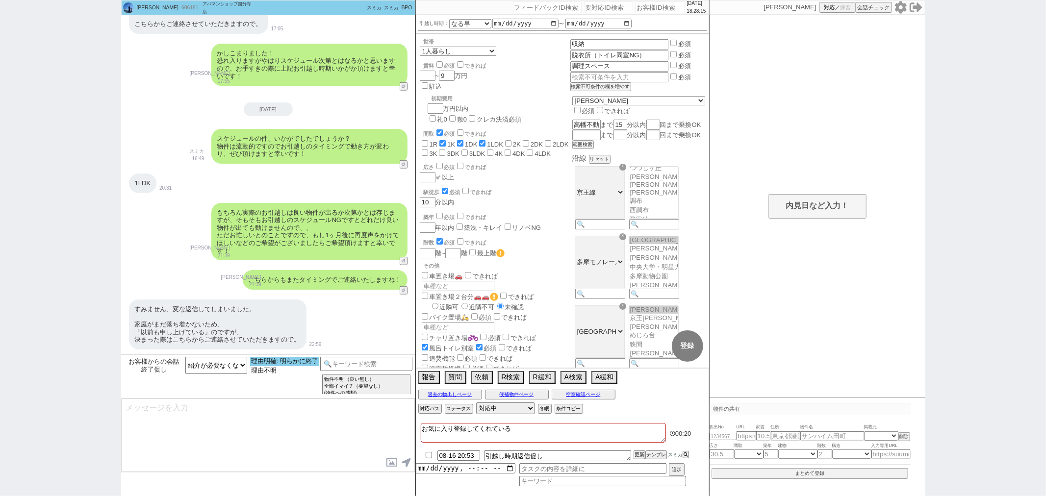
click at [288, 366] on option "理由明確: 明らかに終了" at bounding box center [284, 370] width 69 height 9
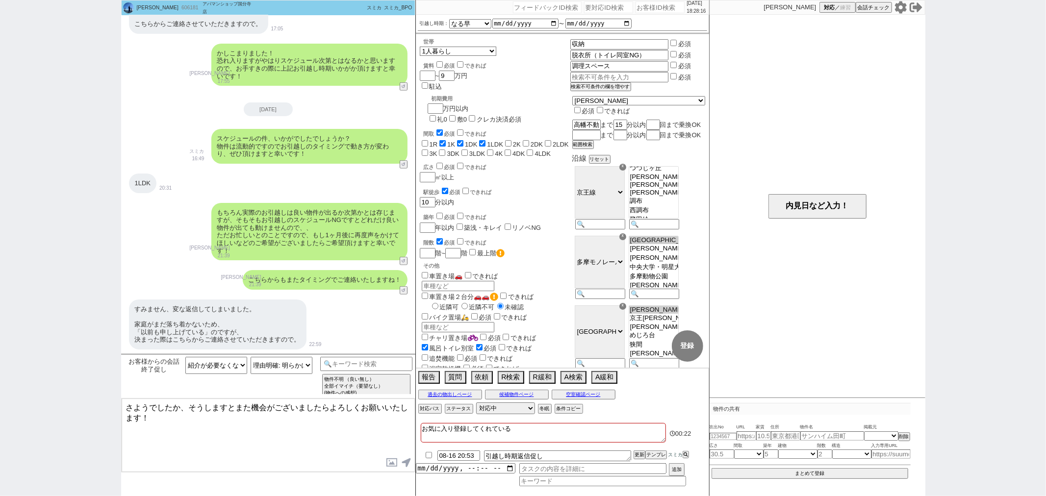
drag, startPoint x: 180, startPoint y: 403, endPoint x: 7, endPoint y: 371, distance: 176.0
click at [6, 373] on div "[PERSON_NAME] 606181 ! 0 32日目 アパマンショップ国分寺店 冬眠中 自社客 スミカ スミカ_BPO チャット全表示 [DATE] す…" at bounding box center [523, 248] width 1046 height 496
click at [261, 365] on select "理由明確: 明らかに終了 理由不明" at bounding box center [282, 365] width 62 height 17
click at [229, 364] on select "物件が決まりました、申し込みしました いい物件が出たときだけ連絡ください お礼 ／ [DATE]からもよろしく ／ おやすみ 他で探します 物件がないならもう…" at bounding box center [216, 365] width 62 height 17
click at [185, 357] on select "物件が決まりました、申し込みしました いい物件が出たときだけ連絡ください お礼 ／ [DATE]からもよろしく ／ おやすみ 他で探します 物件がないならもう…" at bounding box center [216, 365] width 62 height 17
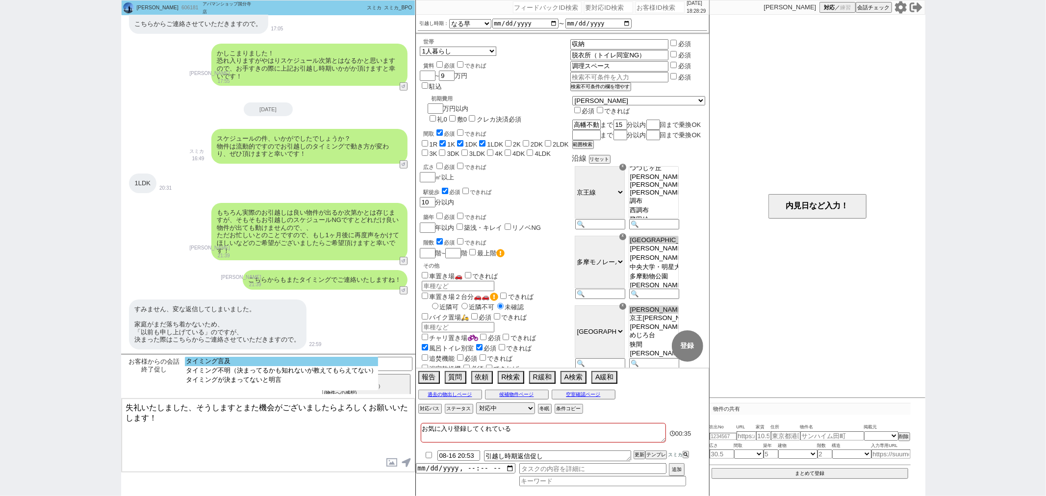
click at [275, 366] on option "タイミング言及" at bounding box center [281, 370] width 193 height 9
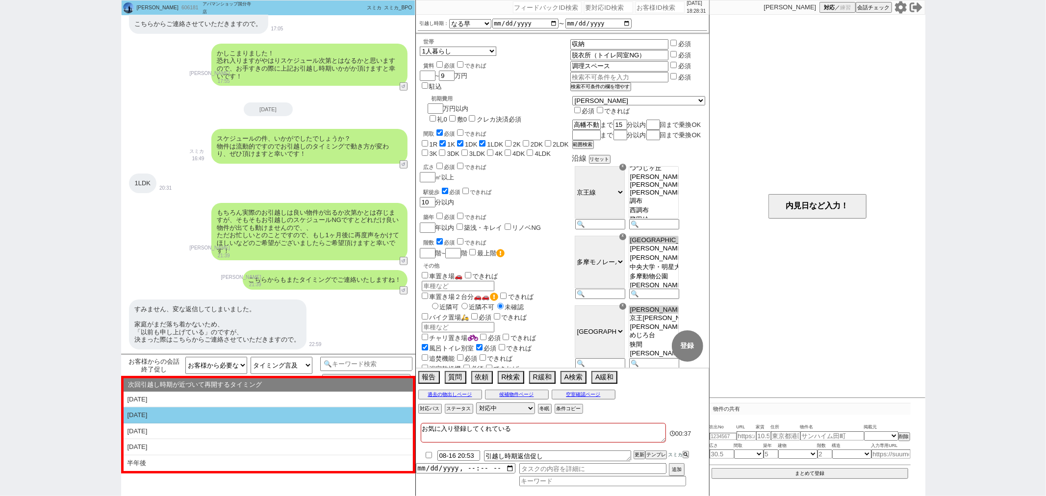
click at [190, 424] on li "[DATE]" at bounding box center [268, 432] width 289 height 16
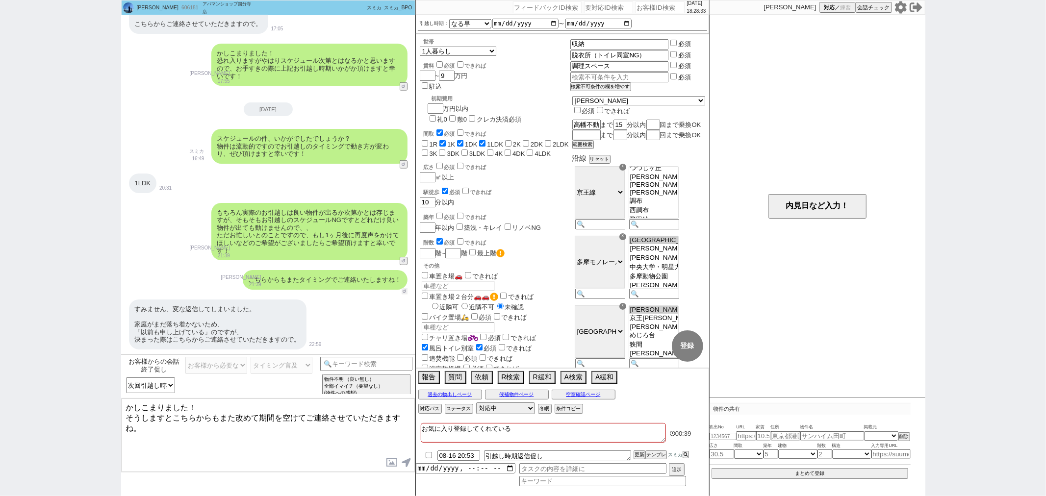
click at [403, 290] on button "↺" at bounding box center [405, 291] width 6 height 6
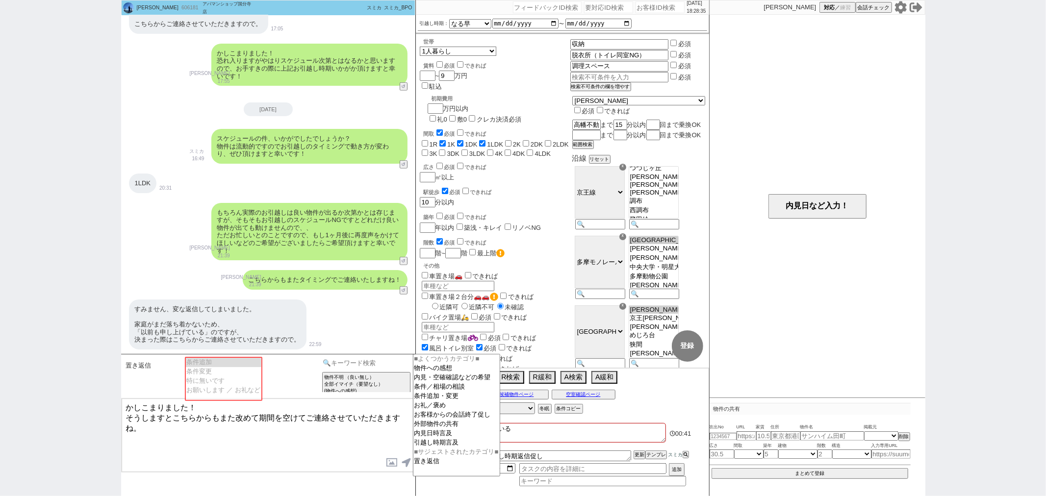
click at [355, 368] on input at bounding box center [366, 363] width 93 height 12
click at [491, 420] on option "お客様からの会話終了促し" at bounding box center [456, 424] width 86 height 9
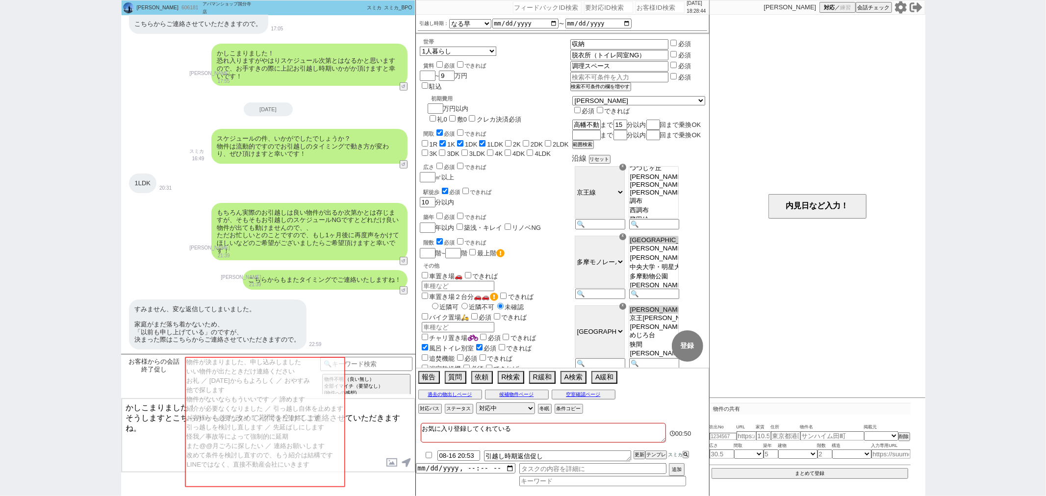
click at [131, 443] on textarea "かしこまりました！ そうしますとこちらからもまた改めて期間を空けてご連絡させていただきますね。" at bounding box center [268, 436] width 293 height 74
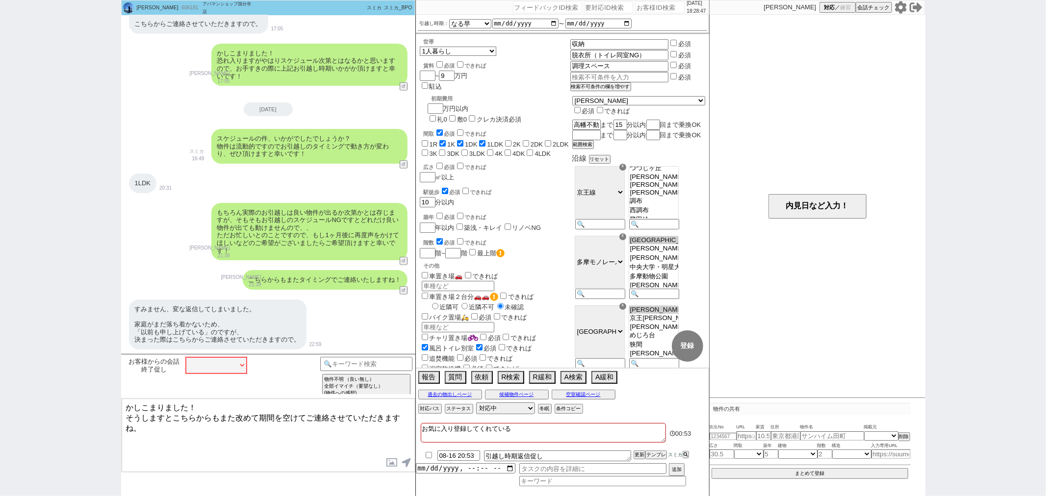
click at [370, 338] on div "すみません、変な返信してしまいました。 家庭がまだ落ち着かないため、 「以前も申し上げている」のですが、 決まった際はこちらからご連絡させていただきますので。…" at bounding box center [268, 325] width 294 height 60
click at [405, 291] on button "↺" at bounding box center [405, 291] width 6 height 6
click at [287, 427] on textarea "かしこまりました！ そうしますとこちらからもまた改めて期間を空けてご連絡させていただきますね。" at bounding box center [268, 436] width 293 height 74
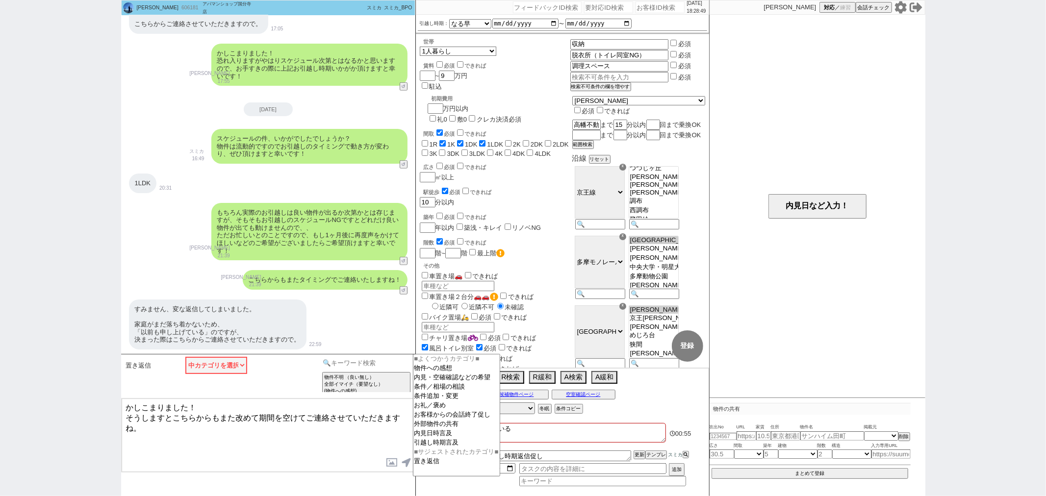
click at [357, 365] on input at bounding box center [366, 363] width 93 height 12
click at [438, 420] on option "お客様からの会話終了促し" at bounding box center [456, 424] width 86 height 9
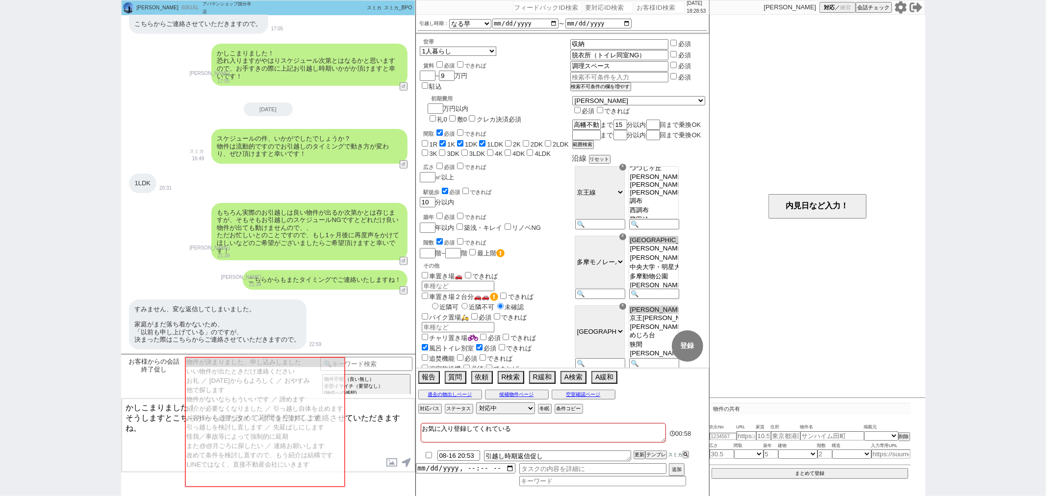
click at [174, 440] on textarea "かしこまりました！ そうしますとこちらからもまた改めて期間を空けてご連絡させていただきますね。" at bounding box center [268, 436] width 293 height 74
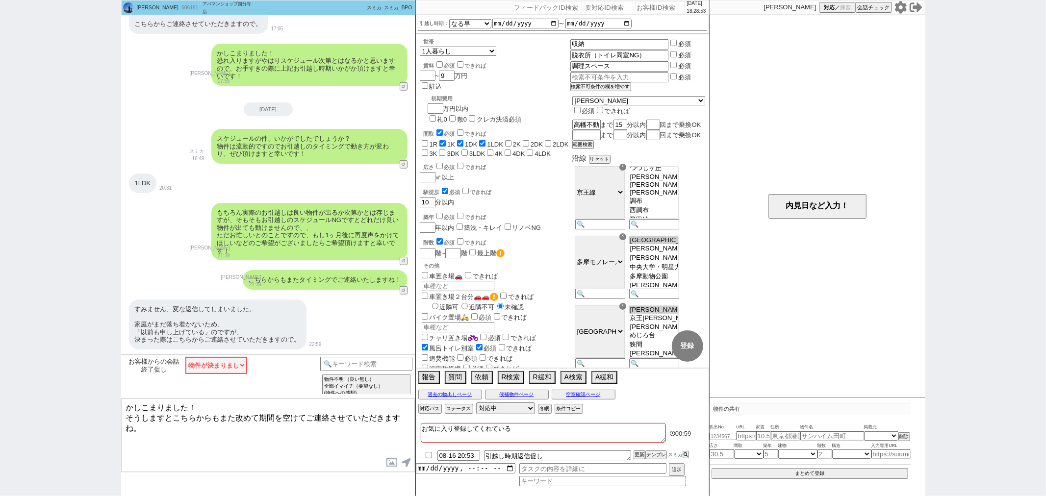
click at [174, 440] on textarea "かしこまりました！ そうしますとこちらからもまた改めて期間を空けてご連絡させていただきますね。" at bounding box center [268, 436] width 293 height 74
click at [174, 439] on textarea "かしこまりました！ そうしますとこちらからもまた改めて期間を空けてご連絡させていただきますね。" at bounding box center [268, 436] width 293 height 74
click at [307, 428] on textarea "かしこまりました！ そうしますとこちらからもまた改めて期間を空けてご連絡させていただきますね。" at bounding box center [268, 436] width 293 height 74
drag, startPoint x: 160, startPoint y: 8, endPoint x: 183, endPoint y: 8, distance: 23.1
click at [183, 8] on div "[PERSON_NAME] 606181 ! 0 32日目 アパマンショップ[GEOGRAPHIC_DATA]" at bounding box center [188, 7] width 132 height 15
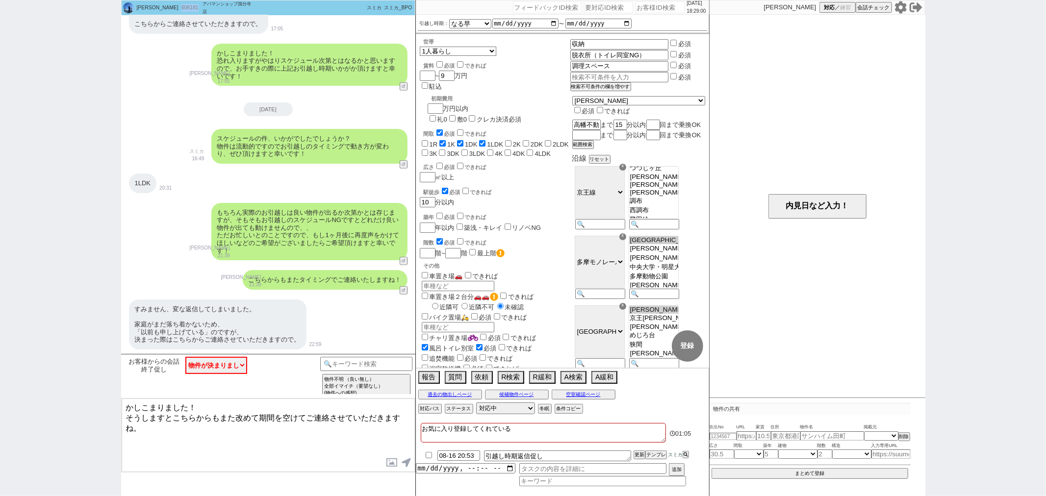
copy div "606181"
click at [643, 9] on input "number" at bounding box center [660, 7] width 49 height 12
paste input "606181"
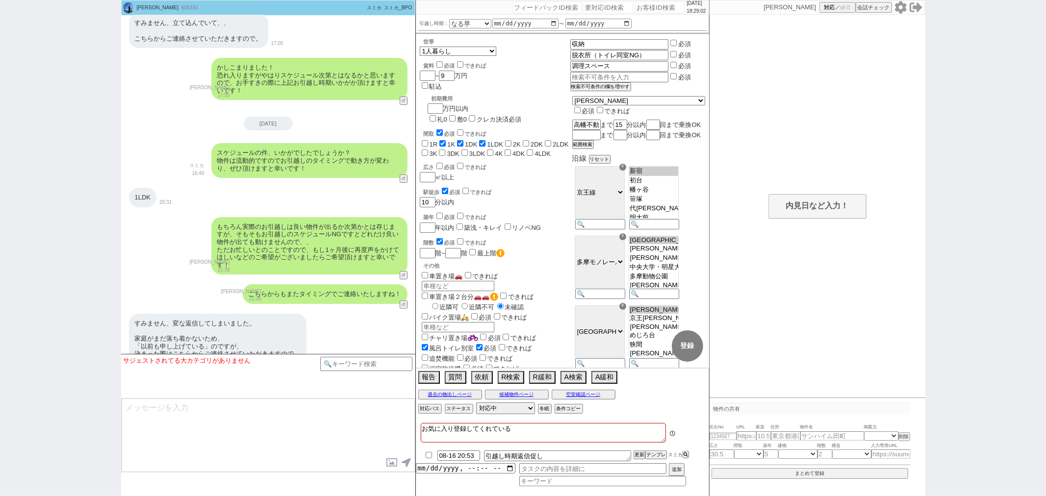
scroll to position [133, 0]
click at [337, 362] on input at bounding box center [366, 363] width 93 height 12
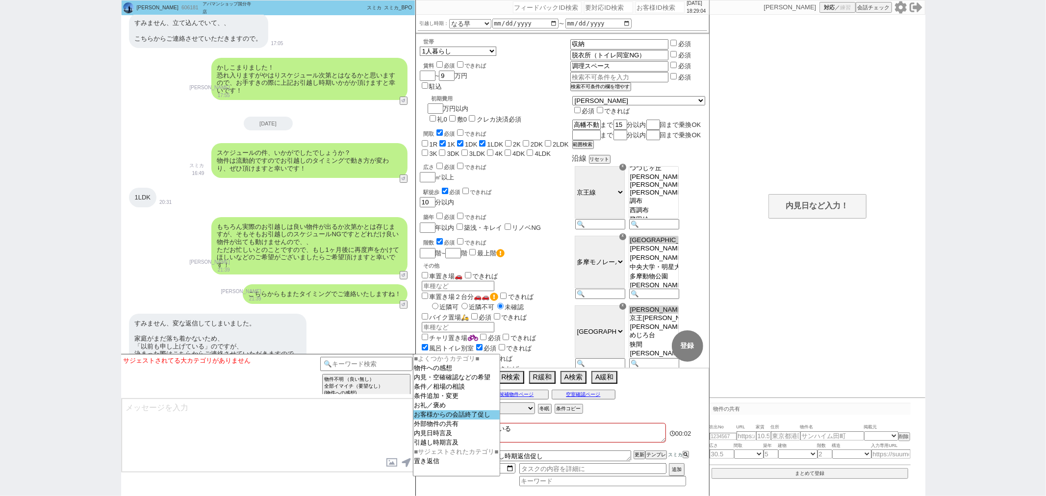
click at [453, 420] on option "お客様からの会話終了促し" at bounding box center [456, 424] width 86 height 9
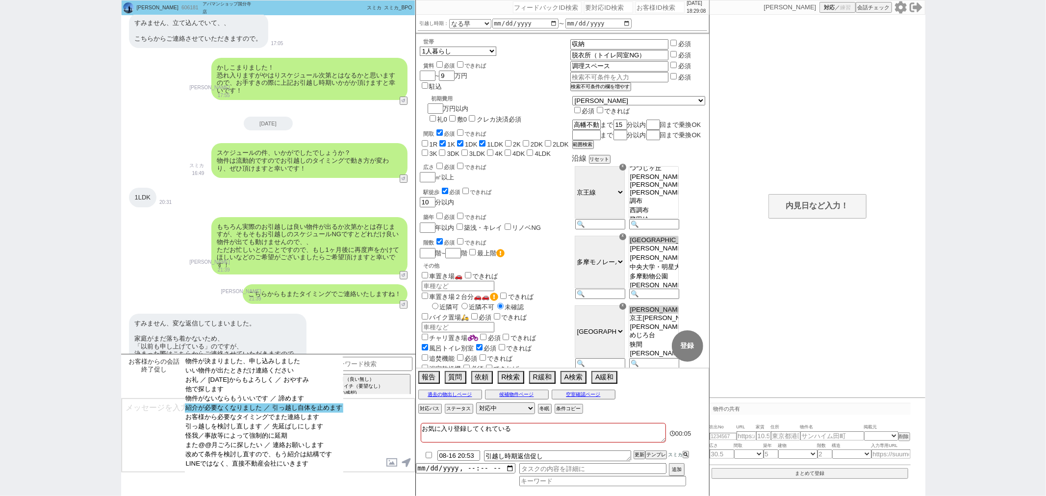
click at [259, 413] on option "紹介が必要なくなりました ／ 引っ越し自体を止めます" at bounding box center [264, 417] width 158 height 9
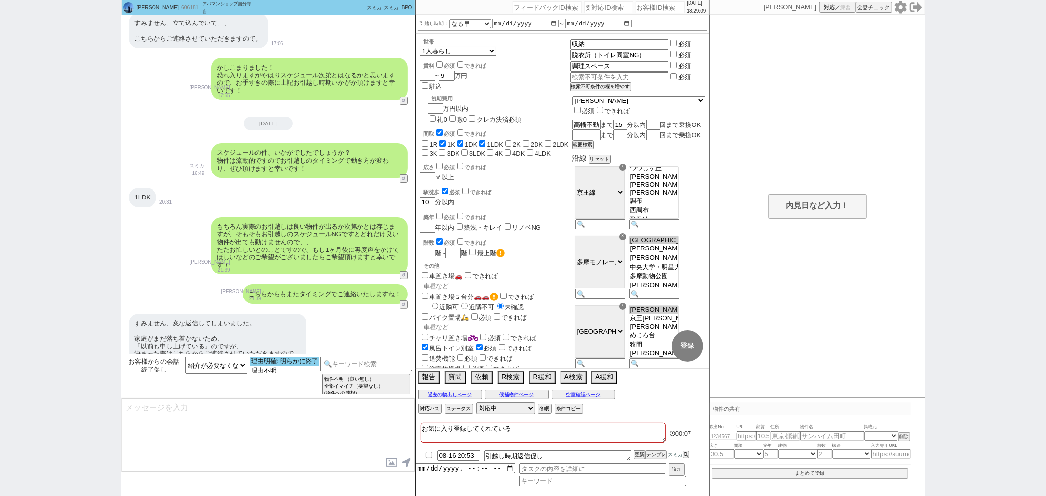
click at [296, 366] on option "理由明確: 明らかに終了" at bounding box center [284, 370] width 69 height 9
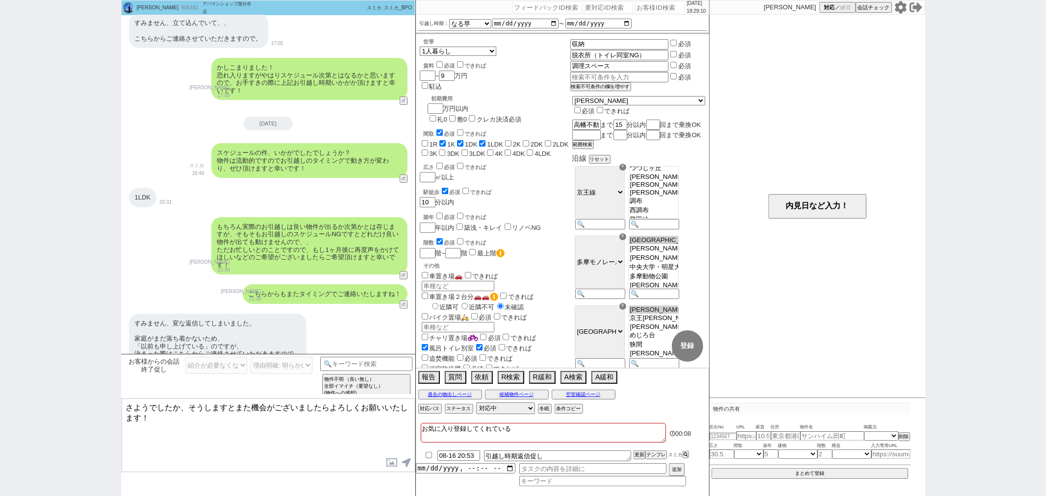
drag, startPoint x: 177, startPoint y: 405, endPoint x: 2, endPoint y: 371, distance: 178.3
click at [13, 374] on div "[PERSON_NAME] 606181 ! 0 32日目 アパマンショップ国分寺店 冬眠中 自社客 スミカ スミカ_BPO チャット全表示 [DATE] 新…" at bounding box center [523, 248] width 1046 height 496
drag, startPoint x: 155, startPoint y: 417, endPoint x: 198, endPoint y: 408, distance: 43.7
click at [198, 408] on textarea "失礼いたしました、そうしますとまた機会がございましたらよろしくお願いいたします！" at bounding box center [268, 436] width 293 height 74
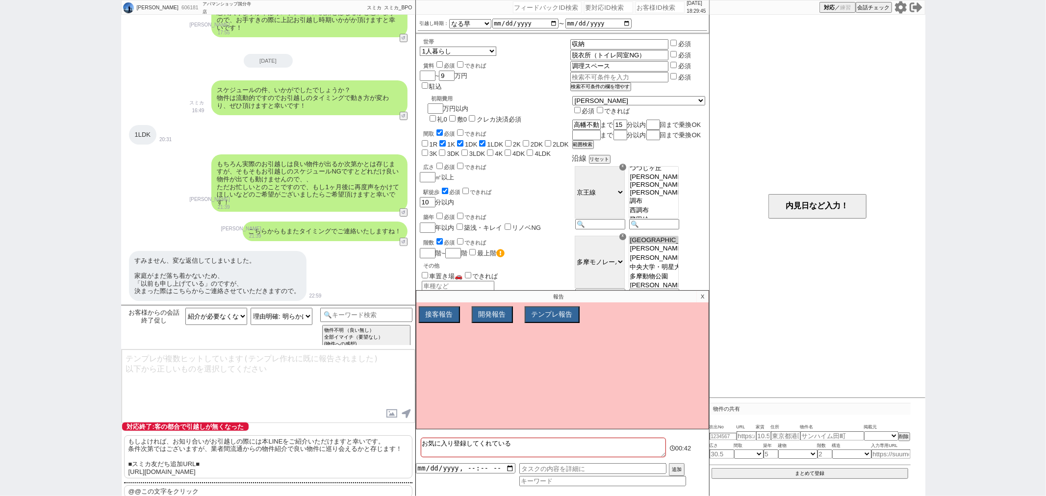
scroll to position [11, 0]
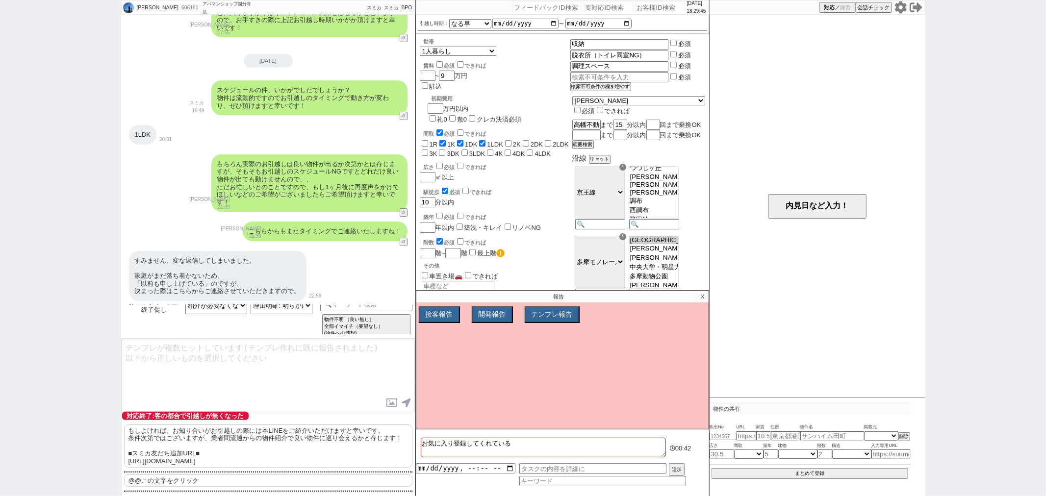
click at [214, 477] on p "@@この文字をクリック" at bounding box center [268, 481] width 288 height 13
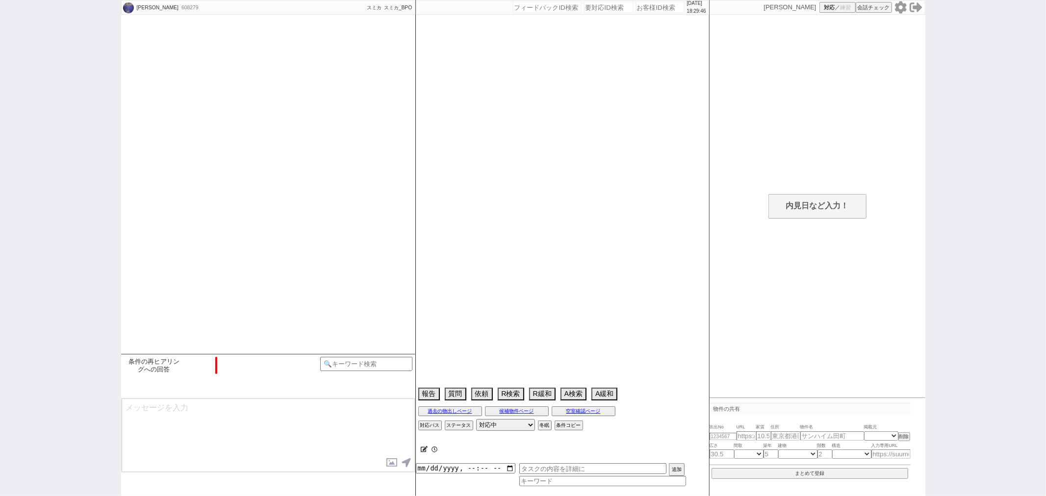
scroll to position [2597, 0]
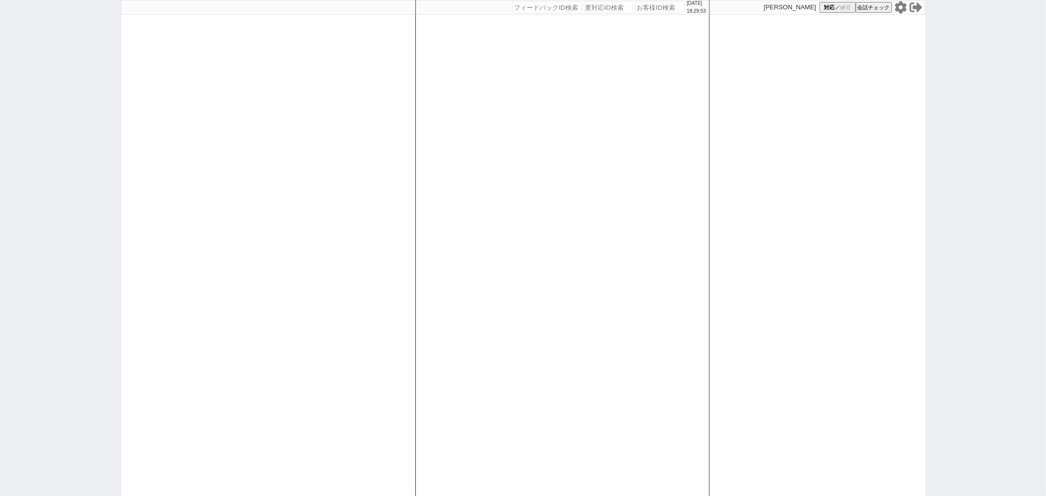
click at [916, 5] on icon at bounding box center [916, 7] width 13 height 13
